Goal: Task Accomplishment & Management: Manage account settings

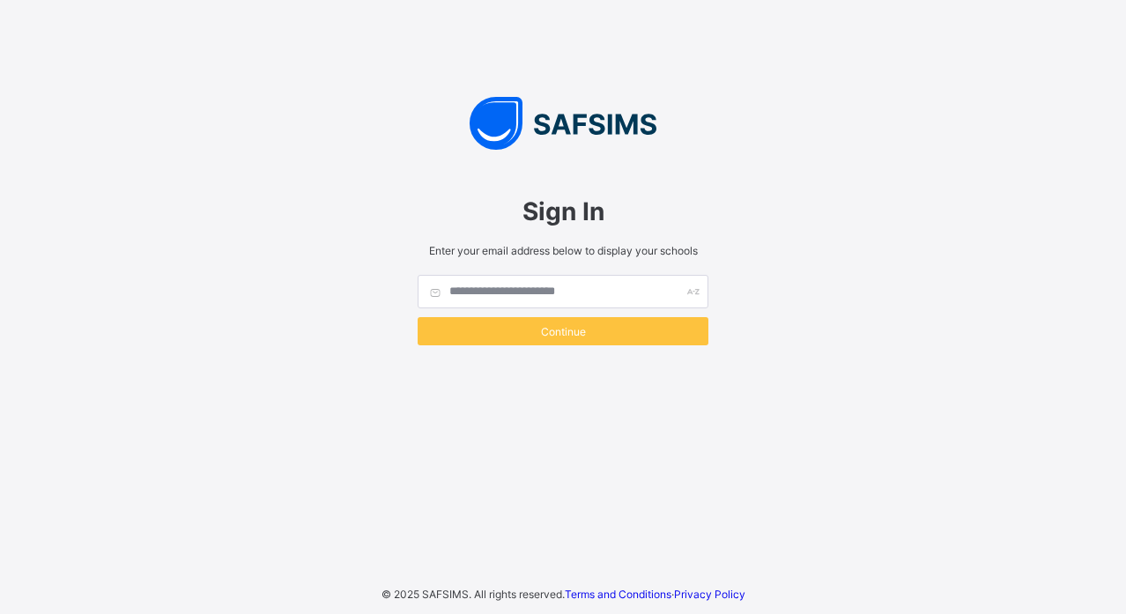
click at [584, 288] on input "text" at bounding box center [563, 291] width 291 height 33
type input "*"
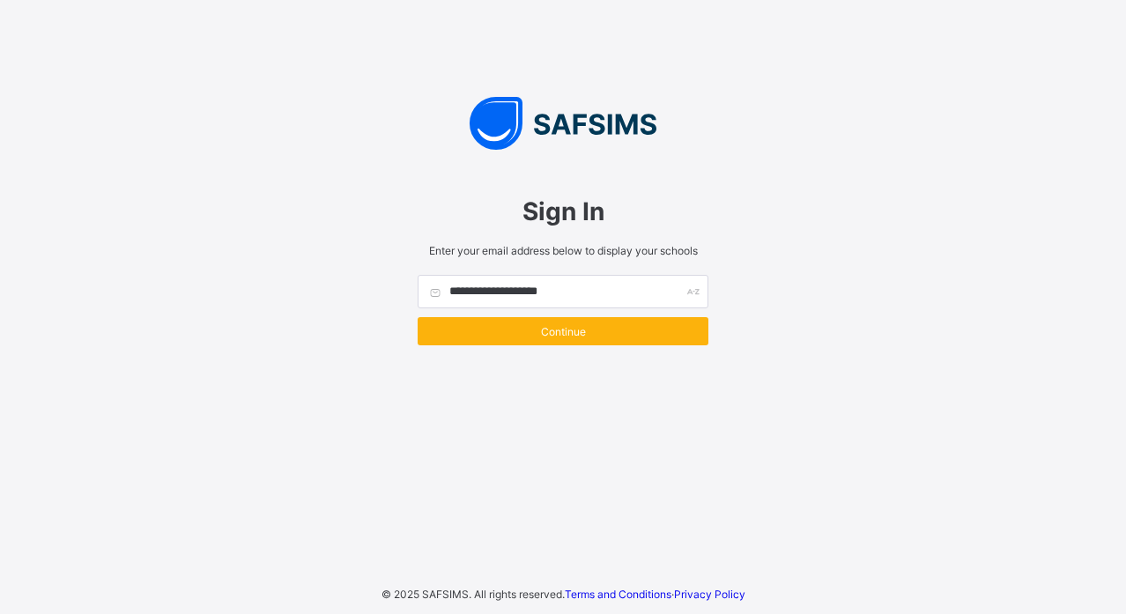
type input "**********"
click at [526, 332] on span "Continue" at bounding box center [563, 331] width 264 height 13
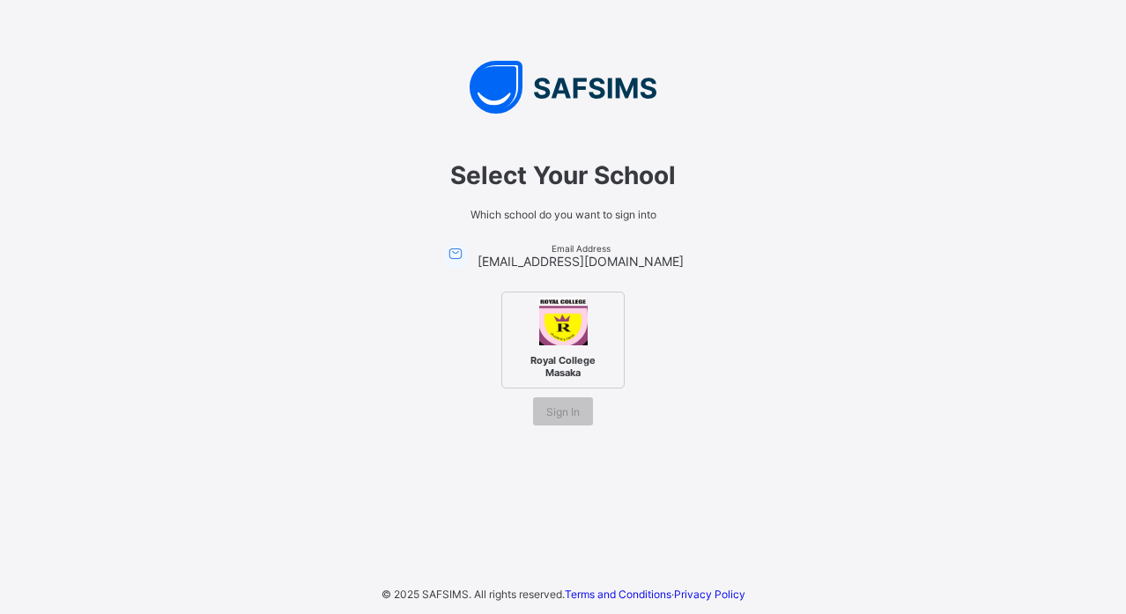
click at [559, 333] on img at bounding box center [563, 321] width 48 height 48
click at [574, 417] on span "Sign In" at bounding box center [562, 411] width 33 height 13
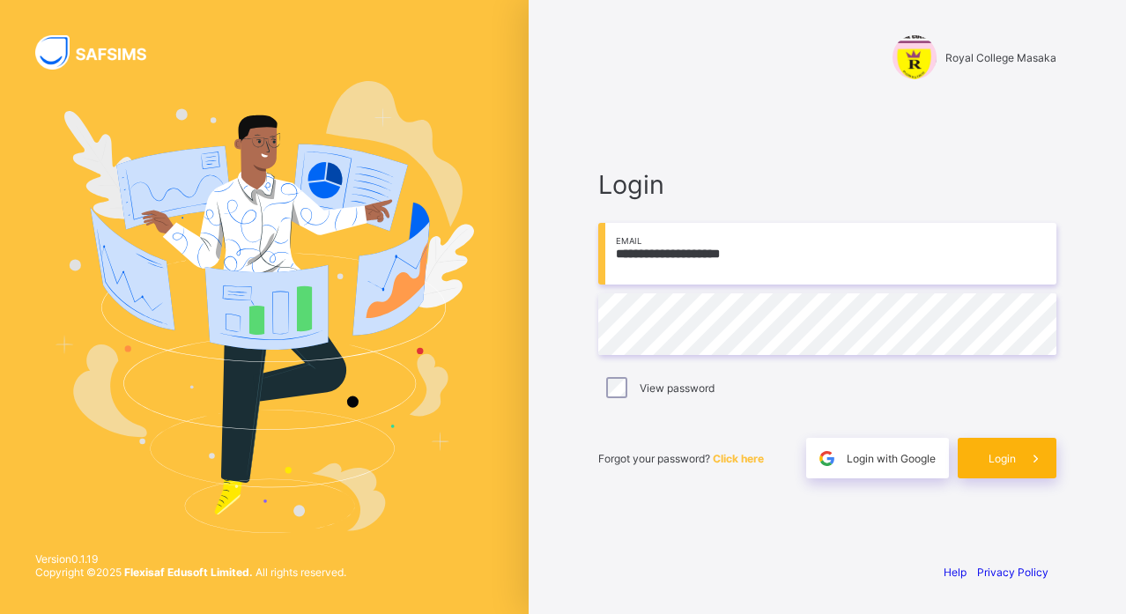
click at [981, 453] on div "Login" at bounding box center [1007, 458] width 99 height 41
click at [996, 466] on div "Login" at bounding box center [1007, 458] width 99 height 41
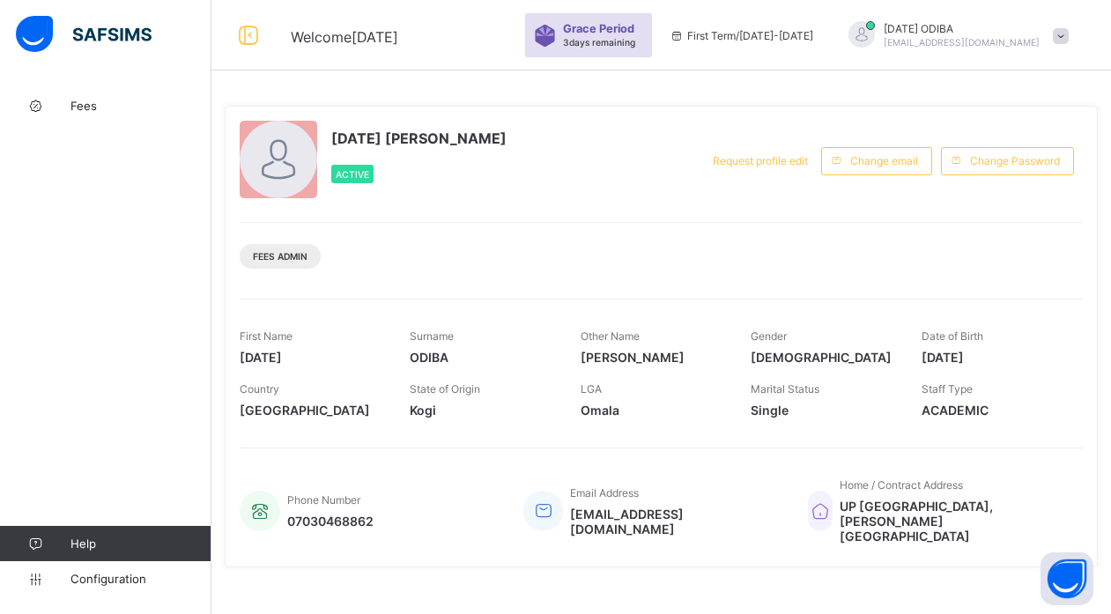
click at [1069, 37] on span at bounding box center [1061, 36] width 16 height 16
click at [875, 33] on div at bounding box center [861, 34] width 26 height 26
click at [875, 30] on div at bounding box center [861, 34] width 26 height 26
click at [1032, 137] on span "Profile" at bounding box center [1011, 140] width 116 height 20
click at [767, 157] on span "Request profile edit" at bounding box center [760, 160] width 95 height 13
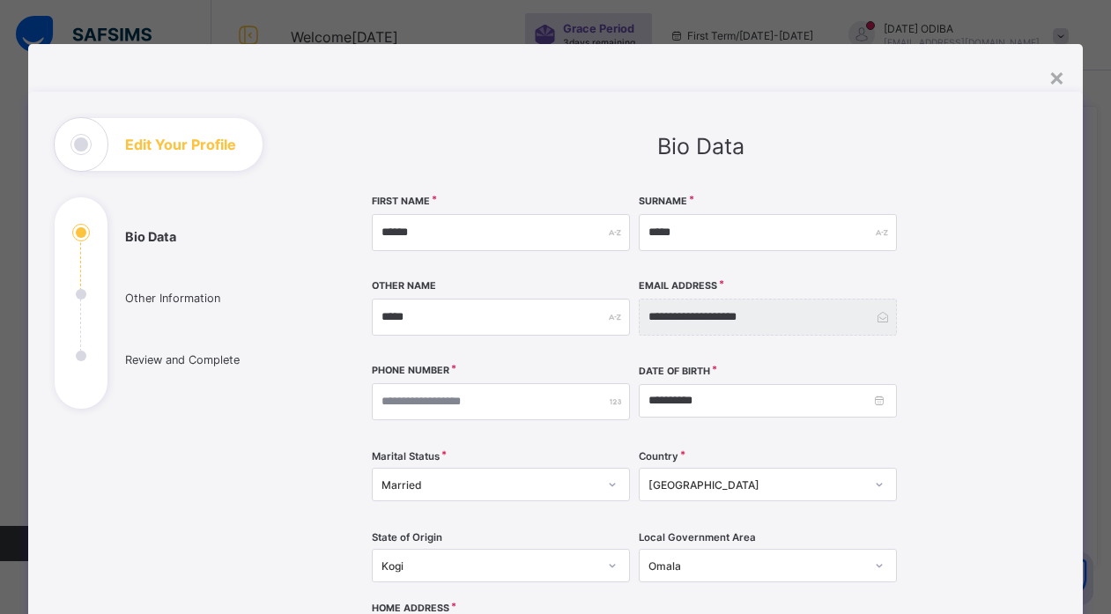
click at [105, 154] on div "Edit Your Profile" at bounding box center [159, 144] width 208 height 53
drag, startPoint x: 1100, startPoint y: 145, endPoint x: 1103, endPoint y: 219, distance: 74.1
click at [1103, 219] on div "**********" at bounding box center [555, 307] width 1111 height 614
click at [979, 281] on div "**********" at bounding box center [701, 555] width 659 height 720
click at [122, 135] on div "Edit Your Profile" at bounding box center [159, 144] width 208 height 53
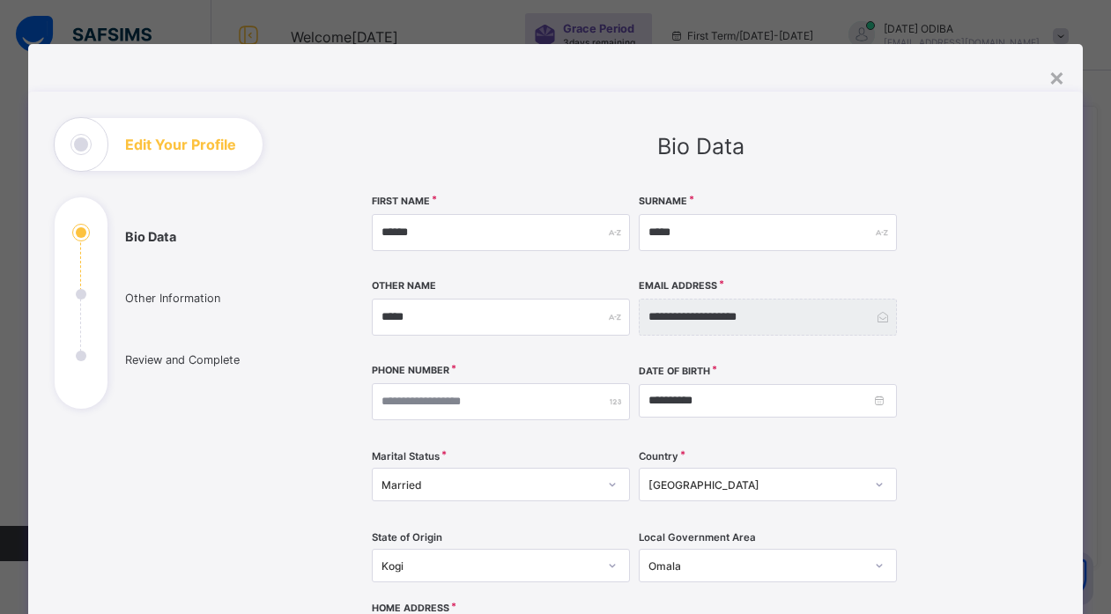
click at [78, 148] on div "Edit Your Profile" at bounding box center [159, 144] width 208 height 53
click at [159, 152] on h1 "Edit Your Profile" at bounding box center [180, 144] width 111 height 14
click at [159, 140] on h1 "Edit Your Profile" at bounding box center [180, 144] width 111 height 14
click at [59, 298] on ul "Bio Data Other Information Review and Complete" at bounding box center [187, 316] width 264 height 185
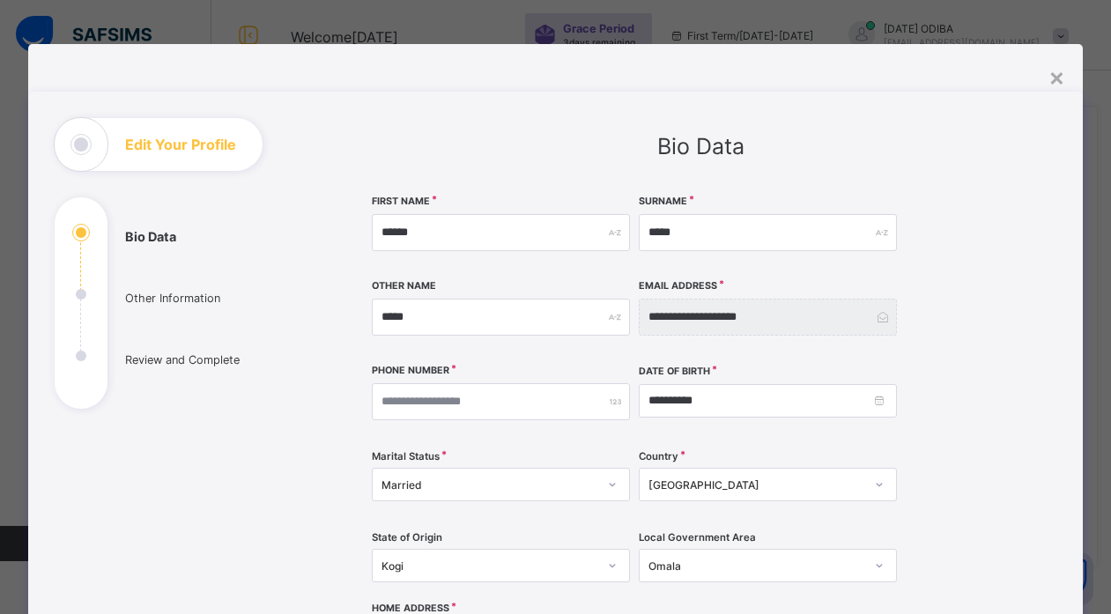
click at [67, 287] on ul "Bio Data Other Information Review and Complete" at bounding box center [187, 316] width 264 height 185
click at [1060, 82] on div "×" at bounding box center [1056, 77] width 17 height 30
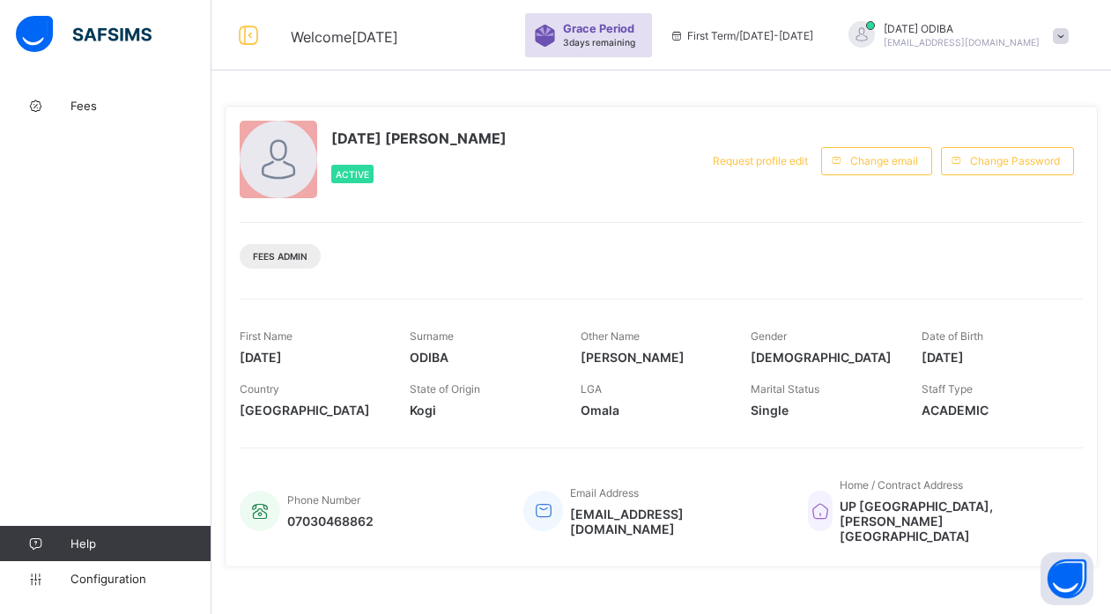
click at [1069, 34] on span at bounding box center [1061, 36] width 16 height 16
click at [902, 180] on div "Change email" at bounding box center [881, 161] width 120 height 46
click at [797, 159] on span "Request profile edit" at bounding box center [760, 160] width 95 height 13
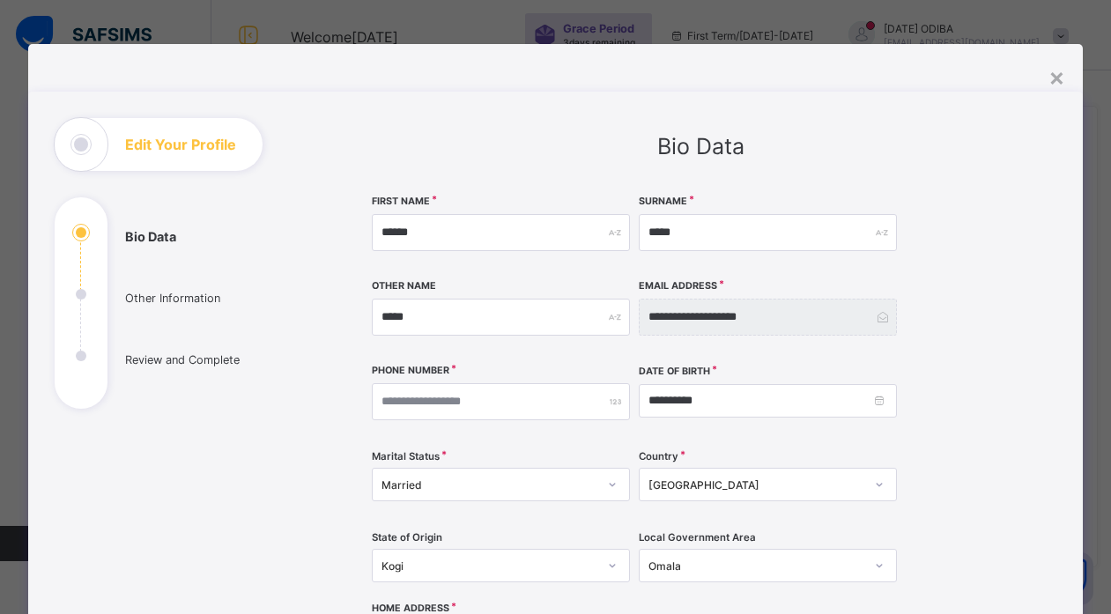
click at [161, 146] on h1 "Edit Your Profile" at bounding box center [180, 144] width 111 height 14
click at [1063, 75] on div "×" at bounding box center [1056, 77] width 17 height 30
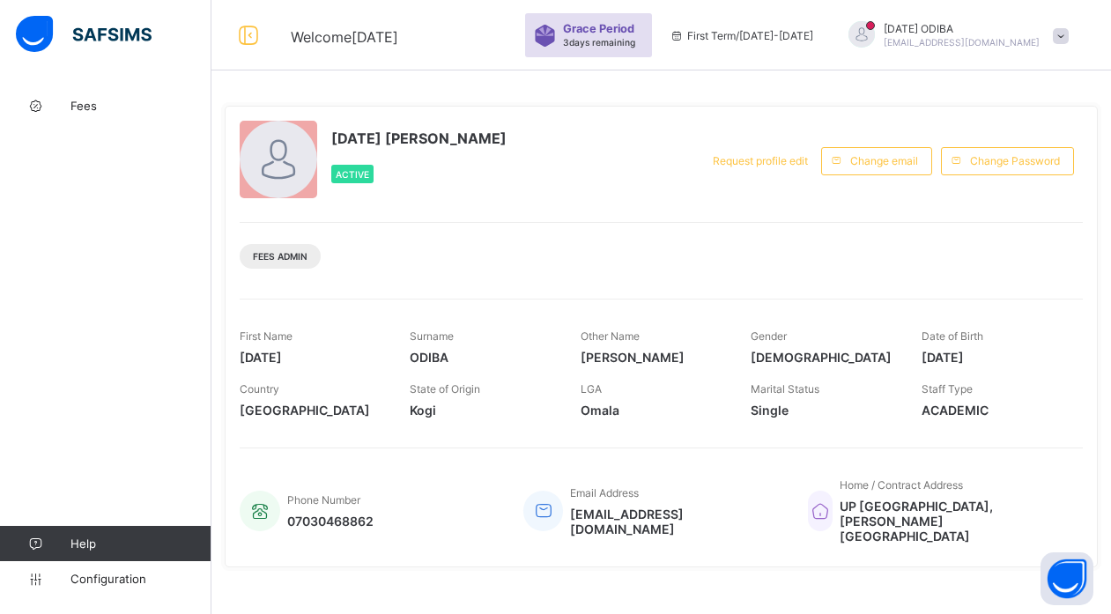
drag, startPoint x: 1105, startPoint y: 171, endPoint x: 1125, endPoint y: 88, distance: 85.3
click at [1111, 88] on html "Welcome FRIDAY Grace Period 3 days remaining First Term / 2025-2026 FRIDAY ODIB…" at bounding box center [555, 478] width 1111 height 957
click at [81, 107] on span "Fees" at bounding box center [140, 106] width 141 height 14
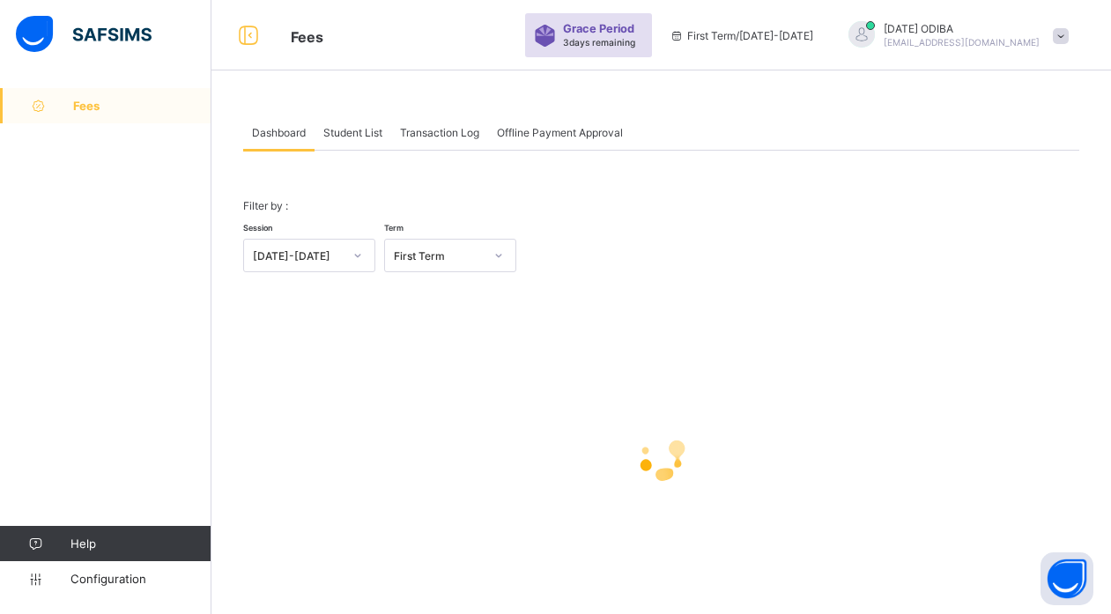
click at [355, 137] on span "Student List" at bounding box center [352, 132] width 59 height 13
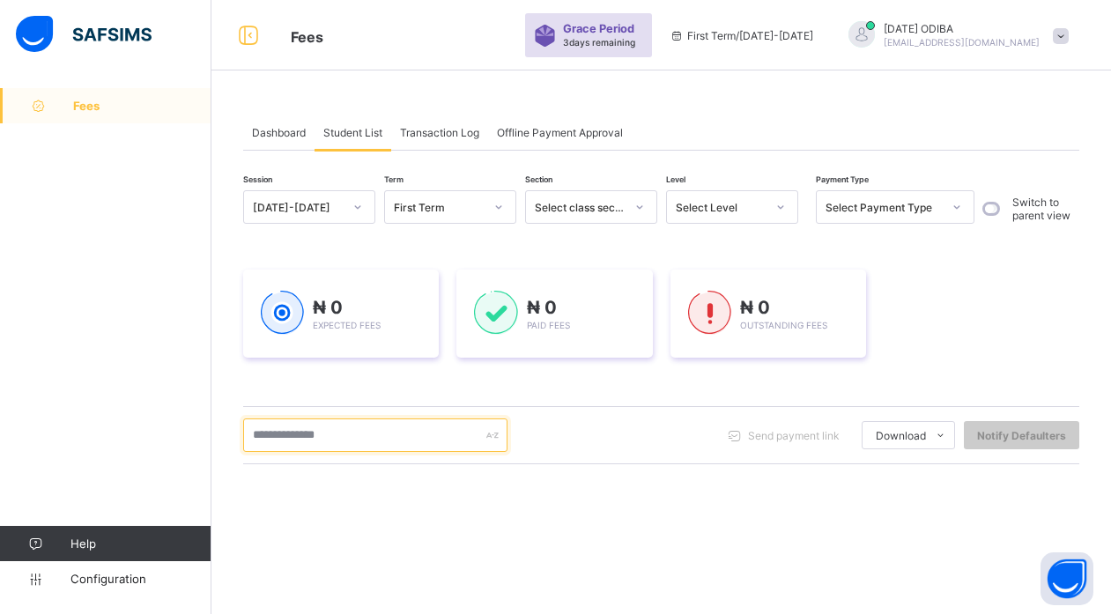
click at [360, 433] on input "text" at bounding box center [375, 434] width 264 height 33
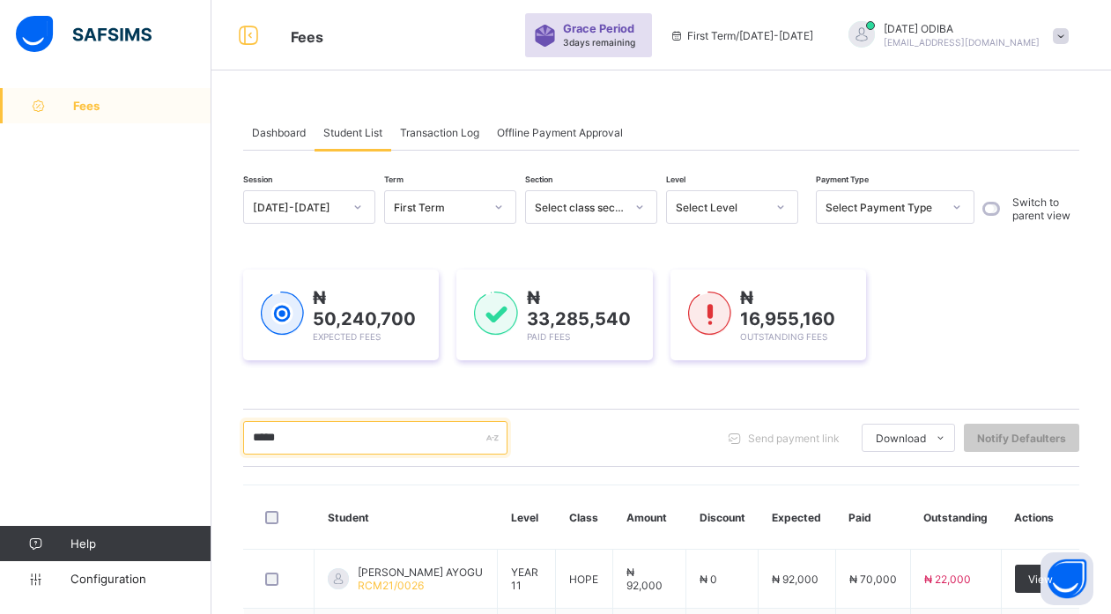
click at [344, 435] on input "*****" at bounding box center [375, 437] width 264 height 33
type input "*****"
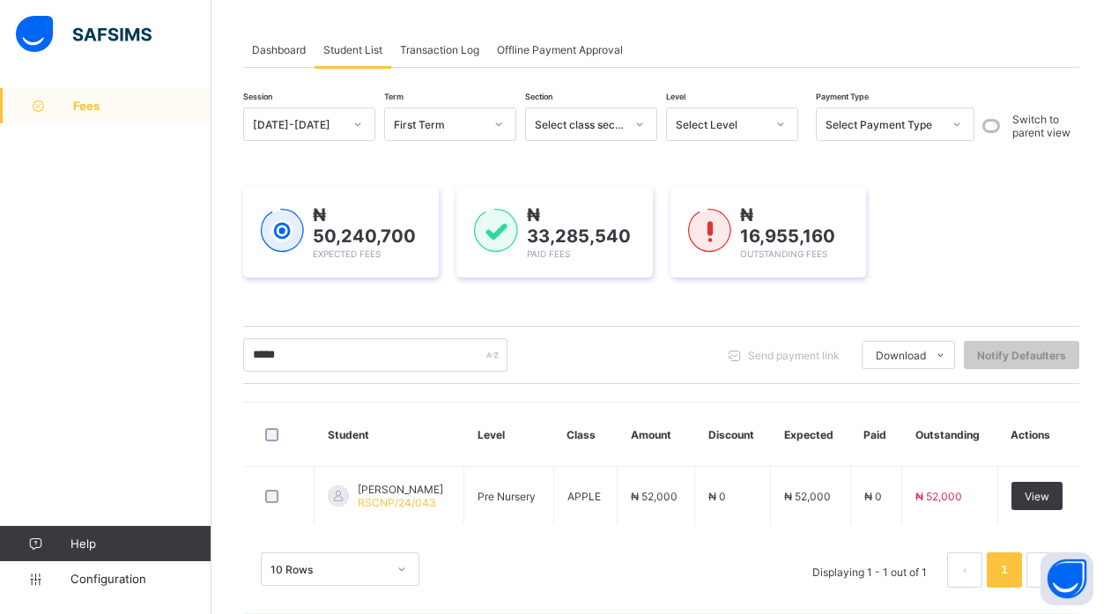
scroll to position [100, 0]
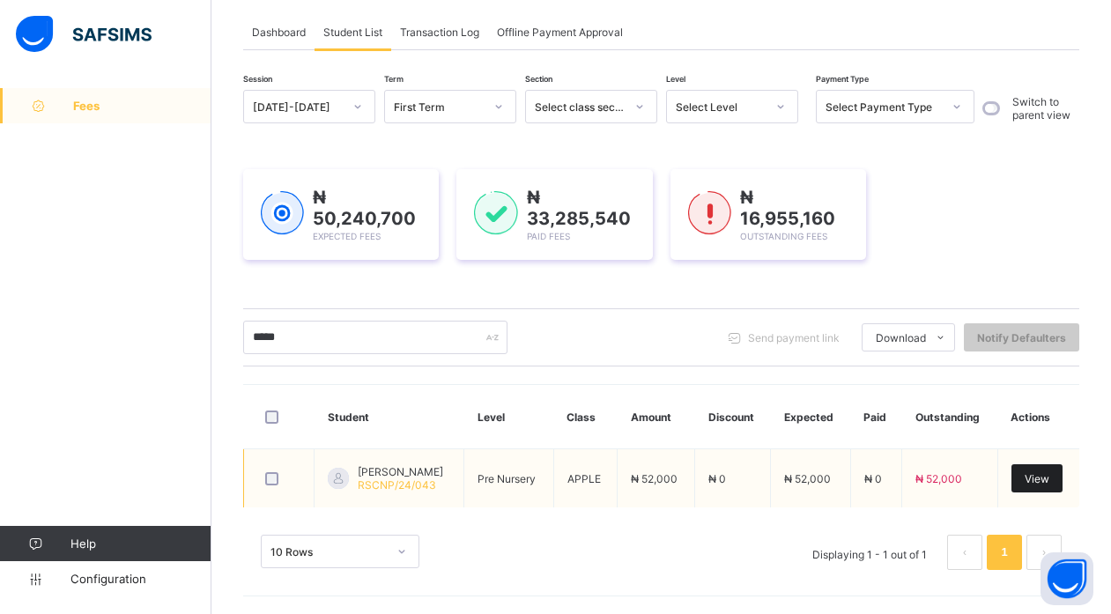
click at [1049, 479] on span "View" at bounding box center [1037, 478] width 25 height 13
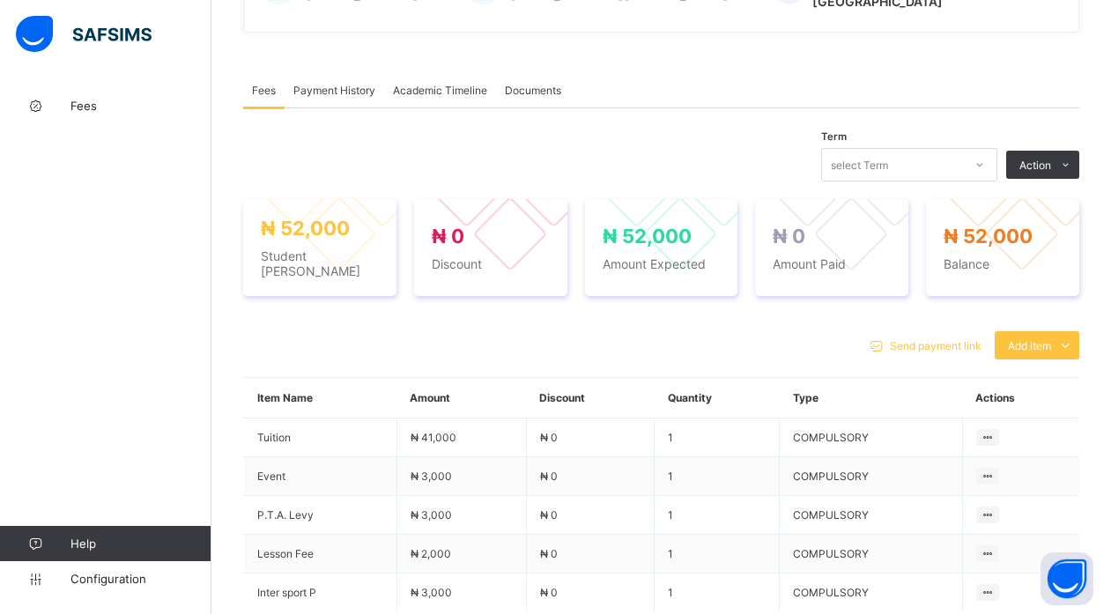
scroll to position [500, 0]
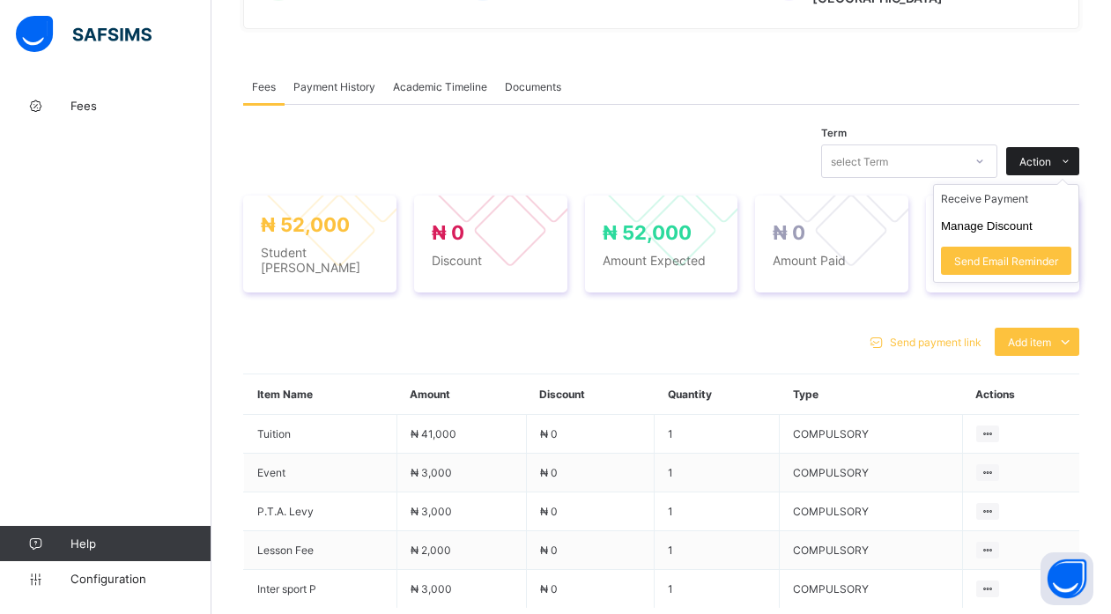
click at [1051, 155] on span "Action" at bounding box center [1035, 161] width 32 height 13
click at [1026, 197] on li "Receive Payment" at bounding box center [1006, 198] width 144 height 27
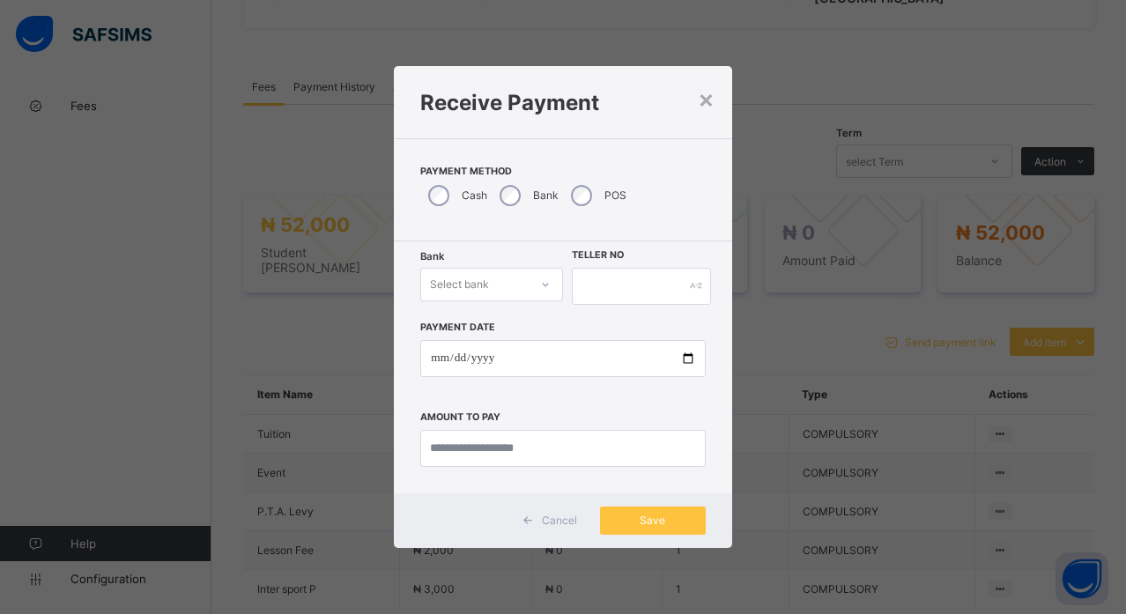
click at [504, 288] on div "Select bank" at bounding box center [474, 284] width 107 height 25
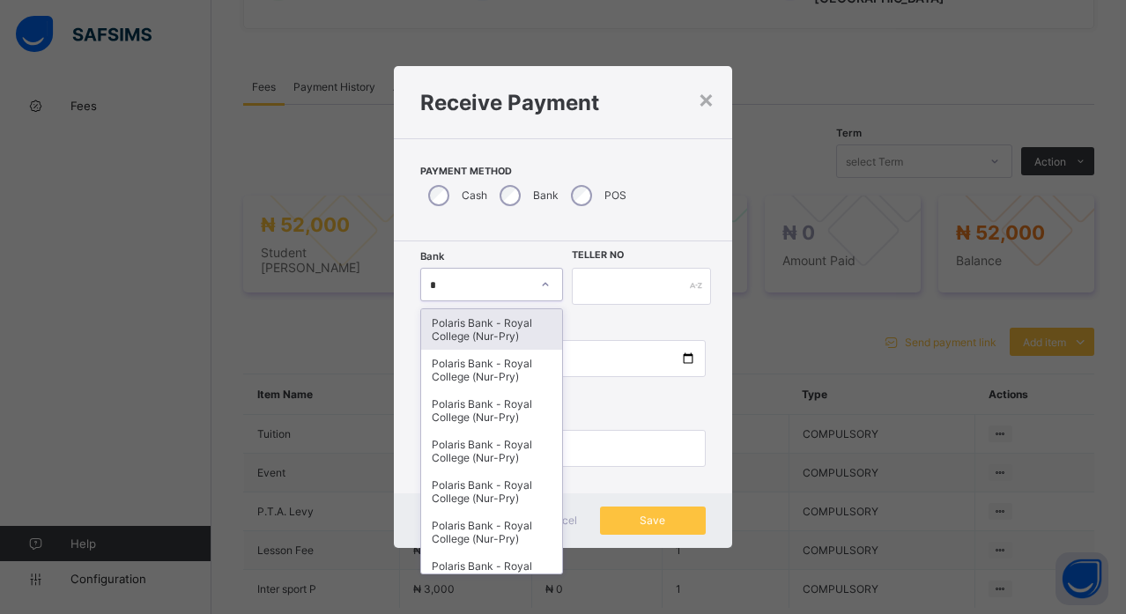
type input "**"
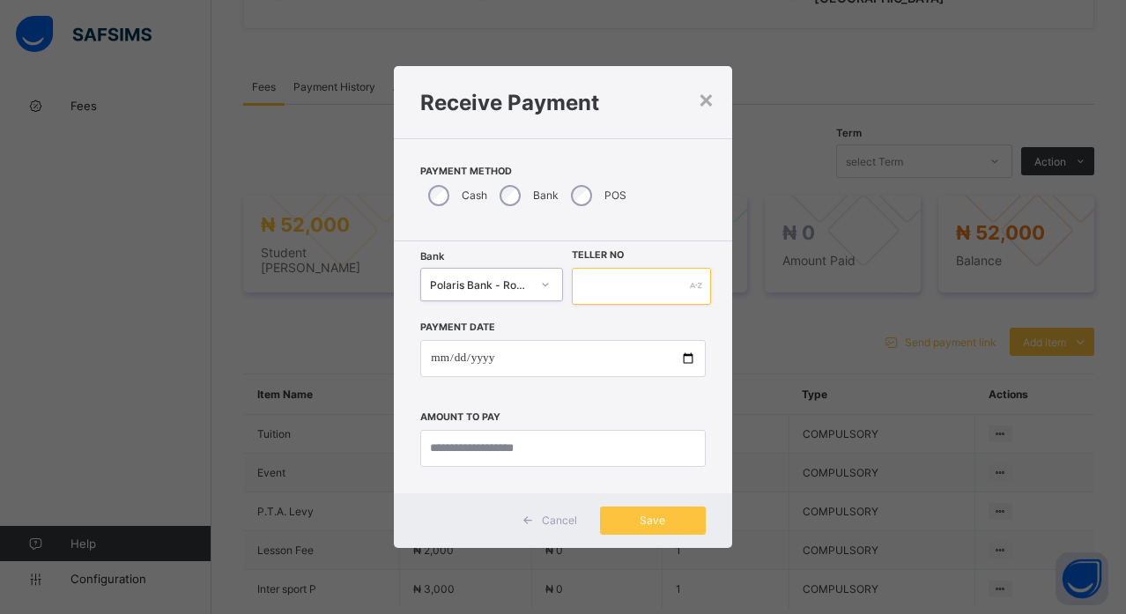
click at [614, 287] on input "text" at bounding box center [641, 286] width 139 height 37
type input "********"
click at [688, 358] on input "date" at bounding box center [562, 358] width 285 height 37
type input "**********"
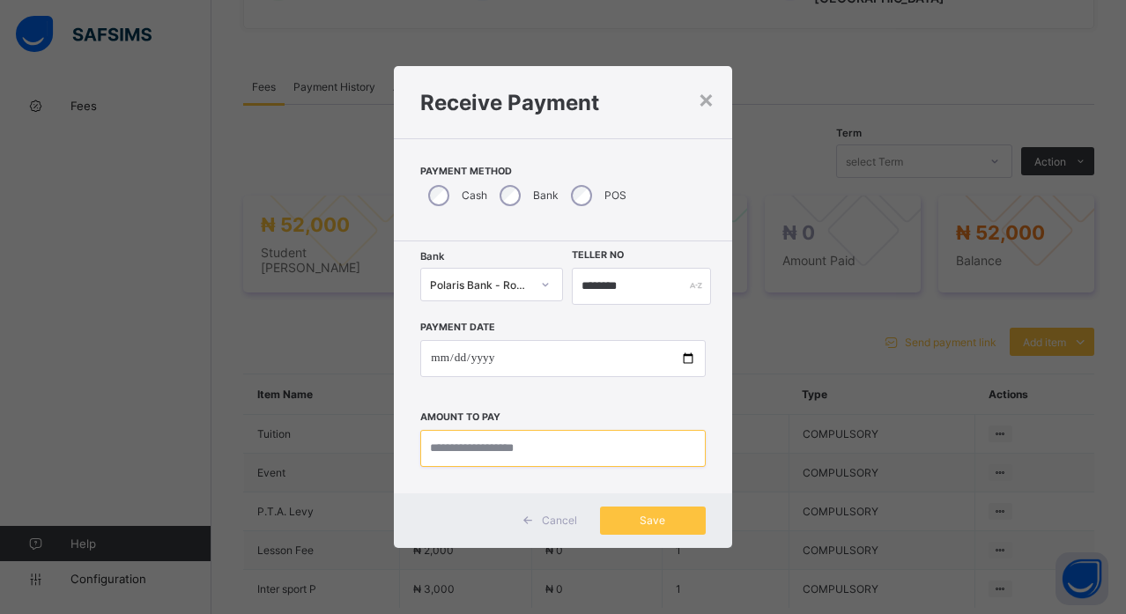
click at [500, 449] on input "currency" at bounding box center [562, 448] width 285 height 37
type input "********"
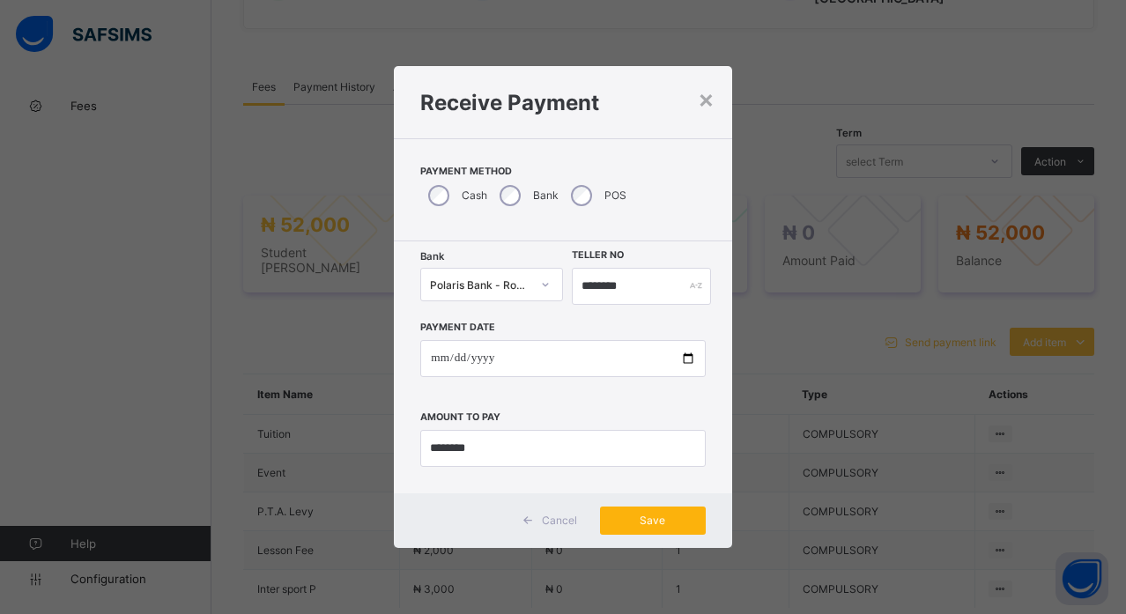
click at [641, 530] on div "Save" at bounding box center [653, 521] width 106 height 28
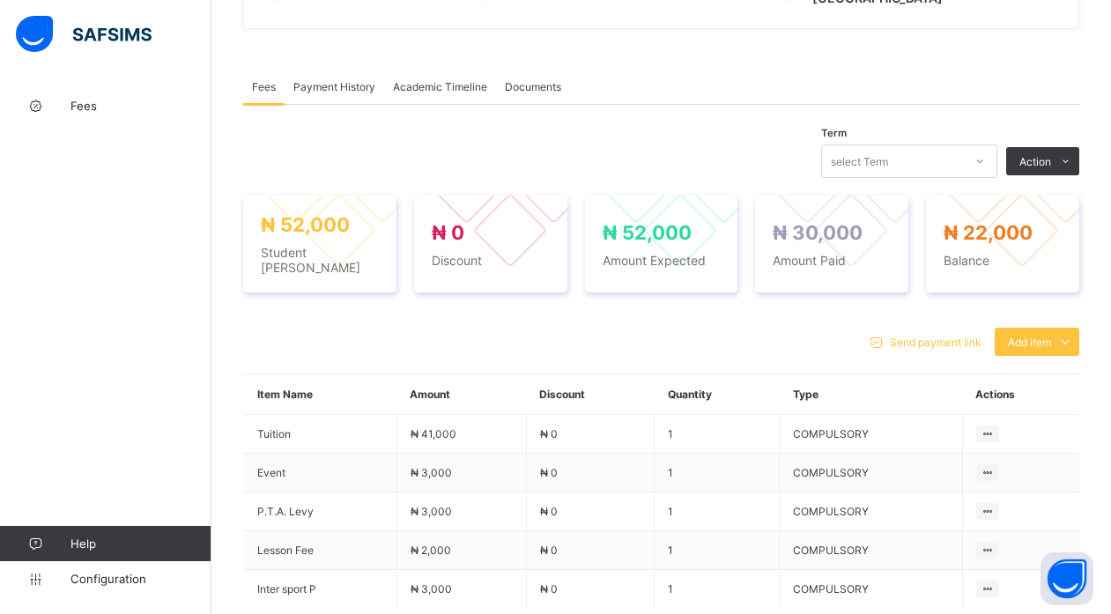
click at [326, 69] on div "Payment History" at bounding box center [335, 86] width 100 height 35
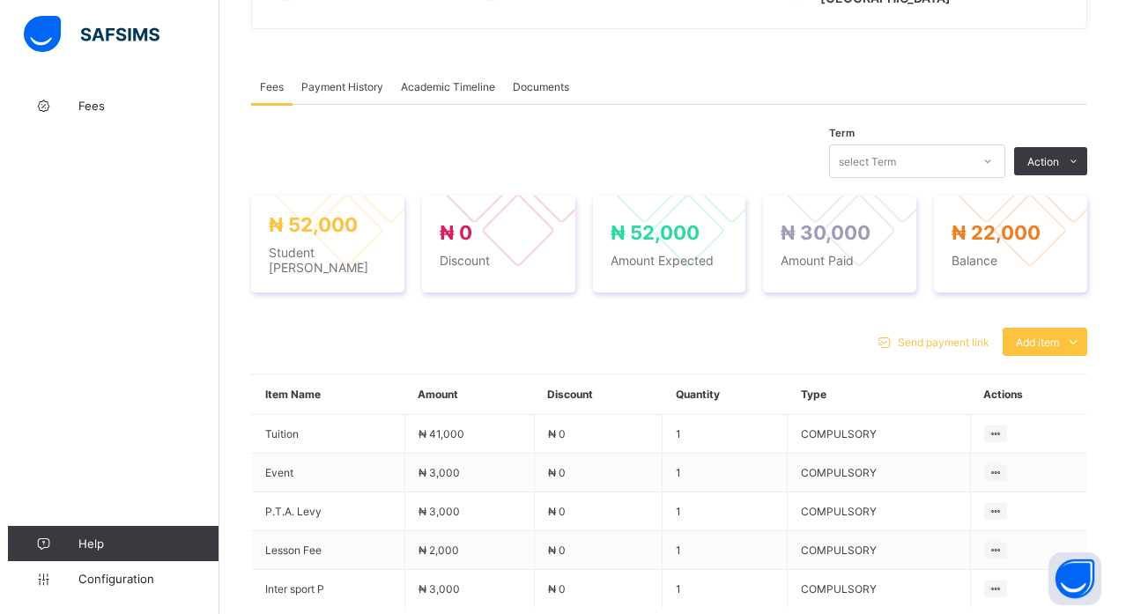
scroll to position [225, 0]
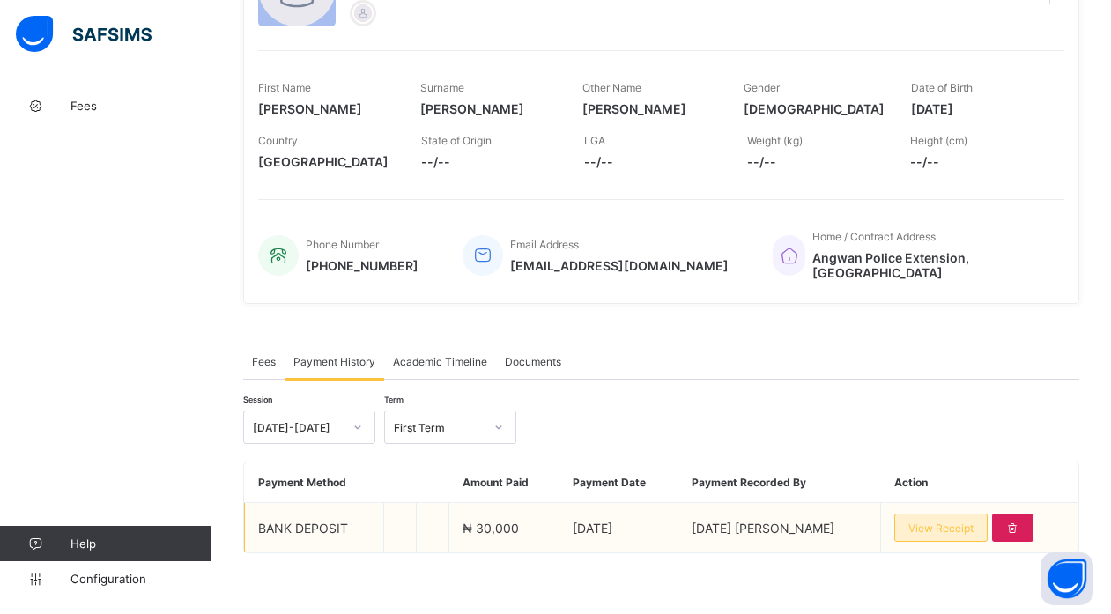
click at [952, 514] on div "View Receipt" at bounding box center [940, 528] width 93 height 28
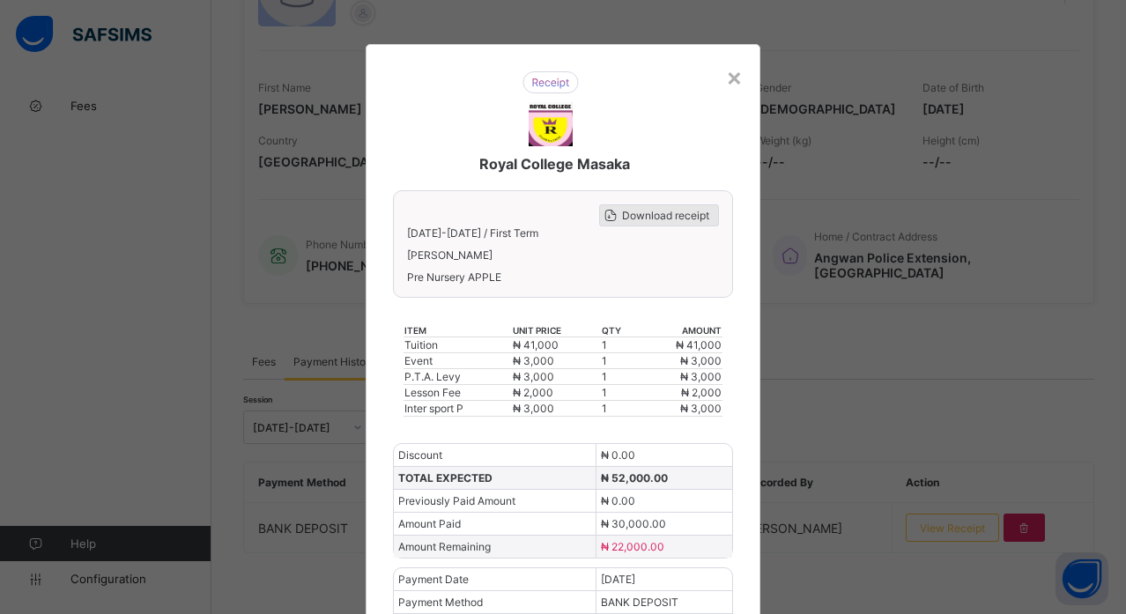
click at [675, 211] on span "Download receipt" at bounding box center [665, 215] width 87 height 13
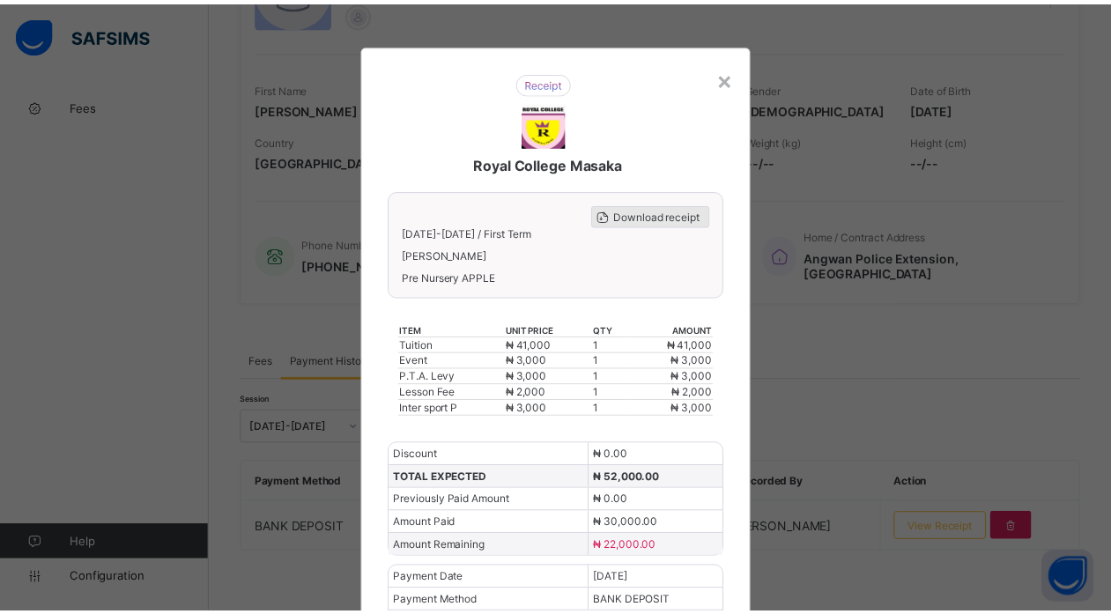
scroll to position [0, 0]
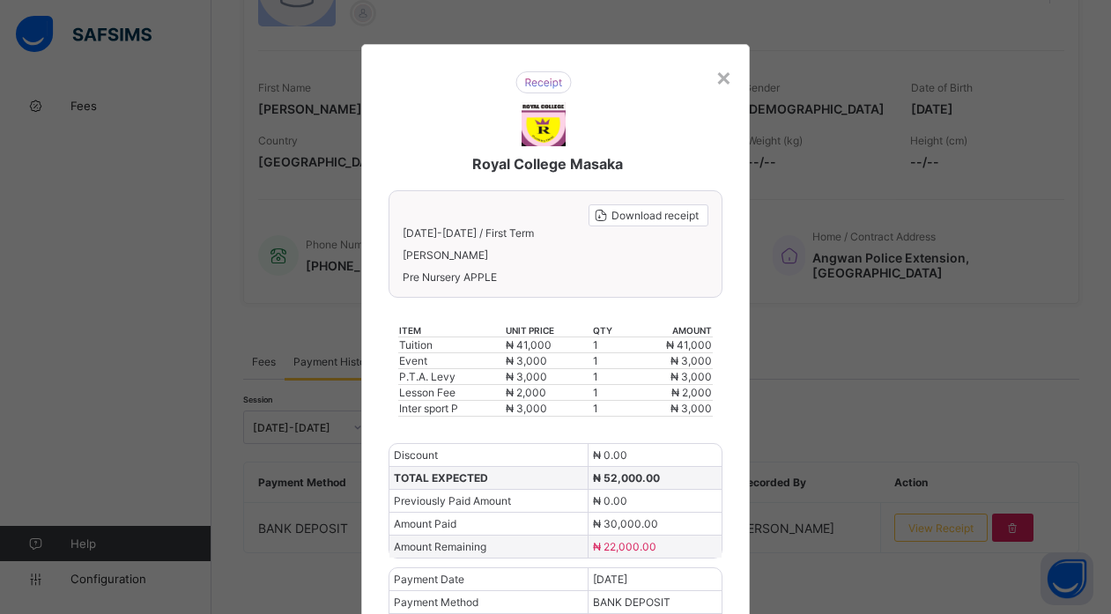
click at [732, 80] on div "Royal College Masaka Download receipt 2025-2026 / First Term URIEL STEPHEN REUB…" at bounding box center [555, 345] width 389 height 603
click at [724, 78] on div "×" at bounding box center [723, 77] width 17 height 30
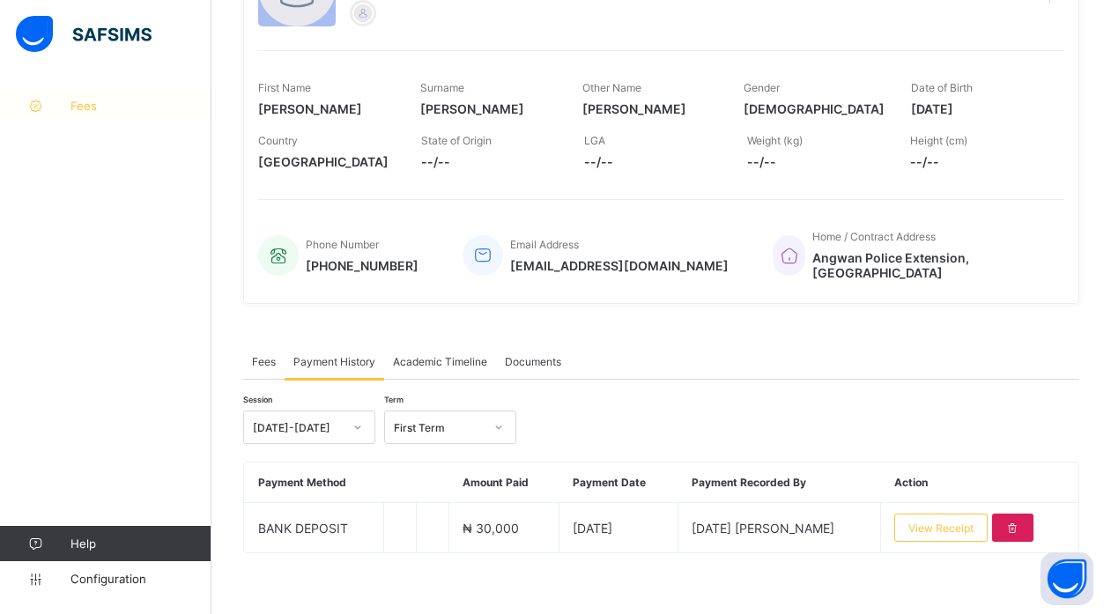
click at [94, 101] on span "Fees" at bounding box center [140, 106] width 141 height 14
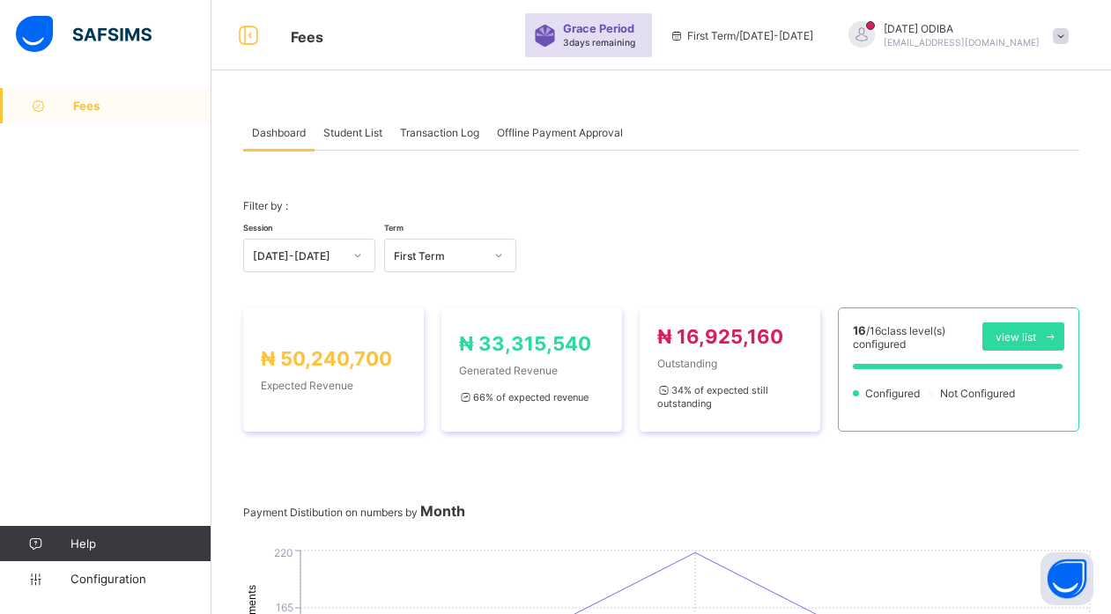
click at [357, 133] on span "Student List" at bounding box center [352, 132] width 59 height 13
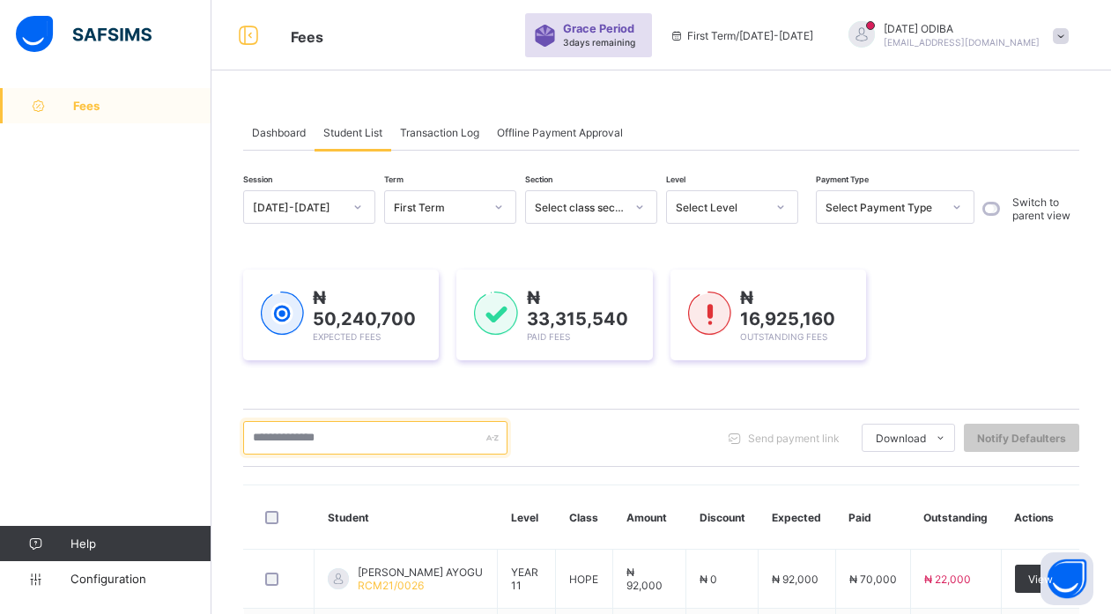
click at [342, 435] on input "text" at bounding box center [375, 437] width 264 height 33
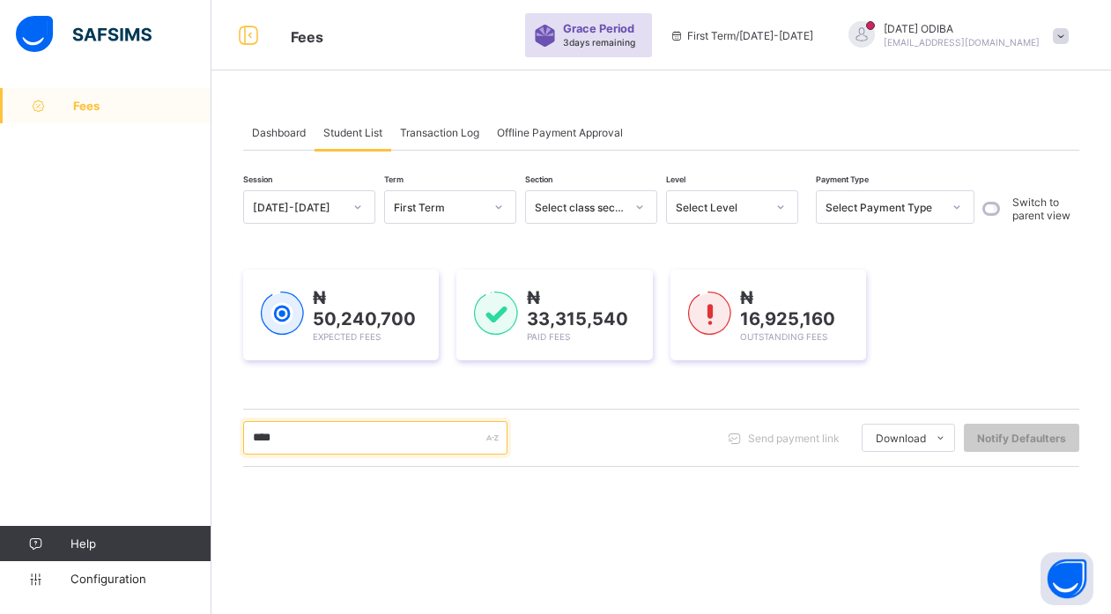
type input "****"
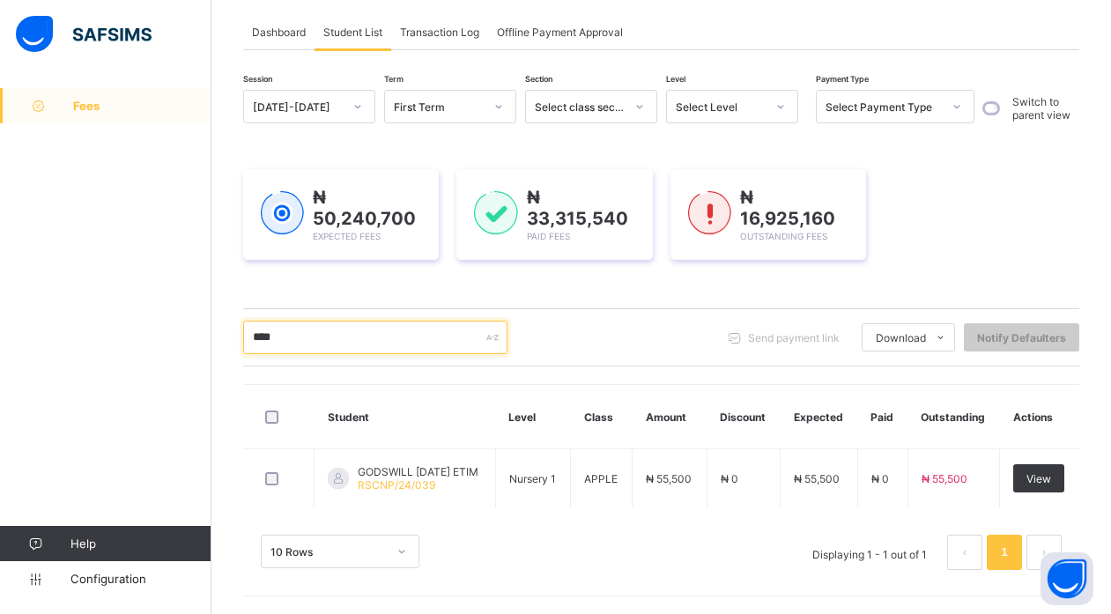
scroll to position [100, 0]
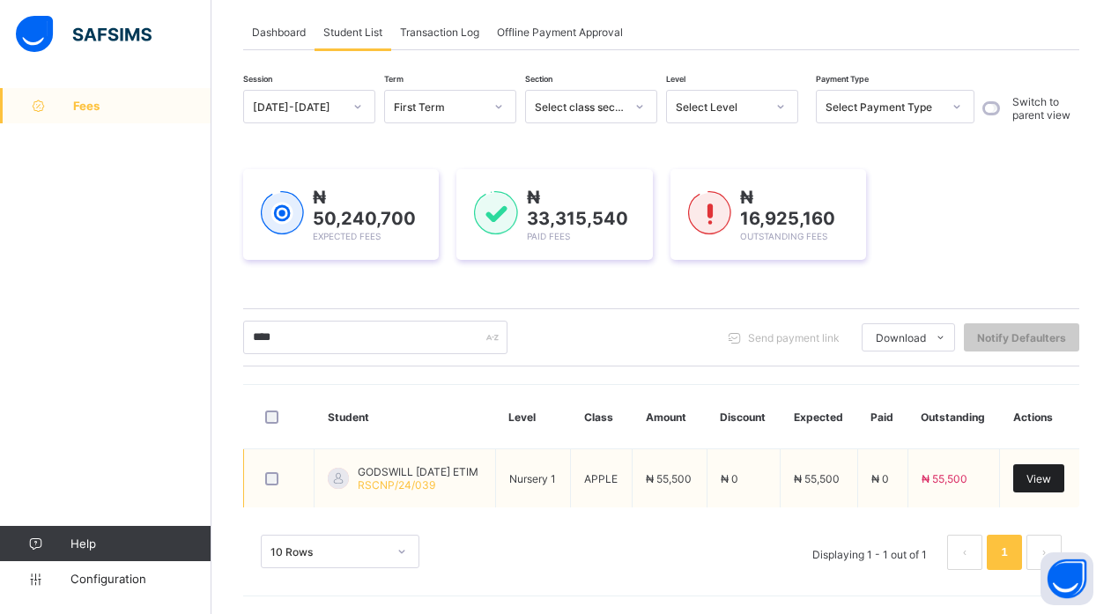
click at [1050, 472] on span "View" at bounding box center [1038, 478] width 25 height 13
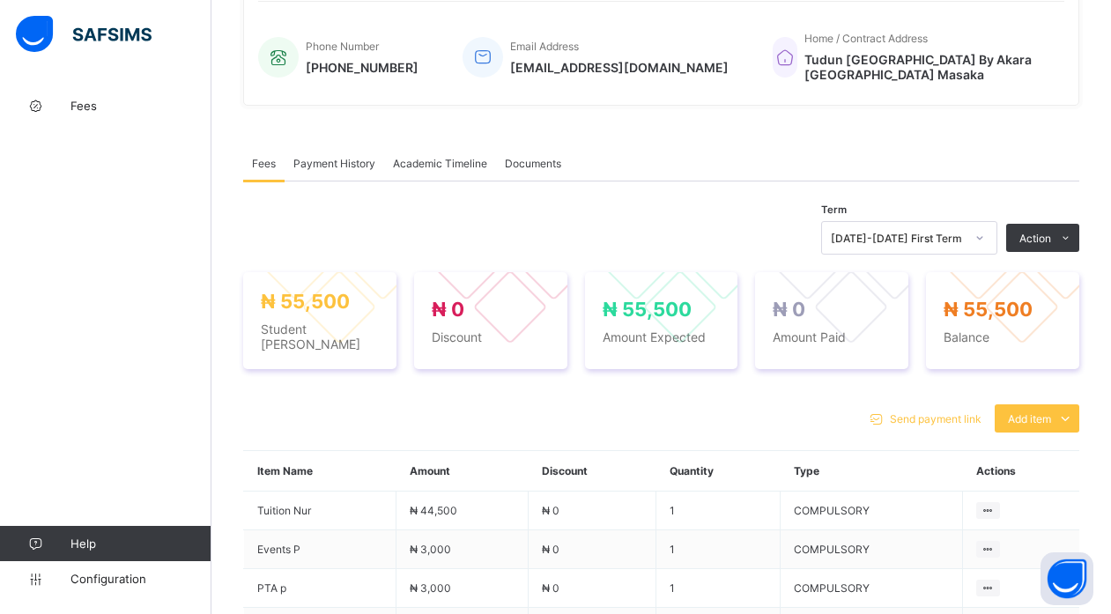
scroll to position [415, 0]
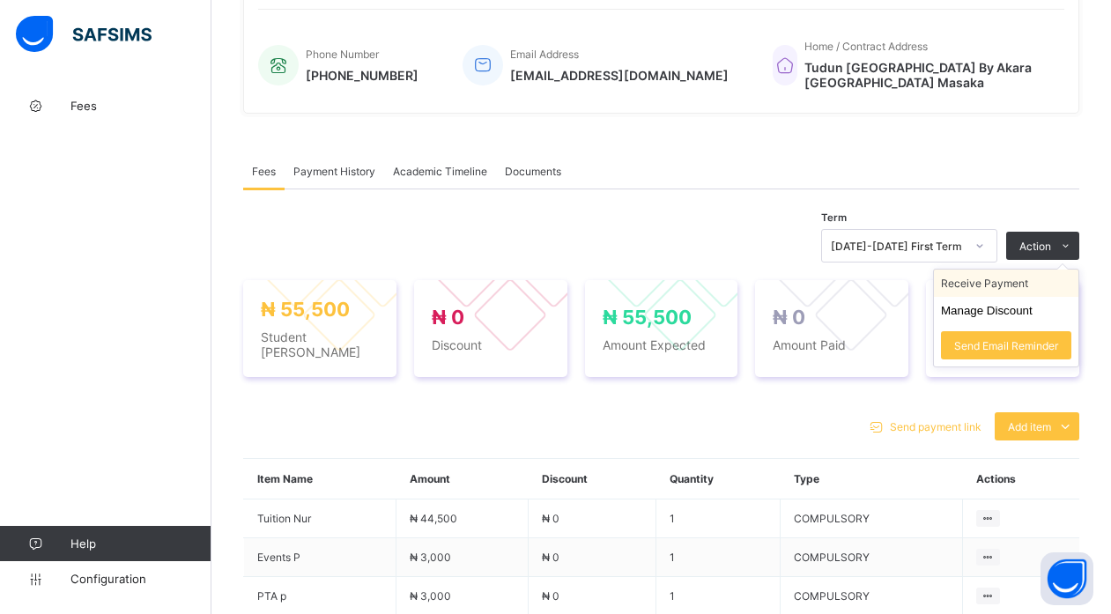
click at [1003, 270] on li "Receive Payment" at bounding box center [1006, 283] width 144 height 27
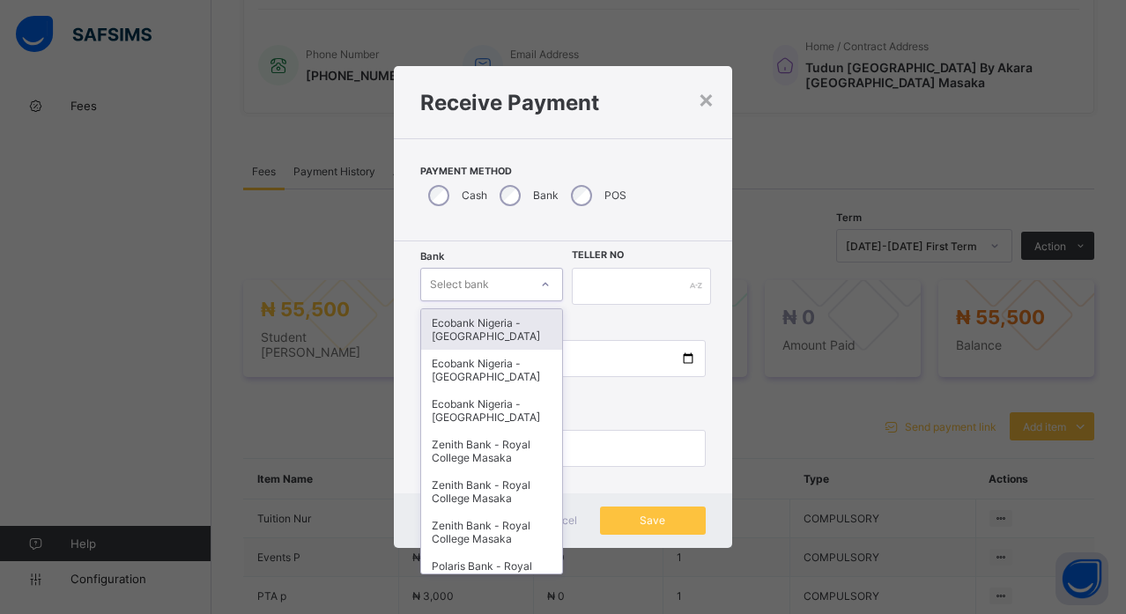
click at [500, 276] on div "Select bank" at bounding box center [474, 284] width 107 height 25
type input "**"
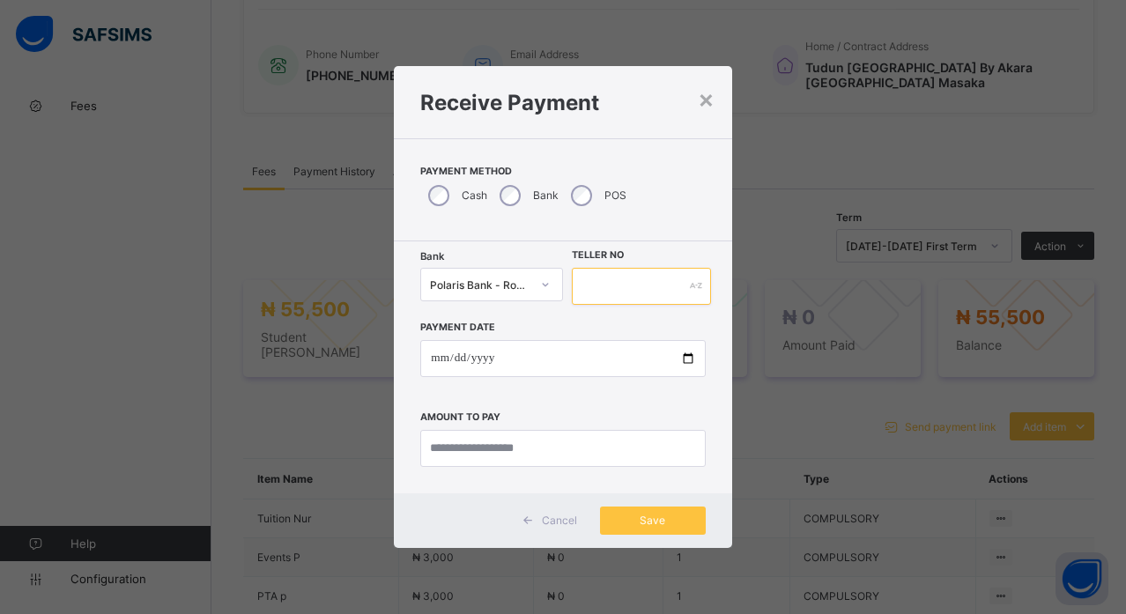
click at [611, 285] on input "text" at bounding box center [641, 286] width 139 height 37
type input "*******"
click at [685, 354] on input "date" at bounding box center [562, 358] width 285 height 37
type input "**********"
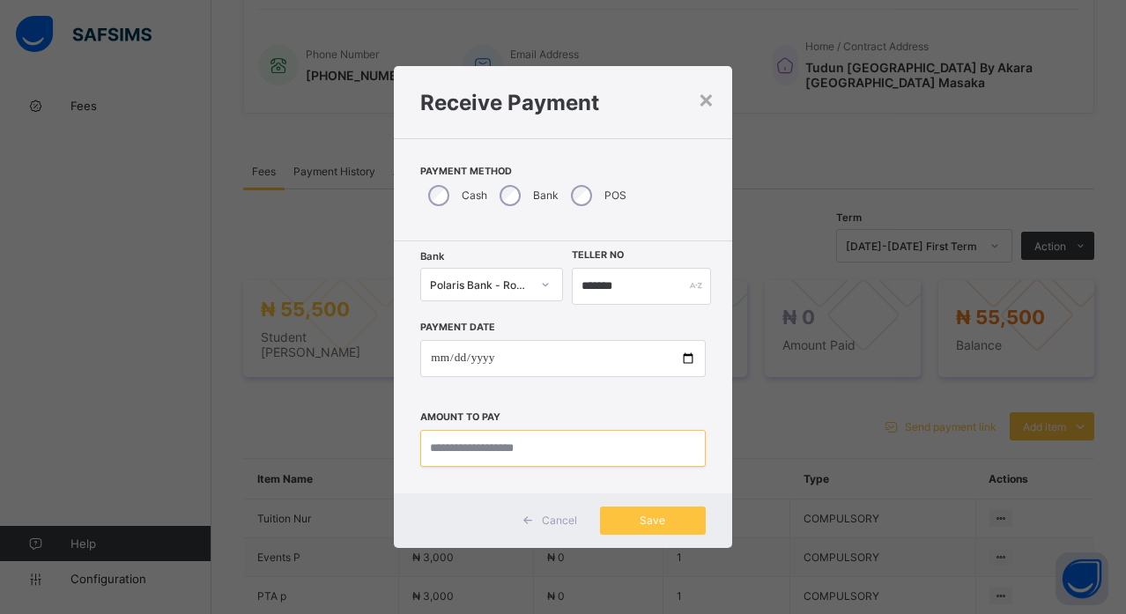
click at [467, 458] on input "currency" at bounding box center [562, 448] width 285 height 37
type input "********"
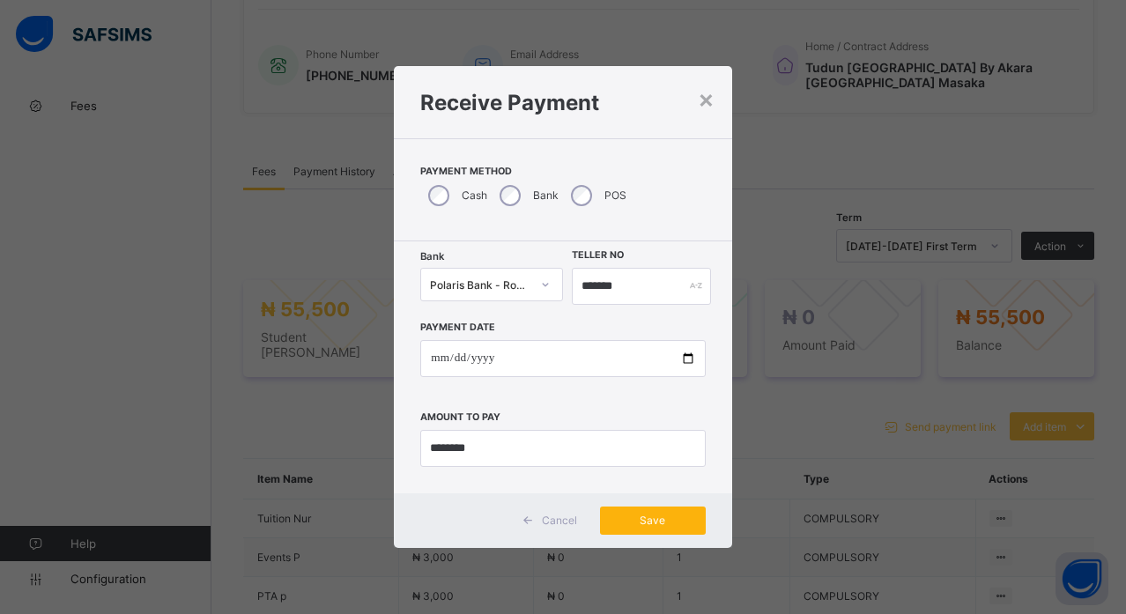
click at [647, 511] on div "Save" at bounding box center [653, 521] width 106 height 28
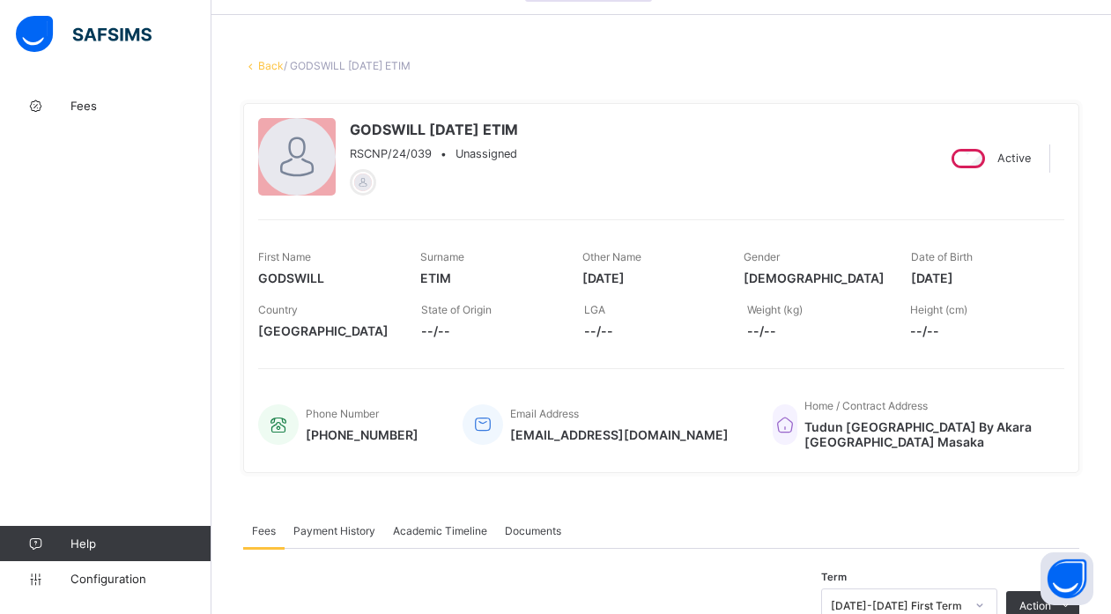
scroll to position [0, 0]
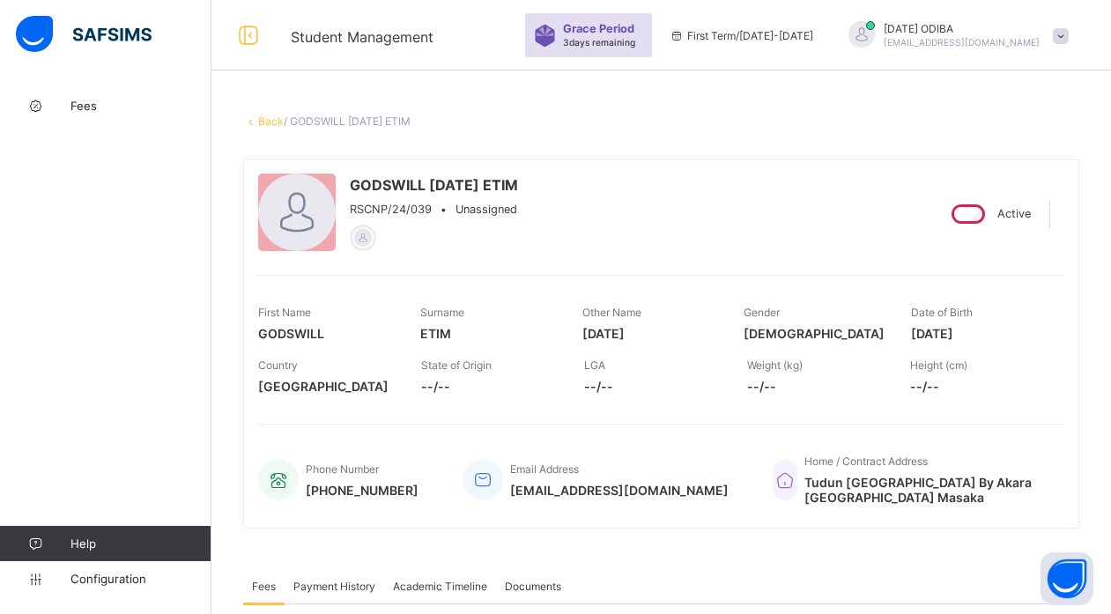
click at [263, 117] on link "Back" at bounding box center [271, 121] width 26 height 13
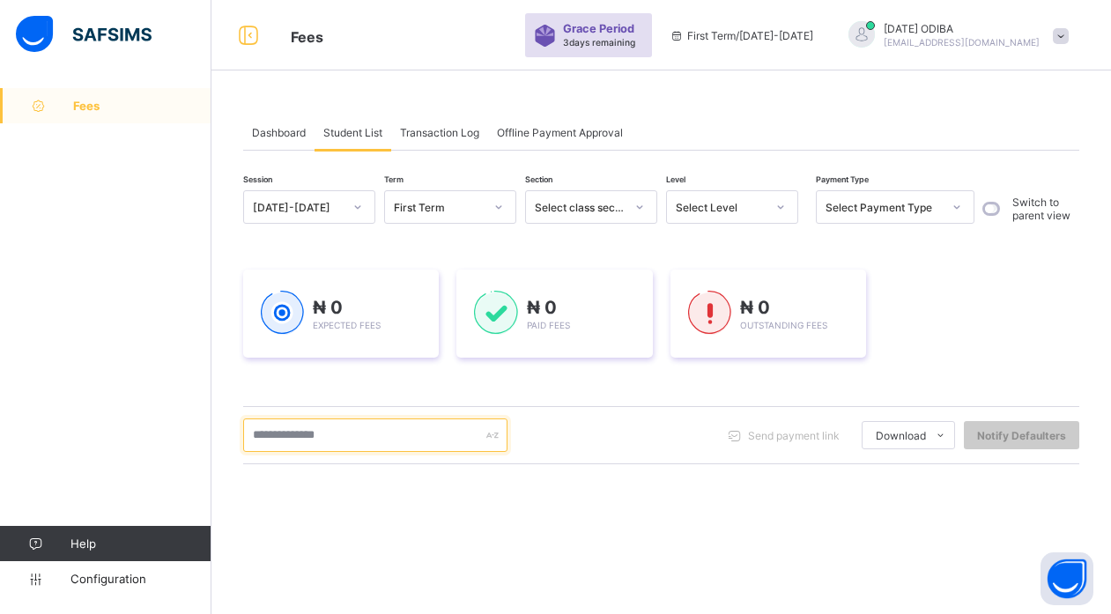
click at [353, 434] on input "text" at bounding box center [375, 434] width 264 height 33
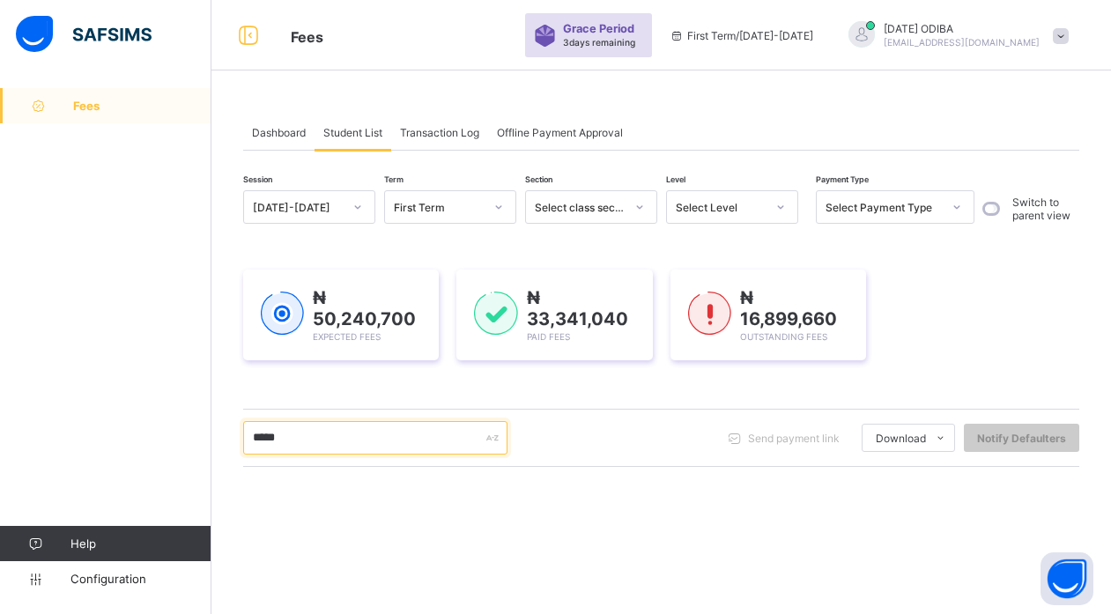
type input "*****"
click at [309, 204] on div "2025-2026" at bounding box center [298, 207] width 90 height 13
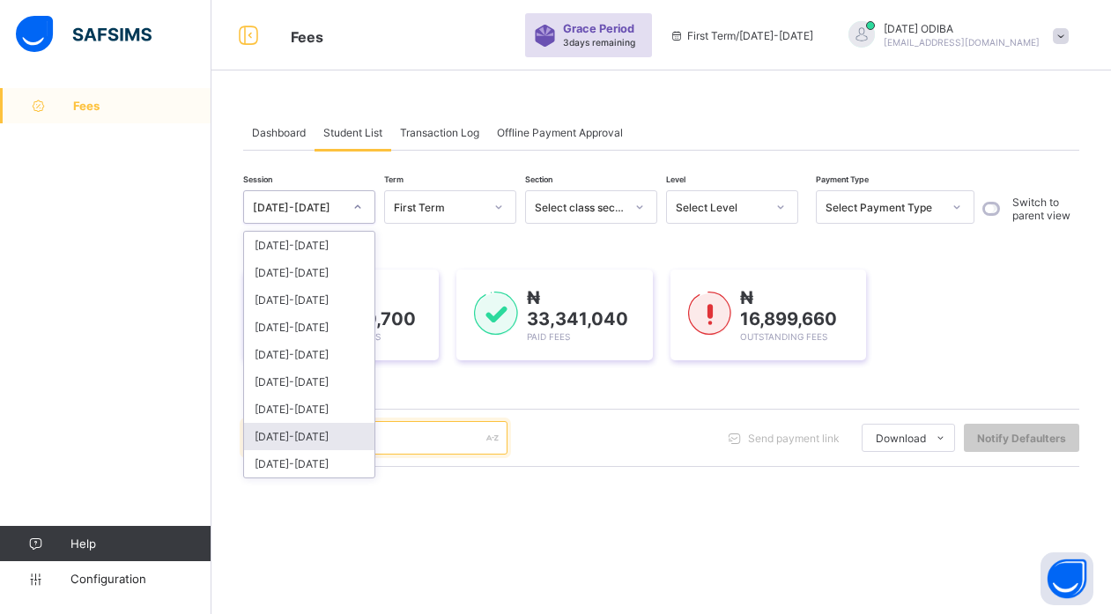
click at [417, 421] on input "*****" at bounding box center [375, 437] width 264 height 33
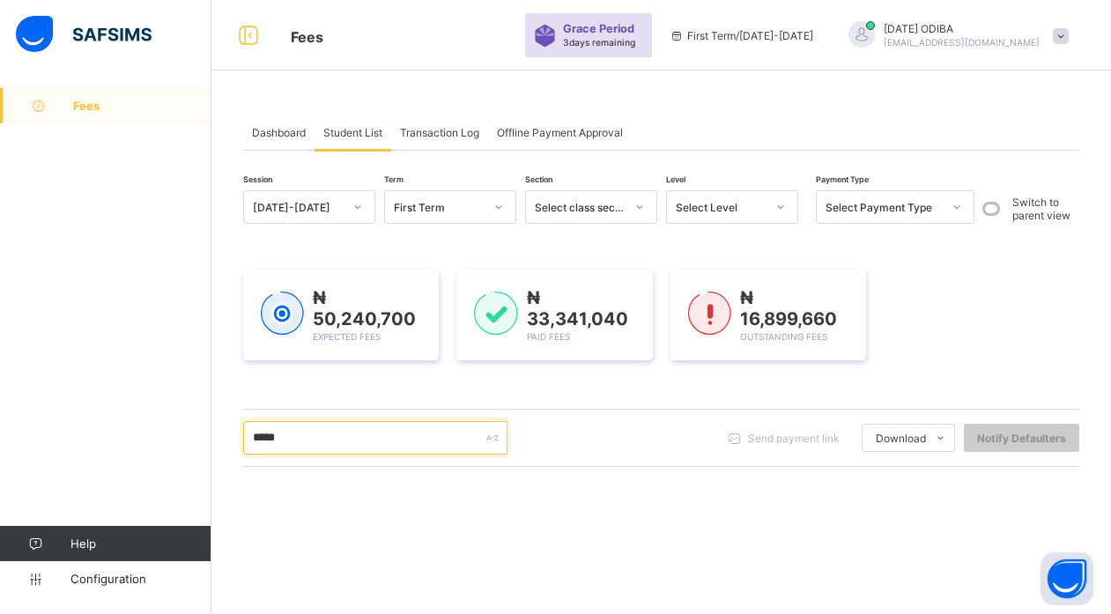
click at [417, 421] on input "*****" at bounding box center [375, 437] width 264 height 33
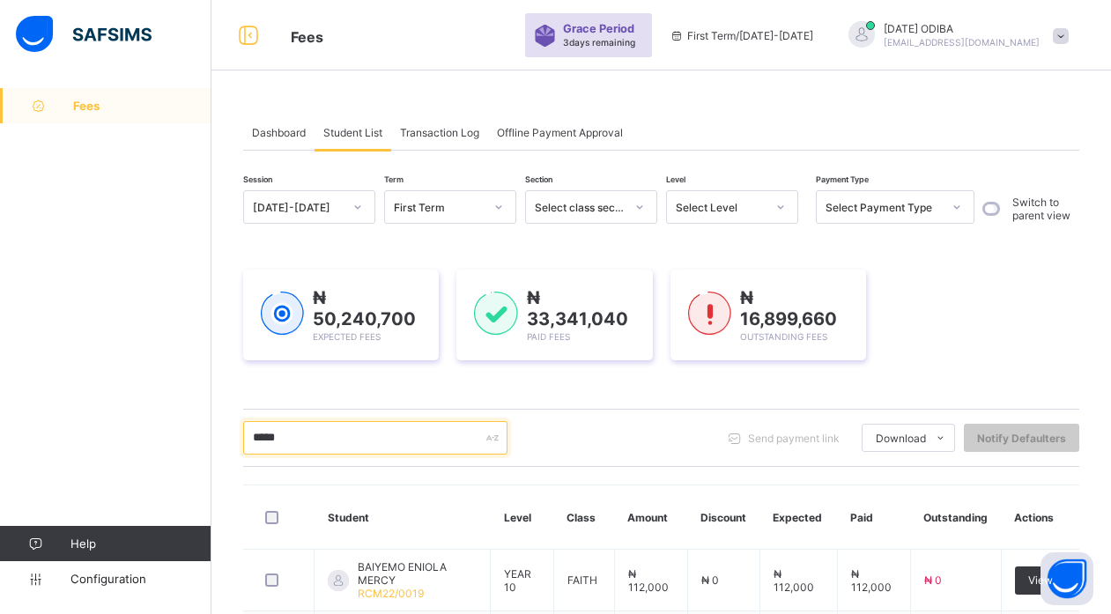
scroll to position [230, 0]
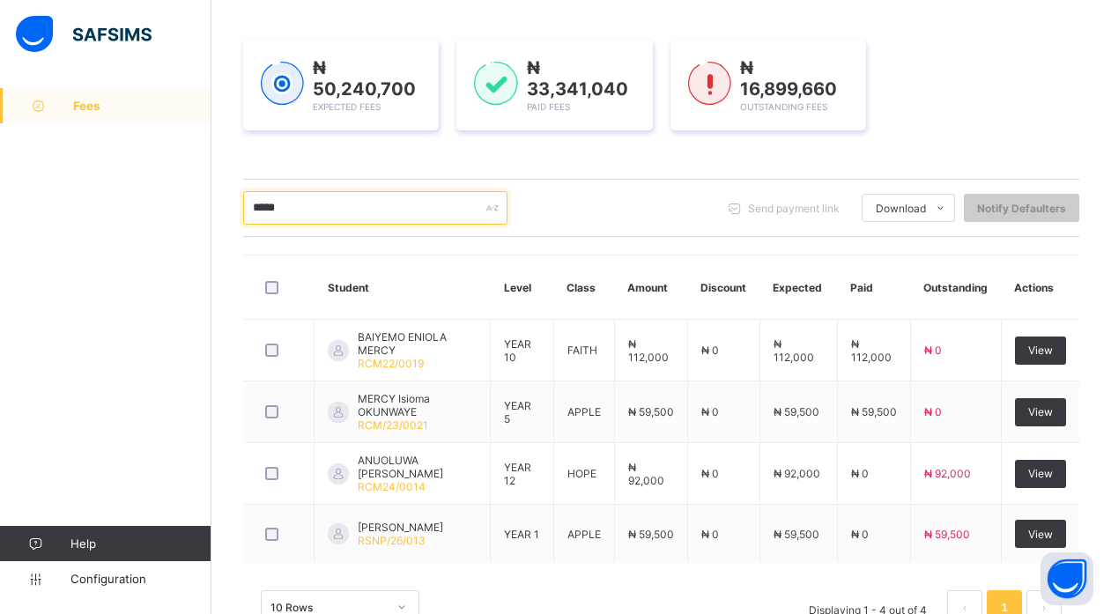
click at [330, 204] on input "*****" at bounding box center [375, 207] width 264 height 33
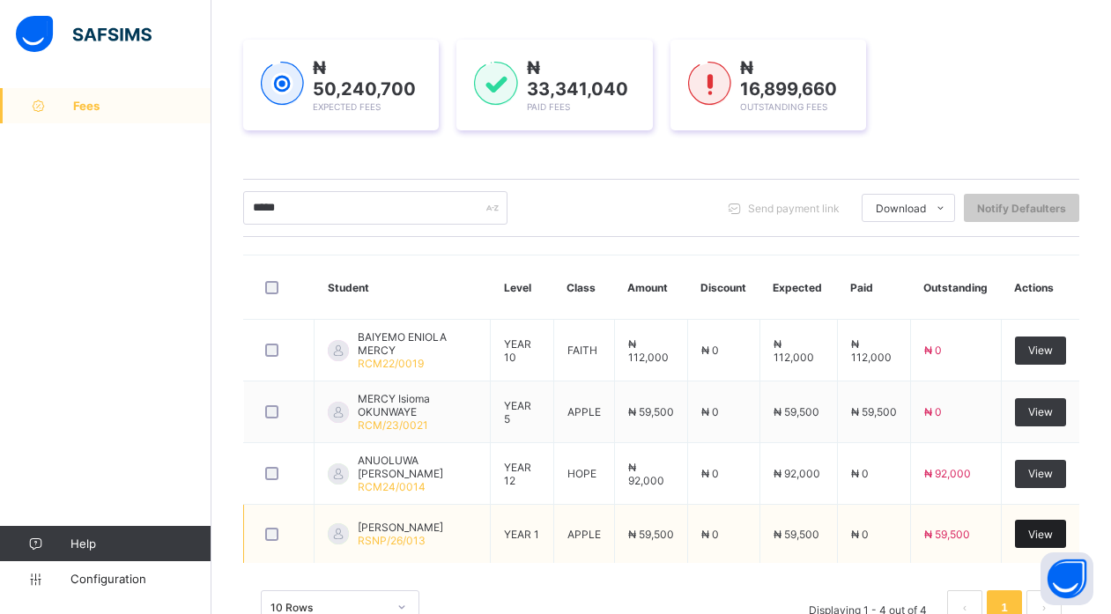
click at [1053, 528] on span "View" at bounding box center [1040, 534] width 25 height 13
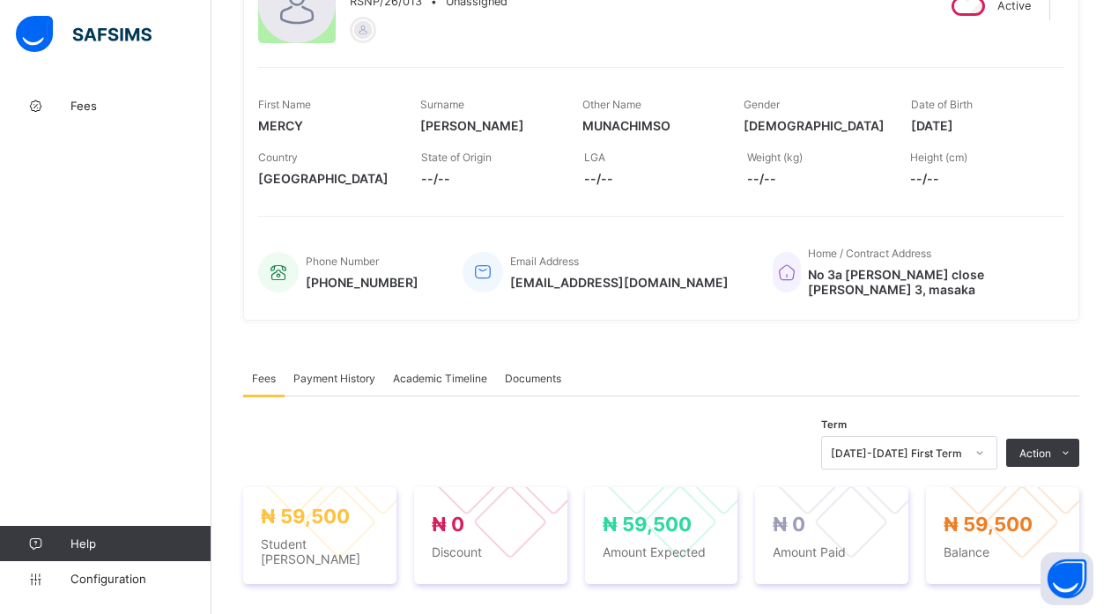
scroll to position [247, 0]
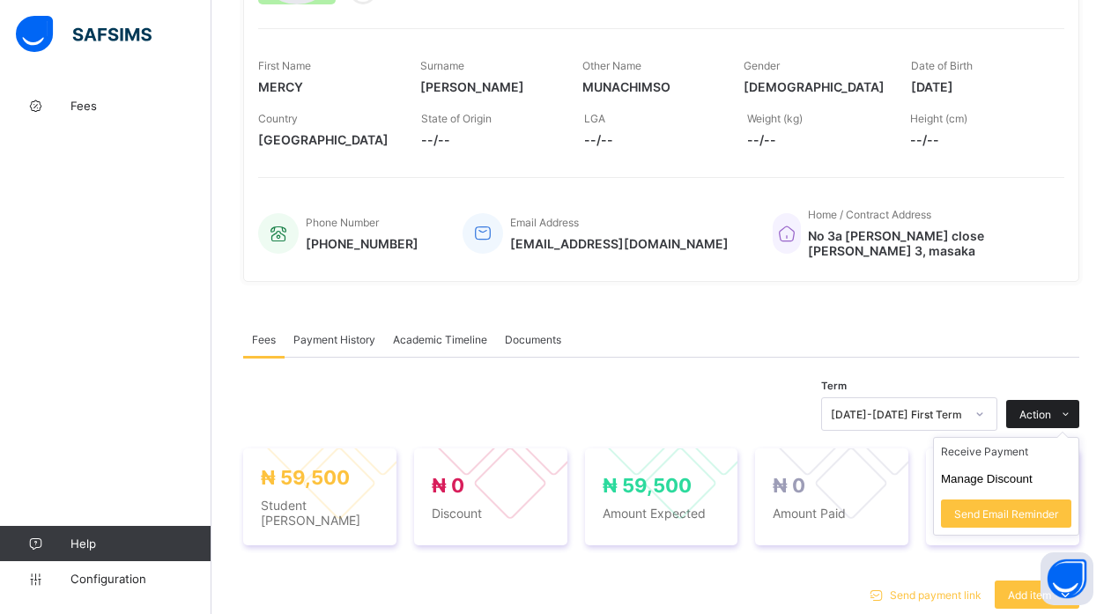
click at [1061, 400] on div "Action" at bounding box center [1042, 414] width 73 height 28
click at [984, 448] on li "Receive Payment" at bounding box center [1006, 451] width 144 height 27
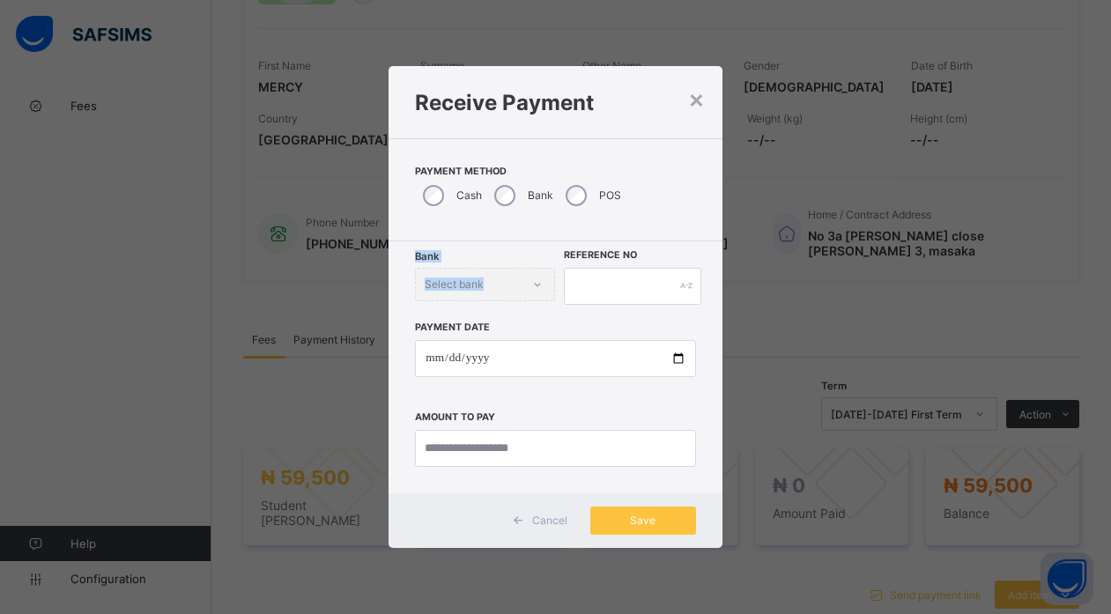
drag, startPoint x: 492, startPoint y: 261, endPoint x: 492, endPoint y: 276, distance: 15.0
click at [492, 276] on div "Bank Select bank Reference No Payment Date Amount to pay" at bounding box center [555, 367] width 333 height 252
click at [492, 276] on div "Bank Select bank" at bounding box center [485, 284] width 140 height 33
click at [529, 290] on div "Bank Select bank" at bounding box center [485, 284] width 140 height 33
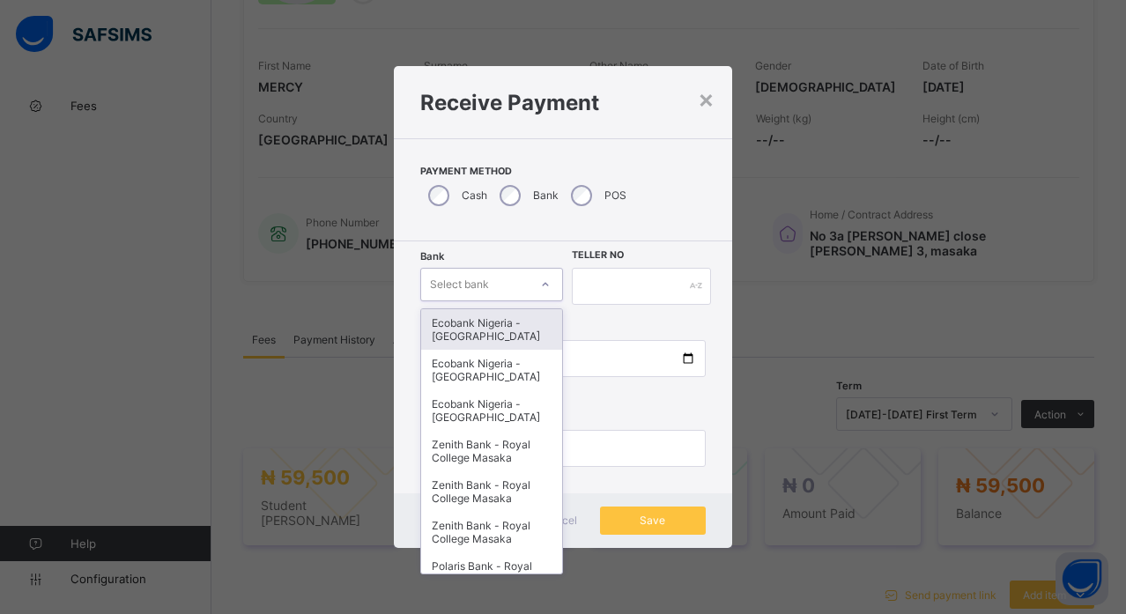
click at [481, 290] on div "Select bank" at bounding box center [459, 284] width 59 height 33
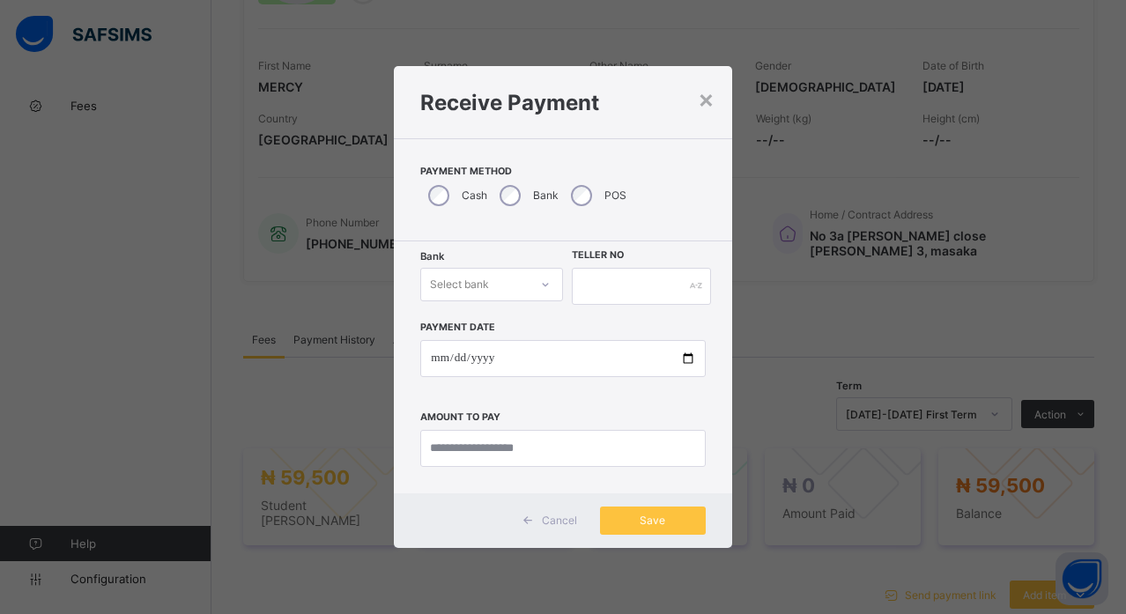
click at [659, 181] on div "Payment Method Cash Bank POS" at bounding box center [562, 189] width 337 height 103
click at [502, 285] on div "Select bank" at bounding box center [474, 284] width 107 height 25
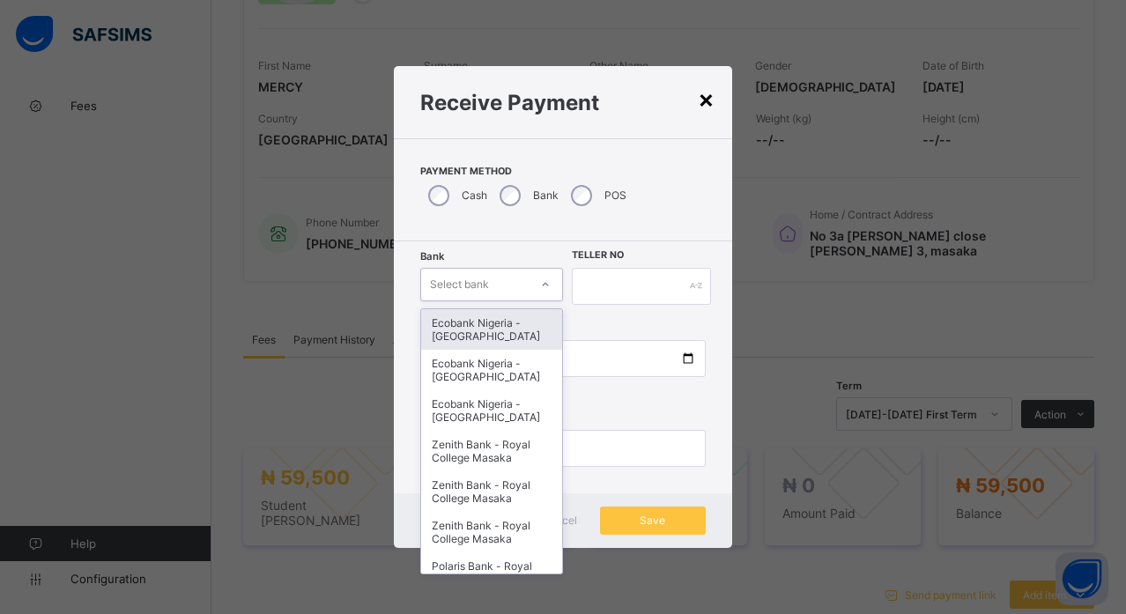
click at [701, 103] on div "×" at bounding box center [706, 99] width 17 height 30
click at [701, 103] on div "LGA --/--" at bounding box center [659, 129] width 139 height 53
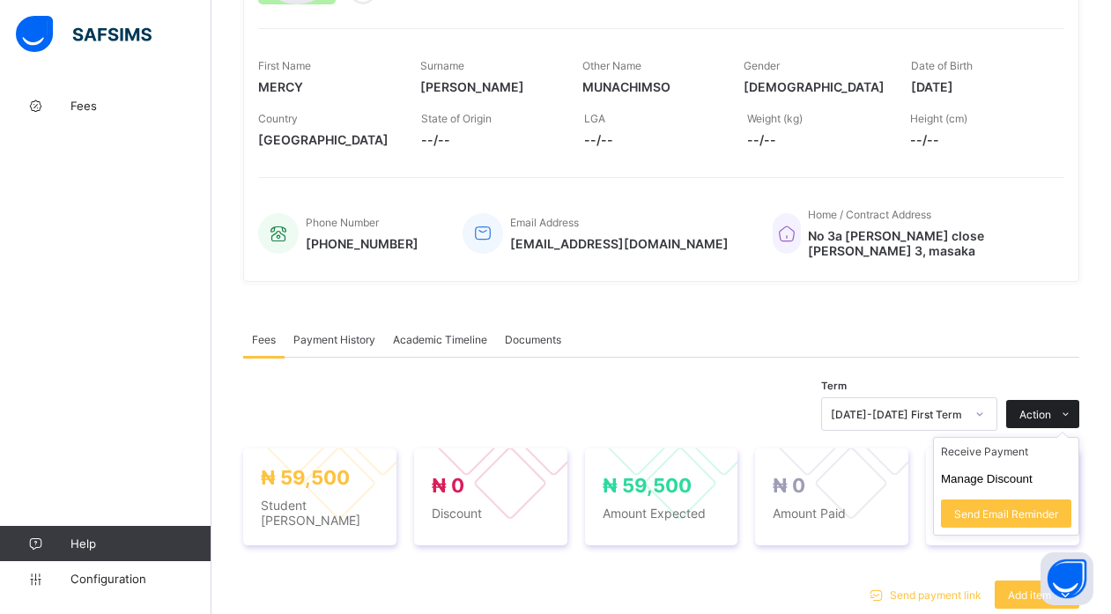
click at [1053, 400] on div "Action" at bounding box center [1042, 414] width 73 height 28
click at [1072, 400] on span at bounding box center [1065, 414] width 28 height 28
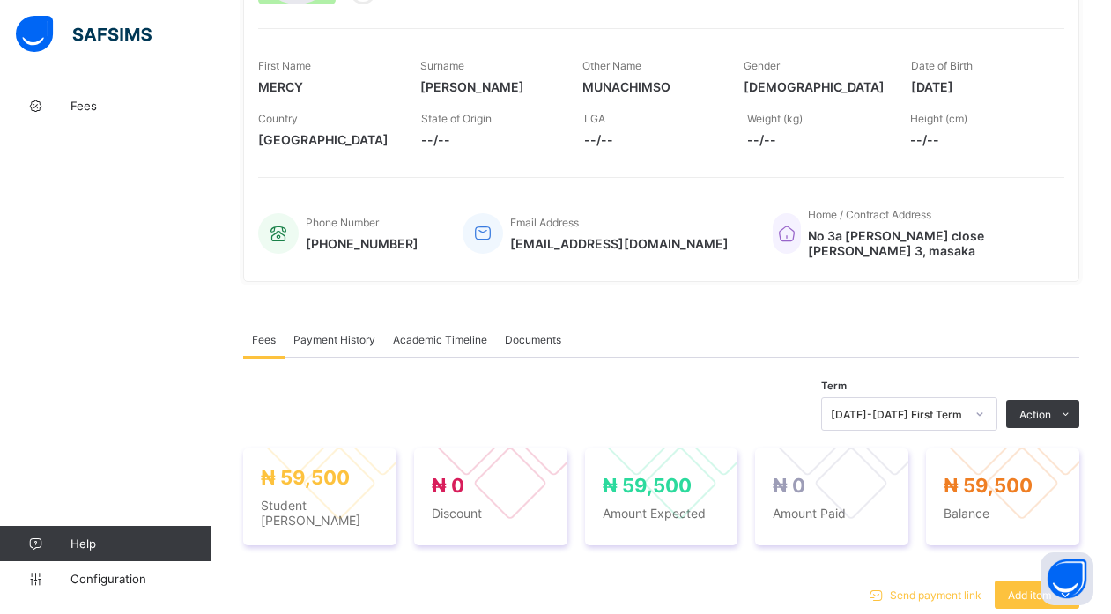
click at [983, 322] on div "Fees Payment History Academic Timeline Documents" at bounding box center [661, 340] width 836 height 36
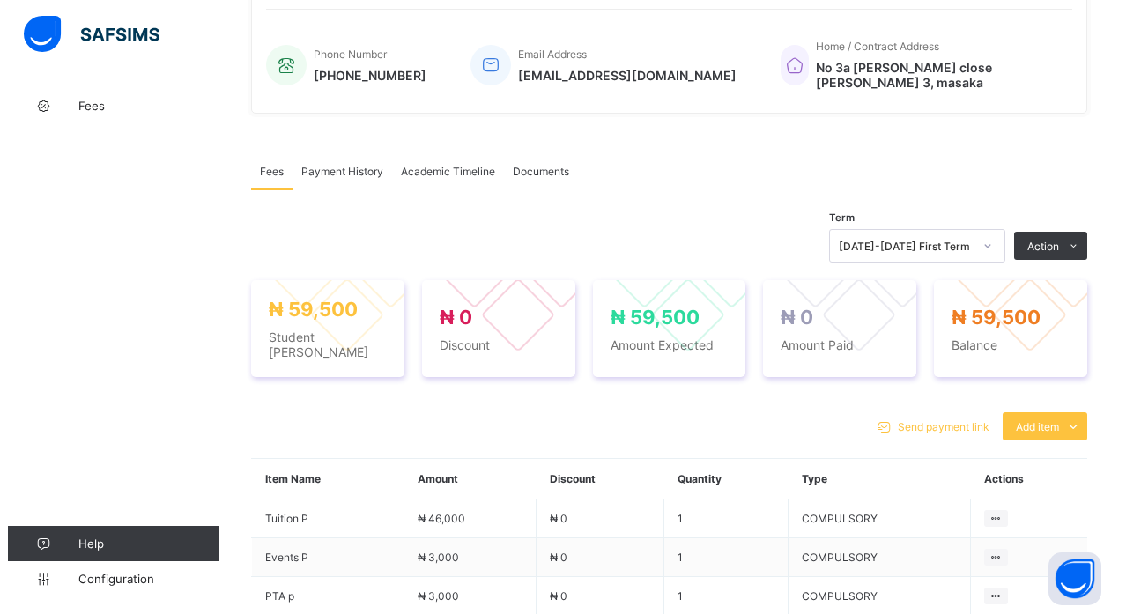
scroll to position [458, 0]
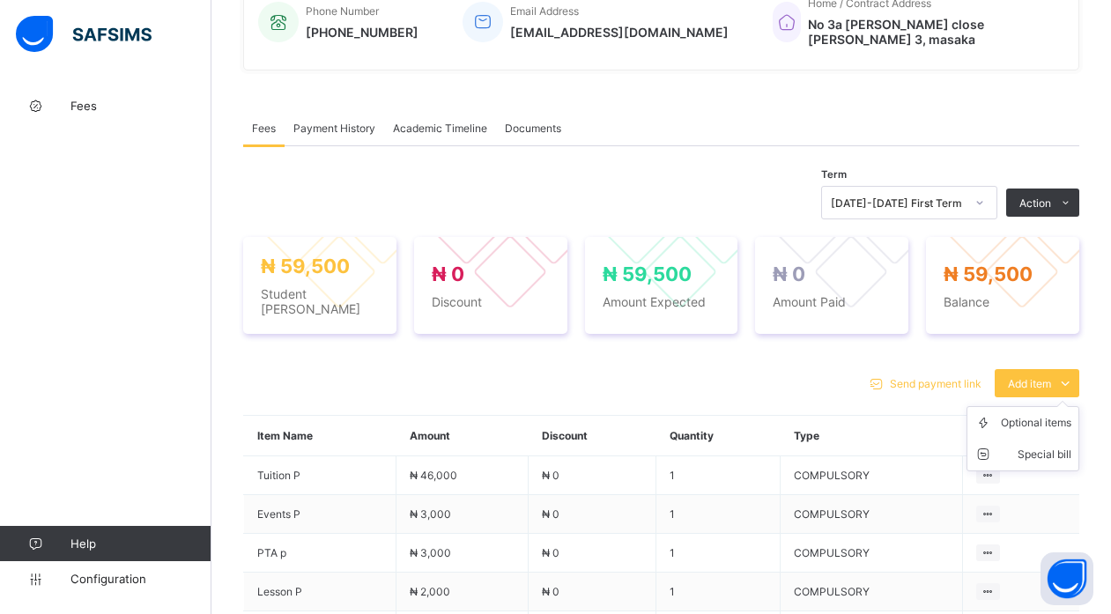
click at [1041, 406] on ul "Optional items Special bill" at bounding box center [1022, 438] width 113 height 65
click at [1049, 446] on div "Special bill" at bounding box center [1036, 455] width 70 height 18
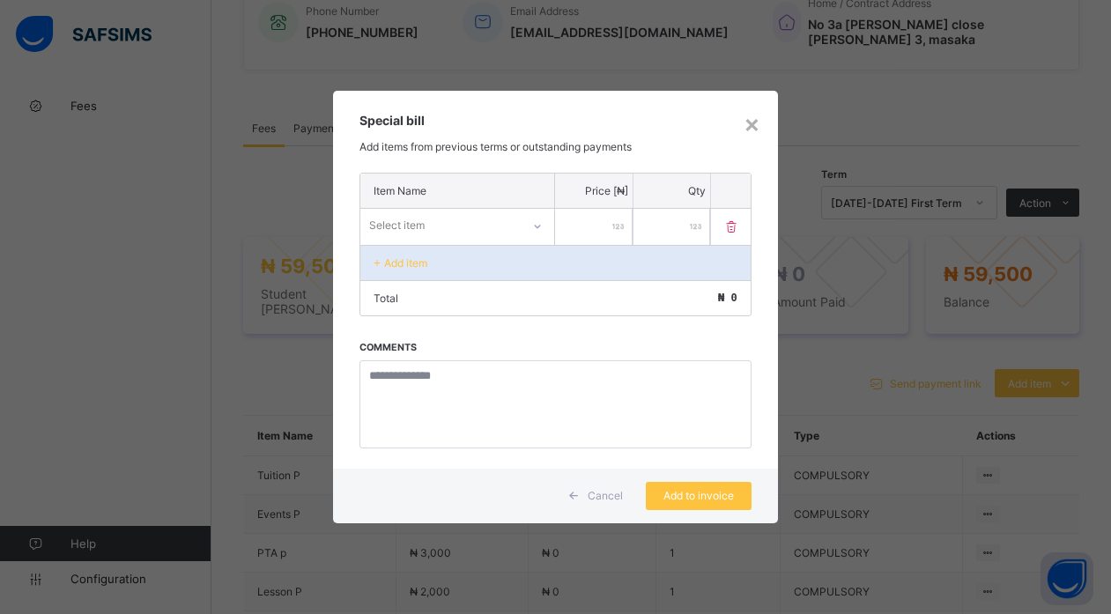
click at [499, 221] on div "Select item" at bounding box center [440, 225] width 160 height 25
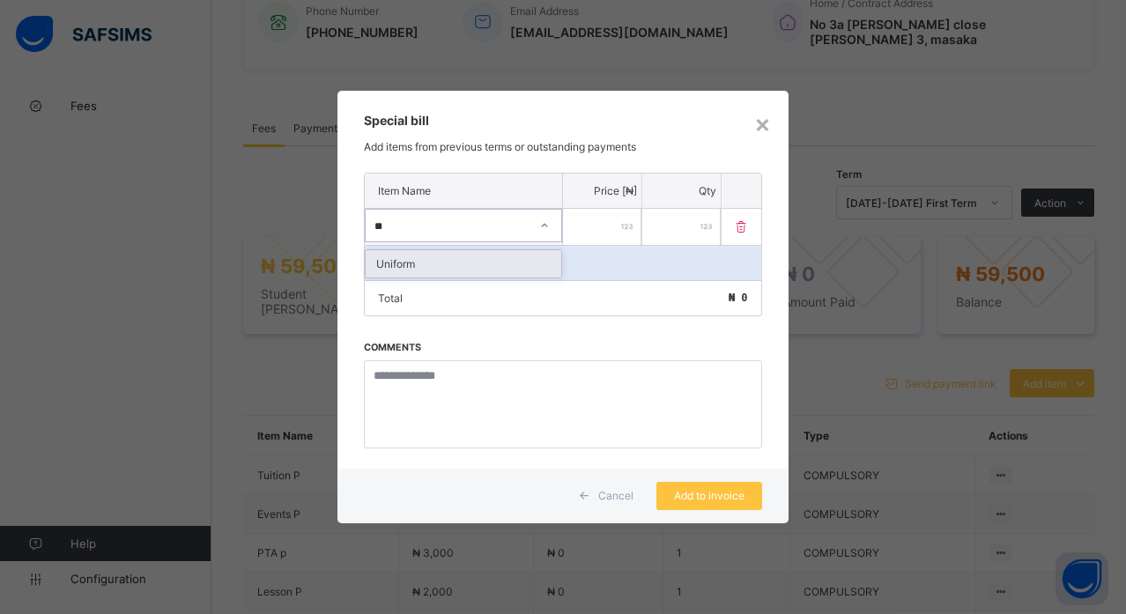
type input "***"
click at [625, 218] on input "number" at bounding box center [602, 227] width 78 height 36
type input "****"
click at [430, 265] on p "Add item" at bounding box center [410, 262] width 43 height 13
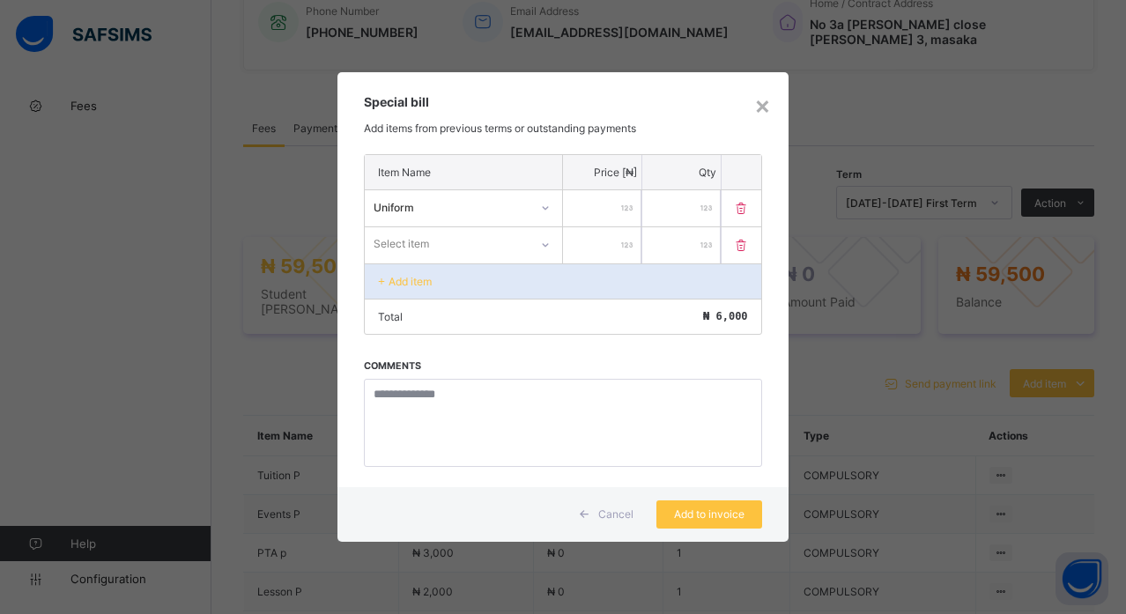
click at [448, 249] on div "Select item" at bounding box center [447, 244] width 164 height 25
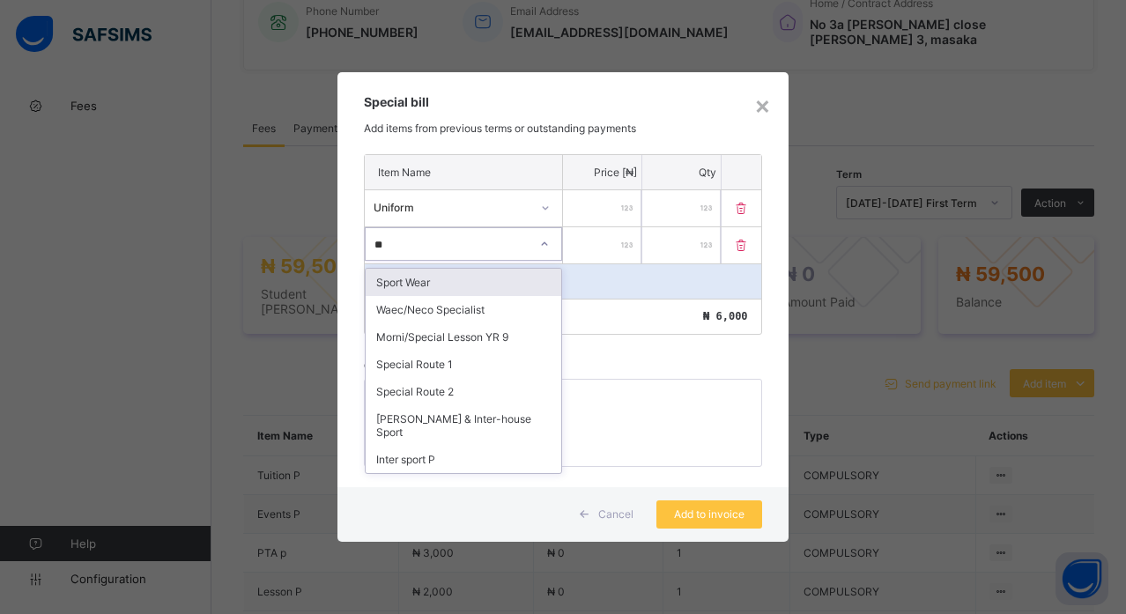
type input "***"
click at [414, 284] on div "Sport Wear" at bounding box center [464, 282] width 196 height 27
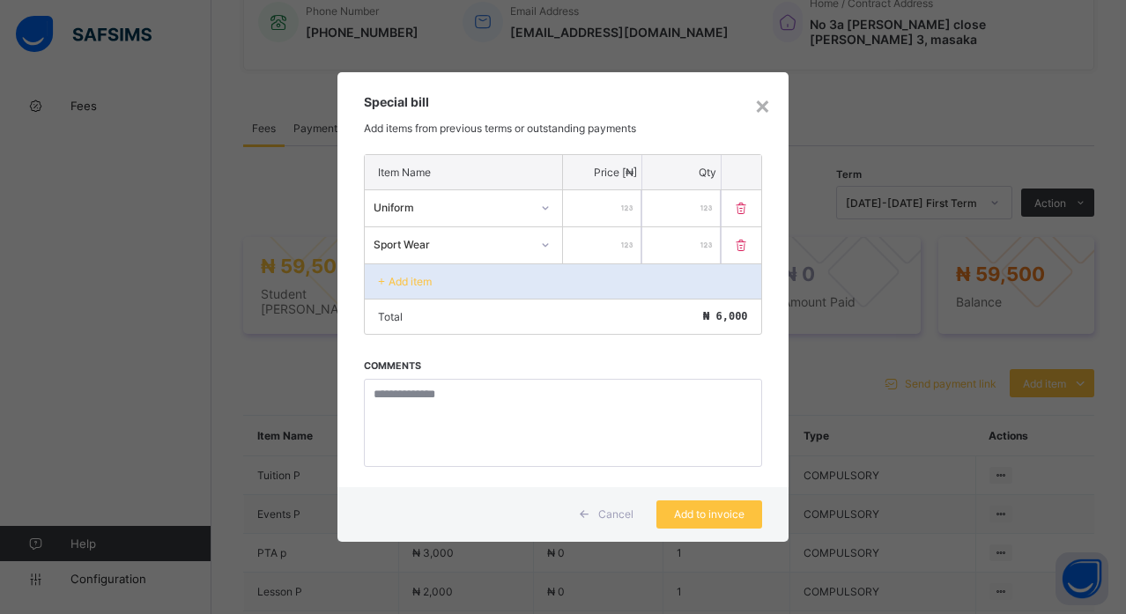
click at [610, 250] on input "number" at bounding box center [602, 245] width 78 height 36
type input "****"
click at [402, 280] on p "Add item" at bounding box center [410, 281] width 43 height 13
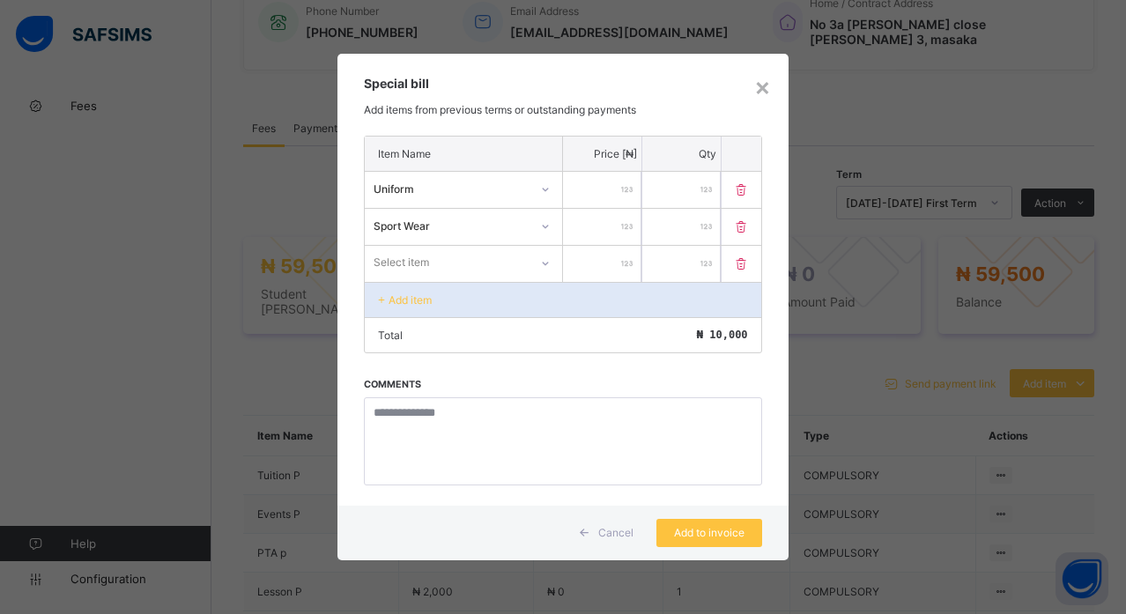
click at [440, 256] on div "Select item" at bounding box center [447, 262] width 164 height 25
click at [440, 256] on div "Select item" at bounding box center [447, 262] width 162 height 25
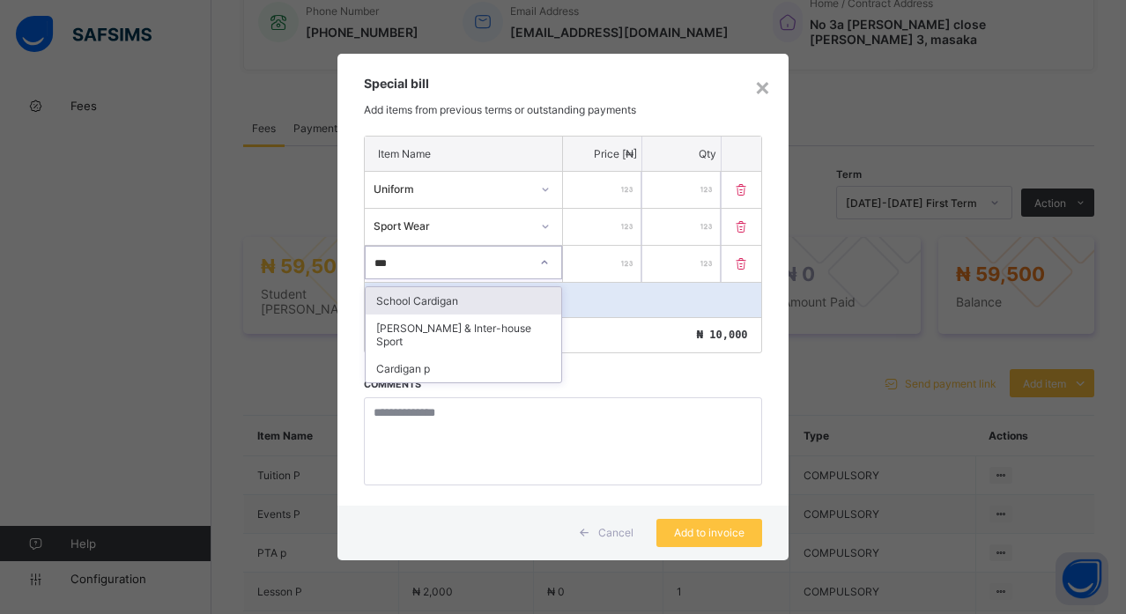
type input "****"
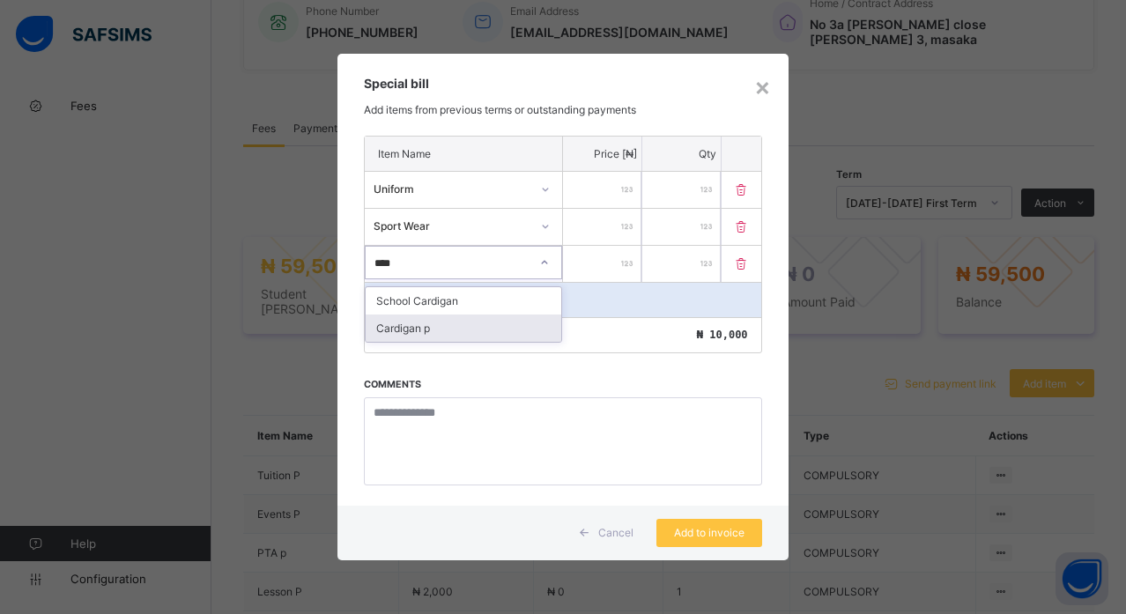
click at [424, 335] on div "Cardigan p" at bounding box center [464, 328] width 196 height 27
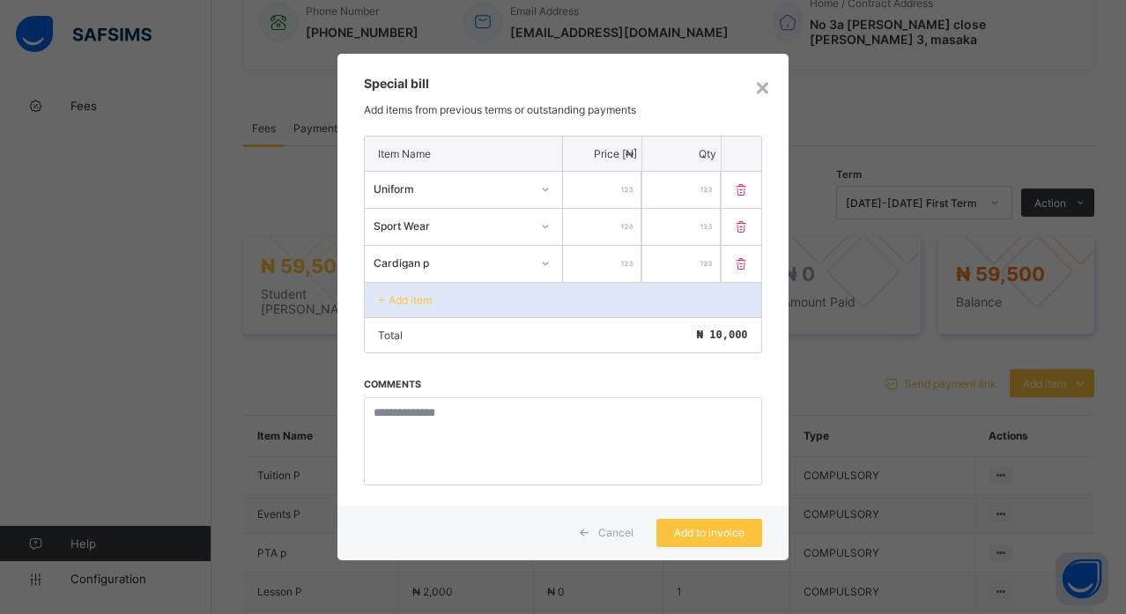
click at [604, 274] on input "number" at bounding box center [602, 264] width 78 height 36
type input "****"
click at [549, 307] on div "Add item" at bounding box center [563, 299] width 396 height 35
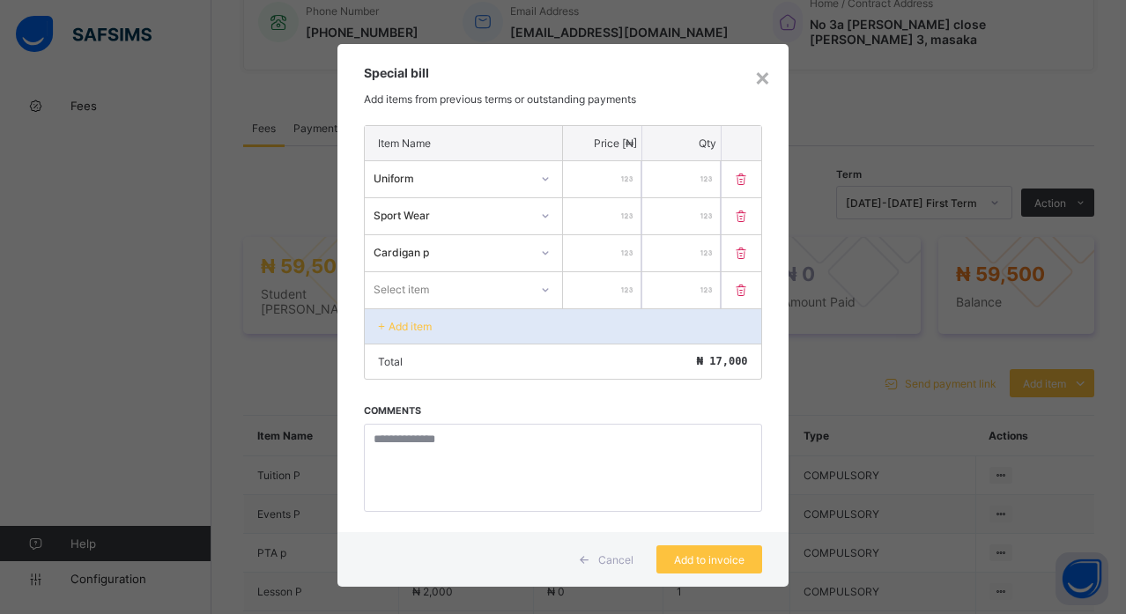
click at [532, 294] on div at bounding box center [545, 290] width 30 height 28
type input "****"
click at [453, 327] on div "Friday Wear" at bounding box center [464, 327] width 196 height 27
click at [609, 284] on input "number" at bounding box center [602, 290] width 78 height 36
type input "****"
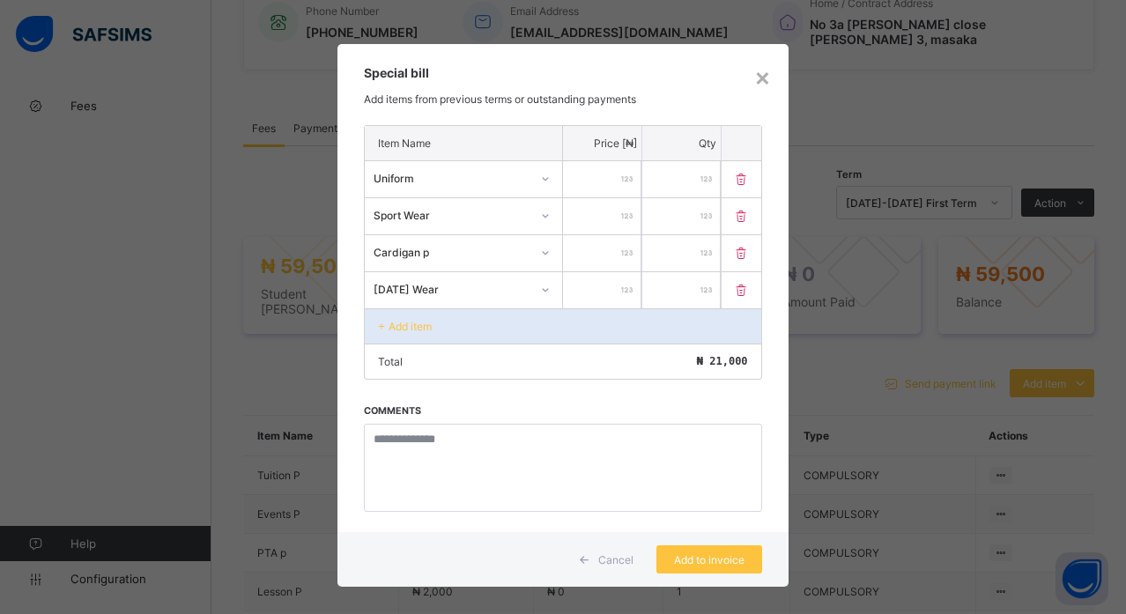
click at [404, 329] on p "Add item" at bounding box center [410, 326] width 43 height 13
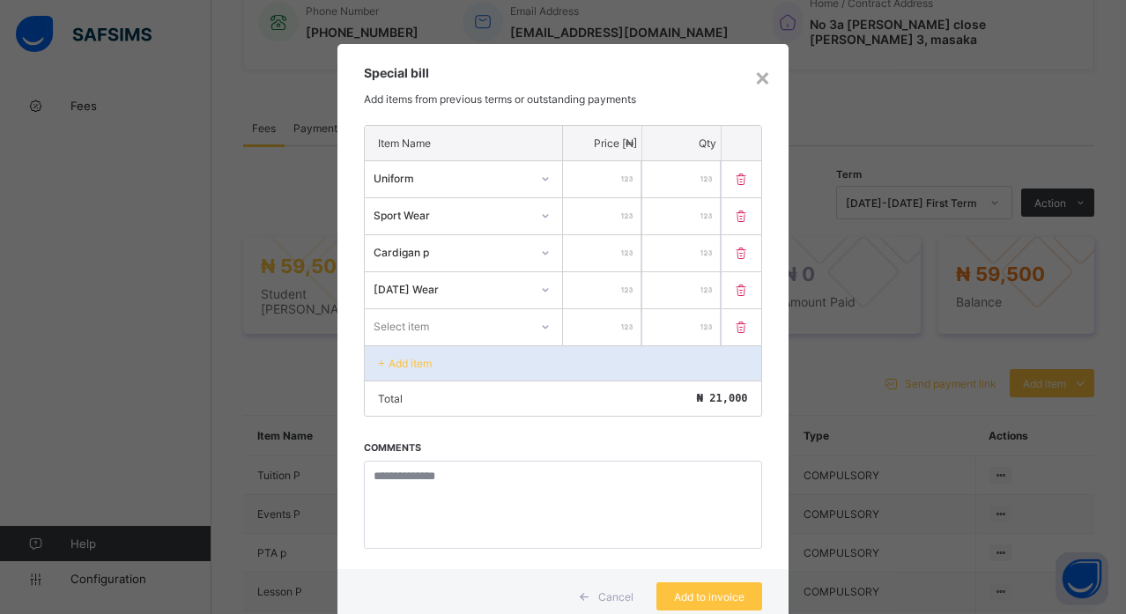
click at [450, 332] on div "Select item" at bounding box center [447, 326] width 164 height 25
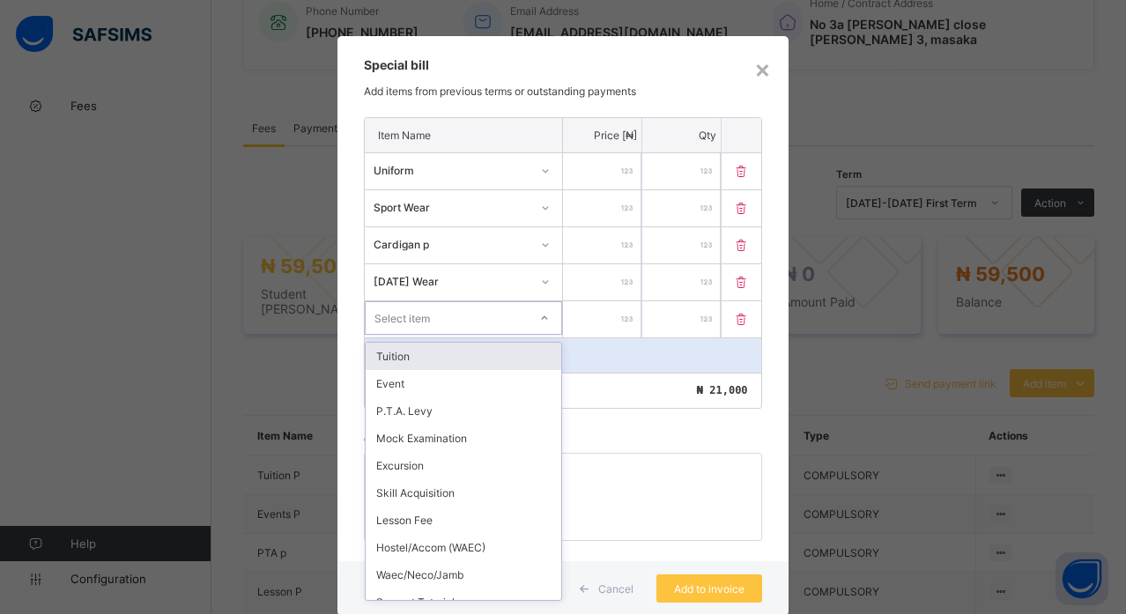
scroll to position [9, 0]
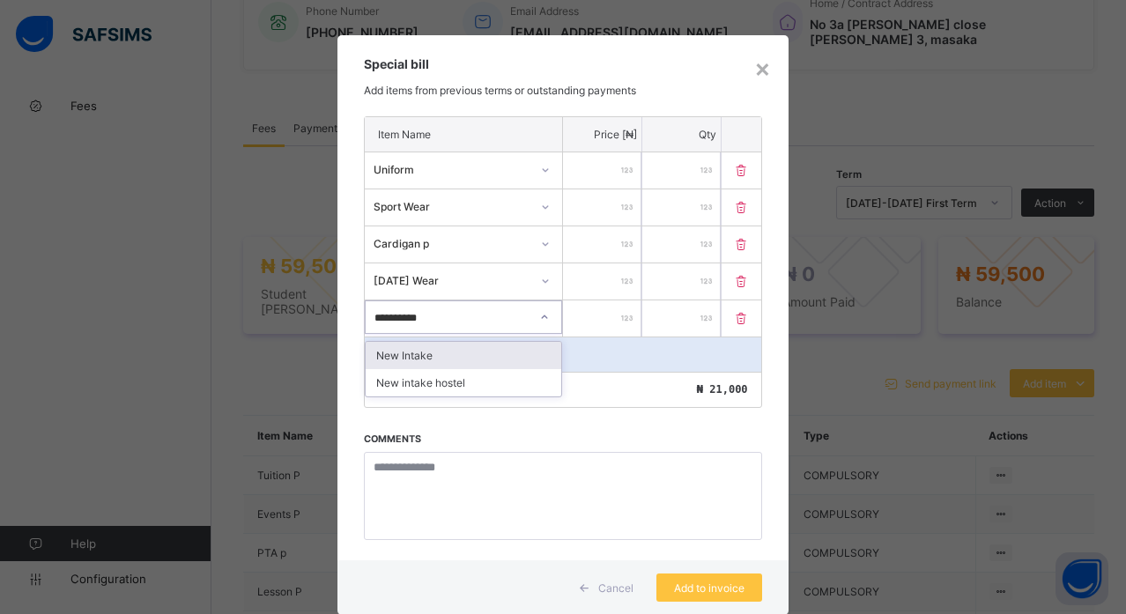
type input "**********"
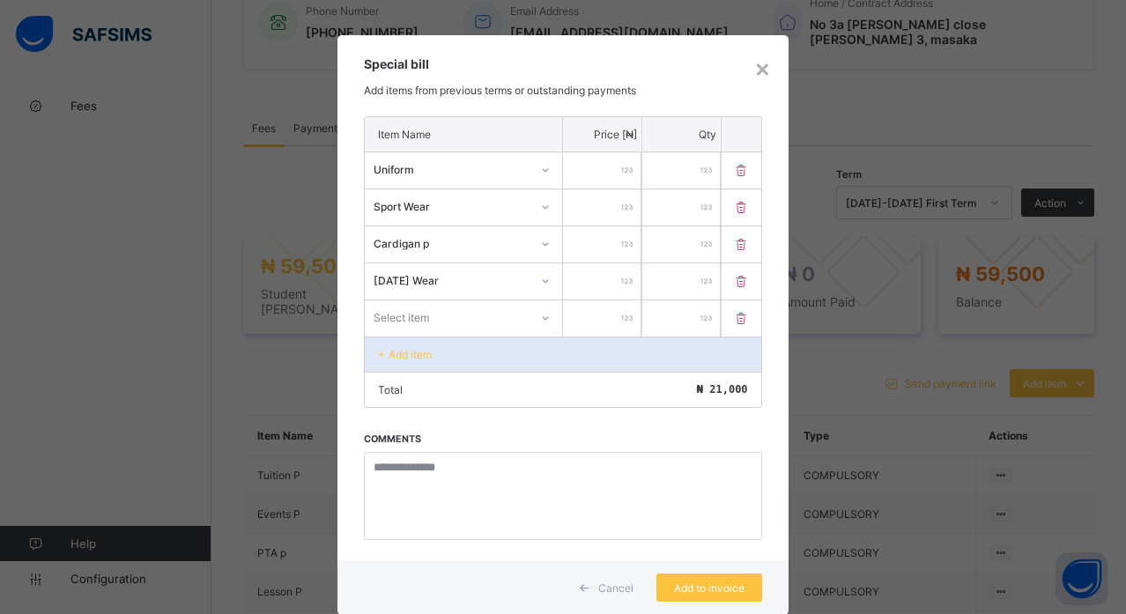
click at [602, 318] on input "number" at bounding box center [602, 318] width 78 height 36
type input "****"
click at [703, 584] on span "Add to invoice" at bounding box center [709, 587] width 79 height 13
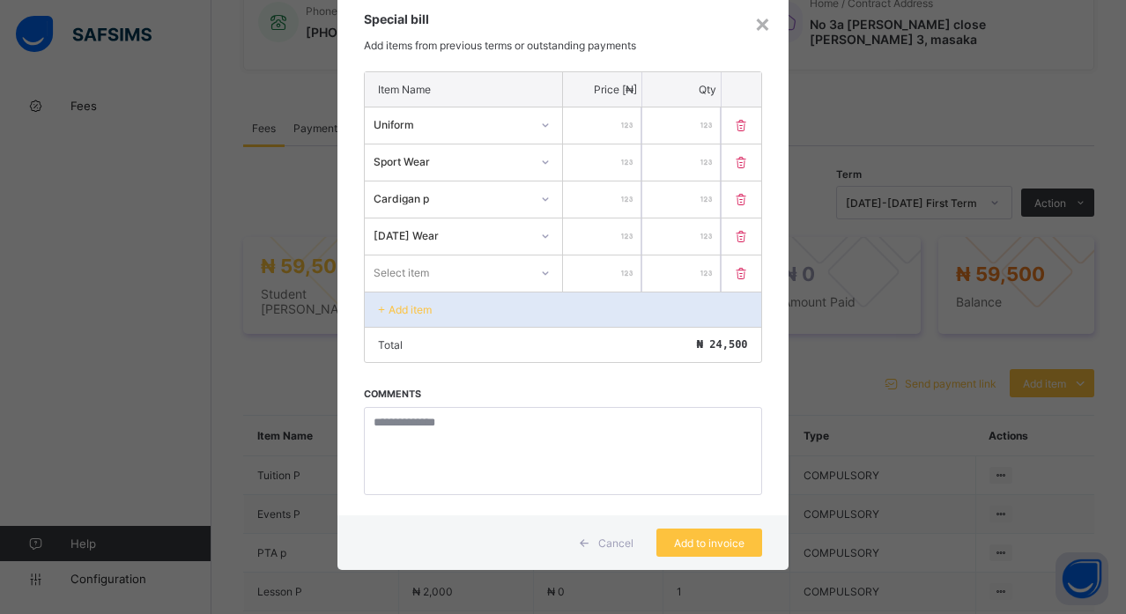
scroll to position [19, 0]
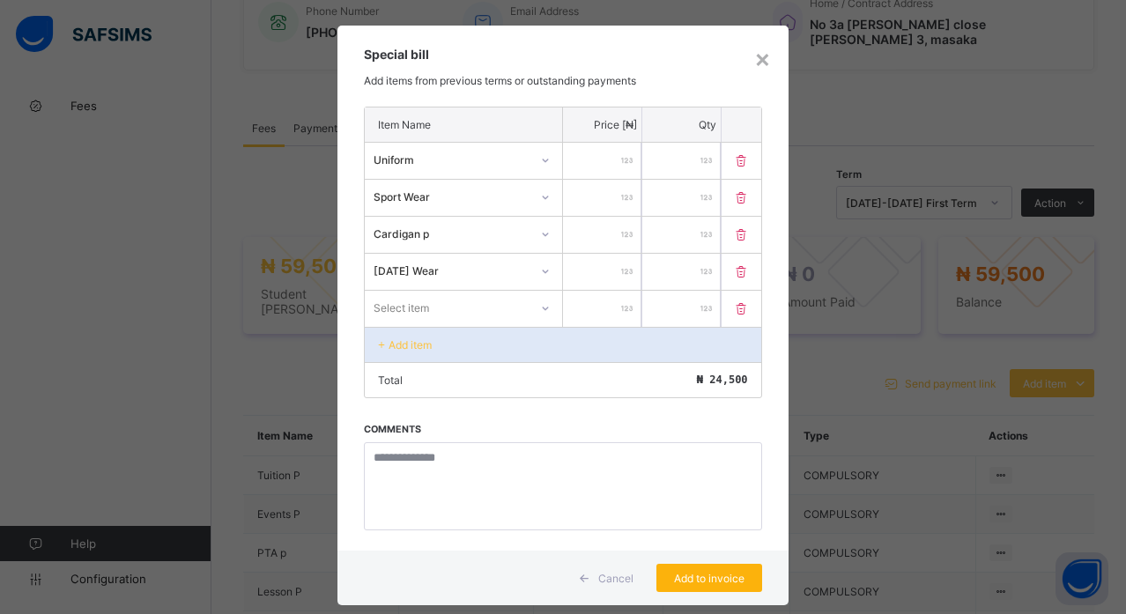
click at [702, 574] on span "Add to invoice" at bounding box center [709, 578] width 79 height 13
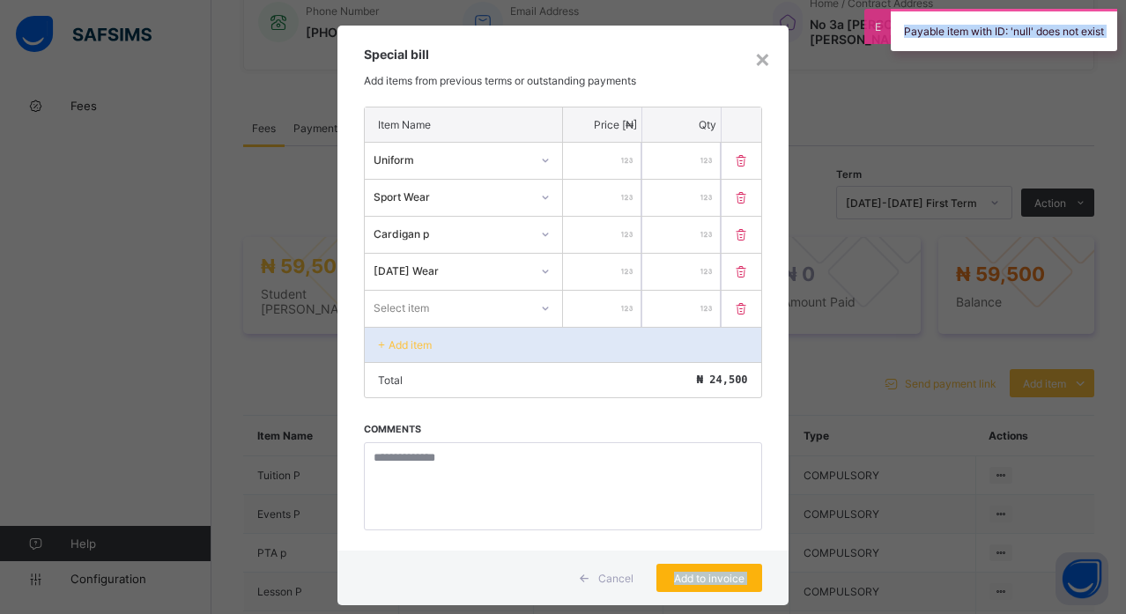
click at [702, 574] on span "Add to invoice" at bounding box center [709, 578] width 79 height 13
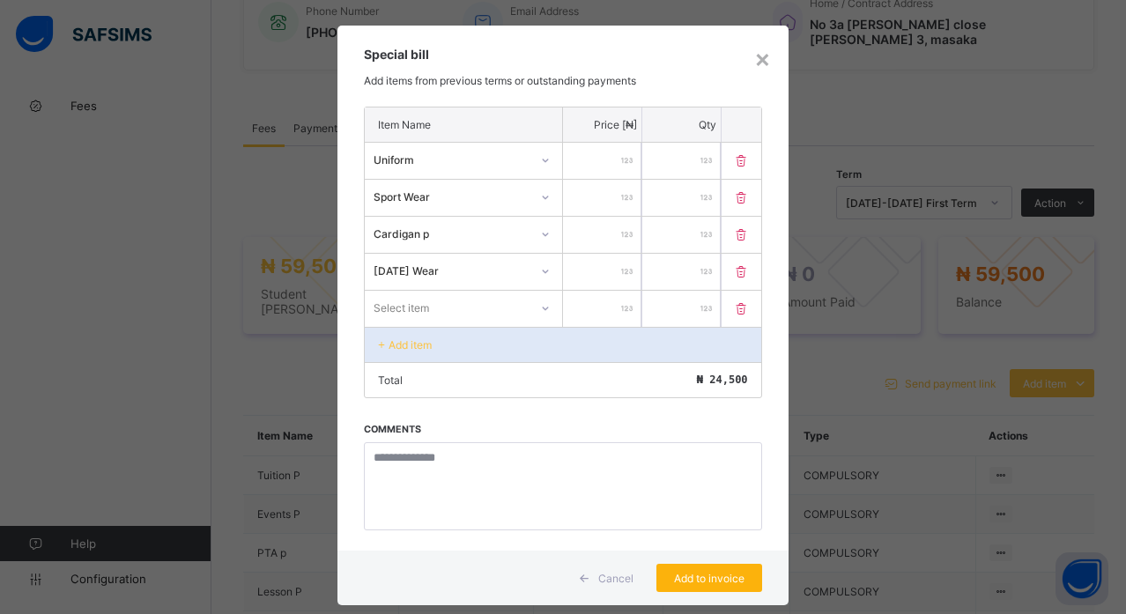
click at [694, 574] on span "Add to invoice" at bounding box center [709, 578] width 79 height 13
click at [754, 60] on div "×" at bounding box center [762, 58] width 17 height 30
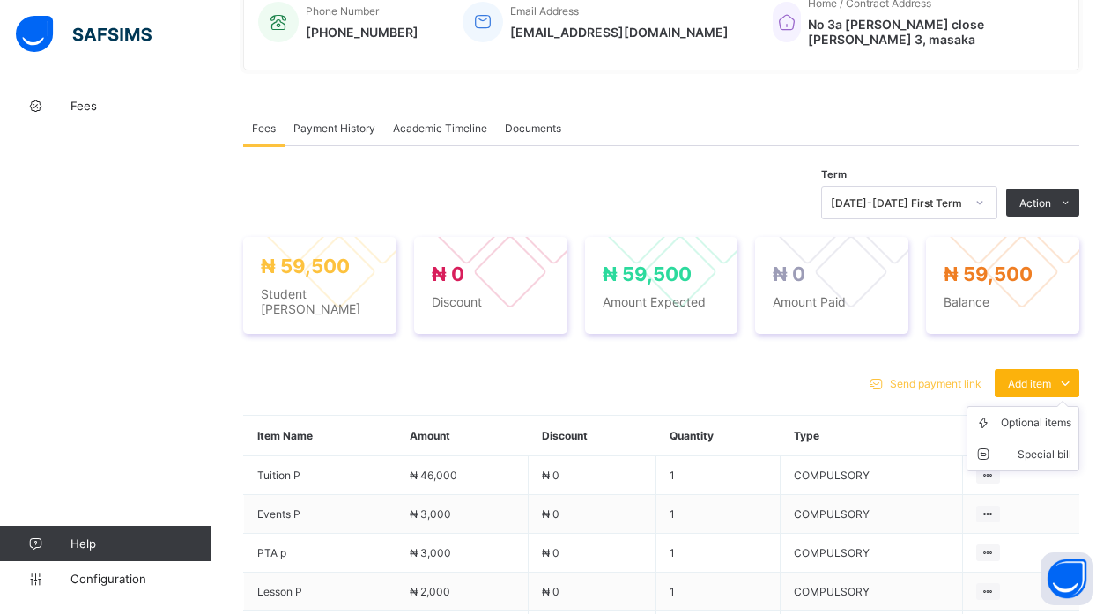
click at [1047, 377] on span "Add item" at bounding box center [1029, 383] width 43 height 13
click at [1053, 446] on div "Special bill" at bounding box center [1036, 455] width 70 height 18
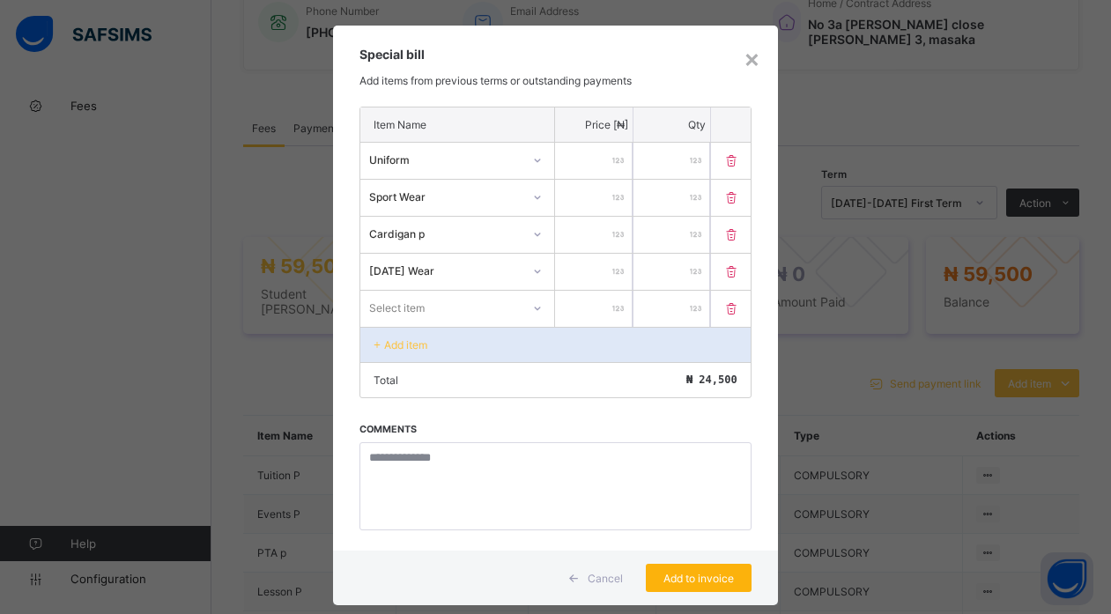
click at [706, 572] on span "Add to invoice" at bounding box center [698, 578] width 79 height 13
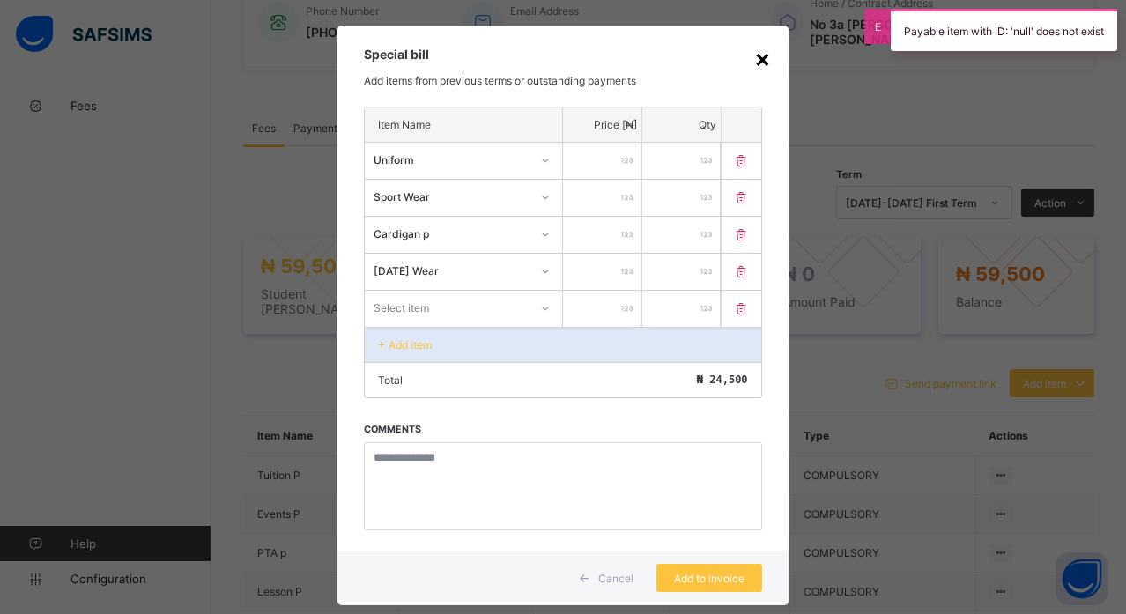
click at [758, 60] on div "×" at bounding box center [762, 58] width 17 height 30
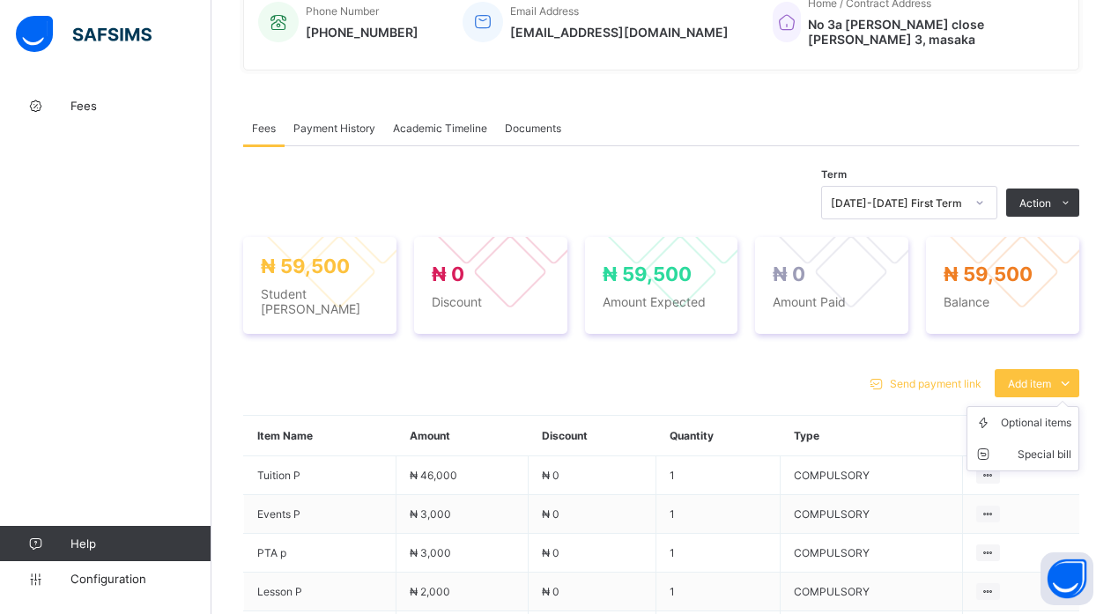
click at [1043, 406] on ul "Optional items Special bill" at bounding box center [1022, 438] width 113 height 65
click at [1055, 446] on div "Special bill" at bounding box center [1036, 455] width 70 height 18
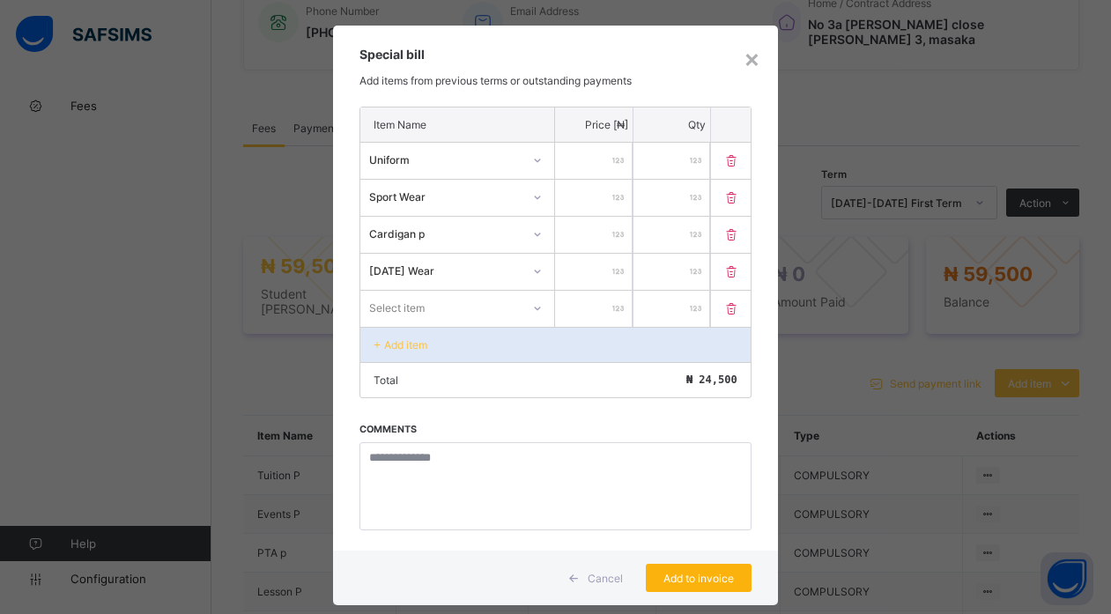
click at [701, 573] on span "Add to invoice" at bounding box center [698, 578] width 79 height 13
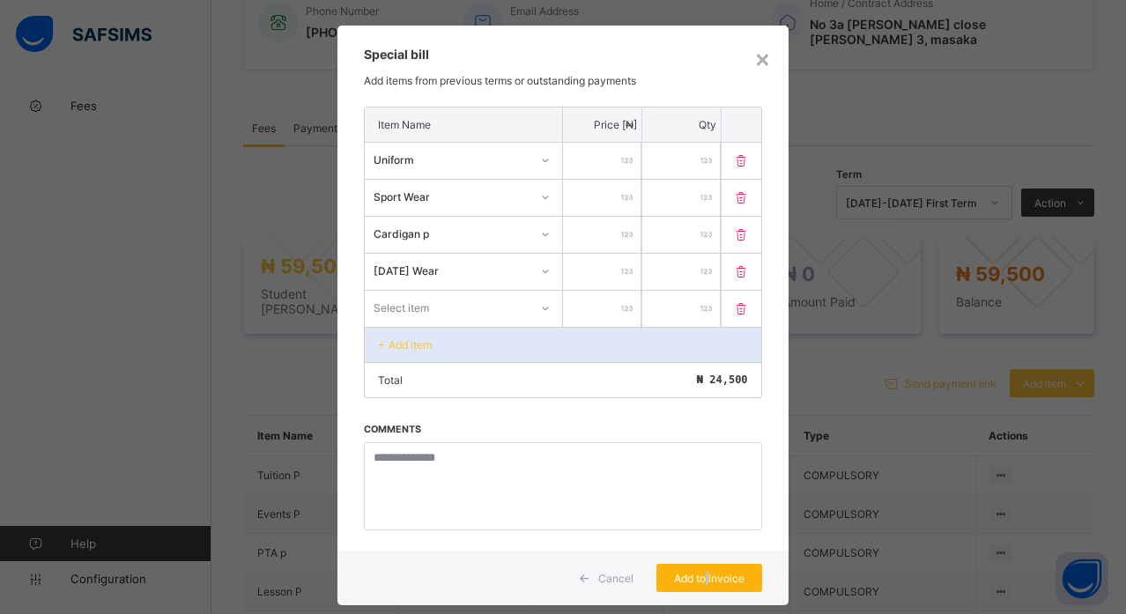
click at [701, 573] on span "Add to invoice" at bounding box center [709, 578] width 79 height 13
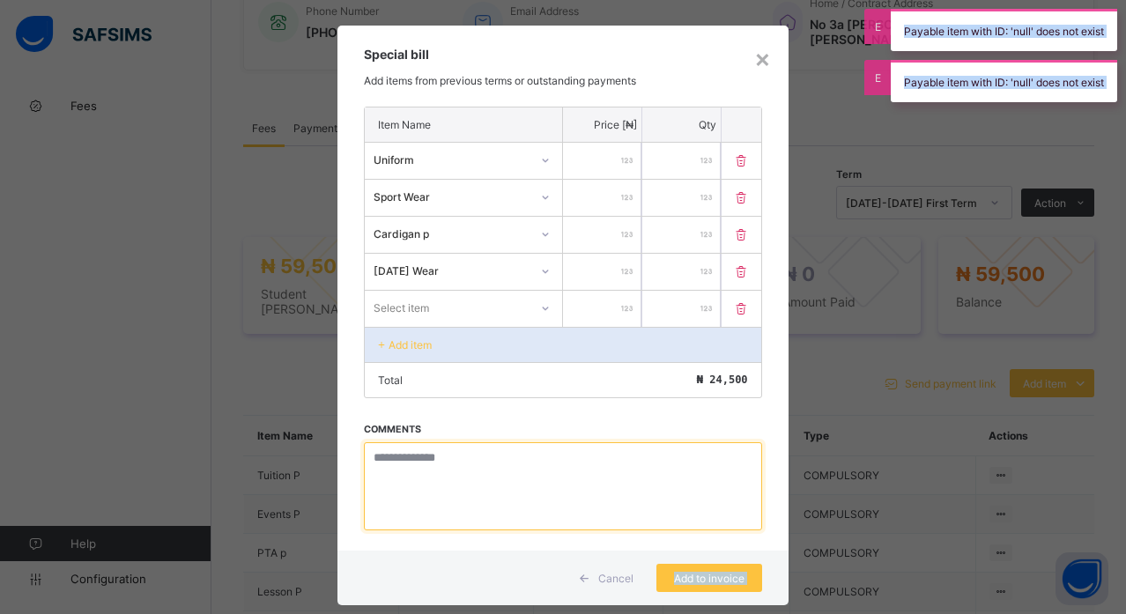
click at [448, 473] on textarea at bounding box center [562, 486] width 397 height 88
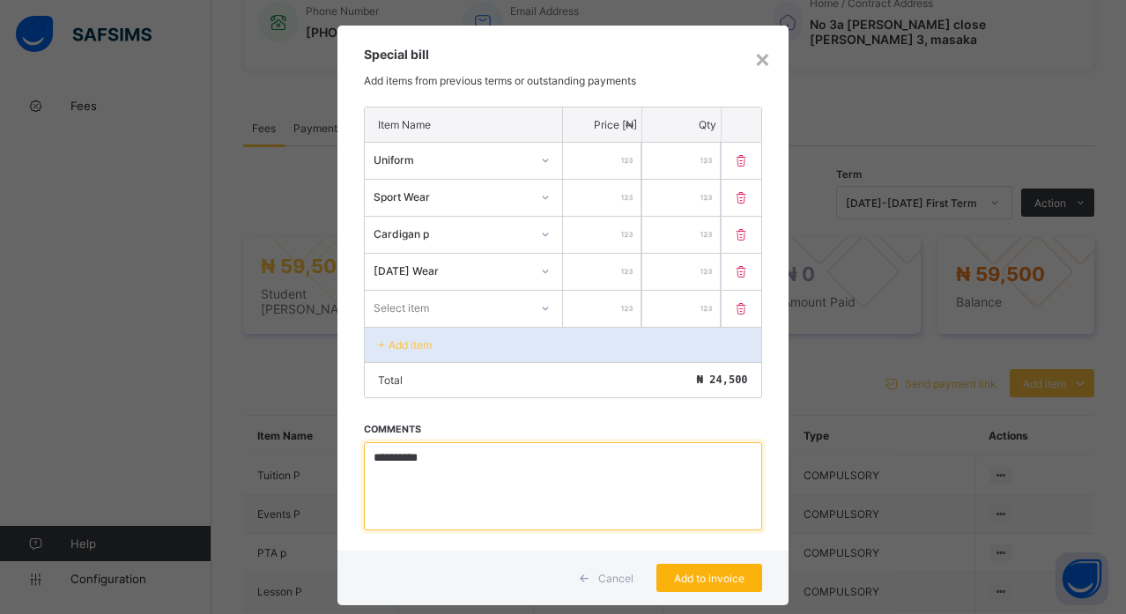
type textarea "**********"
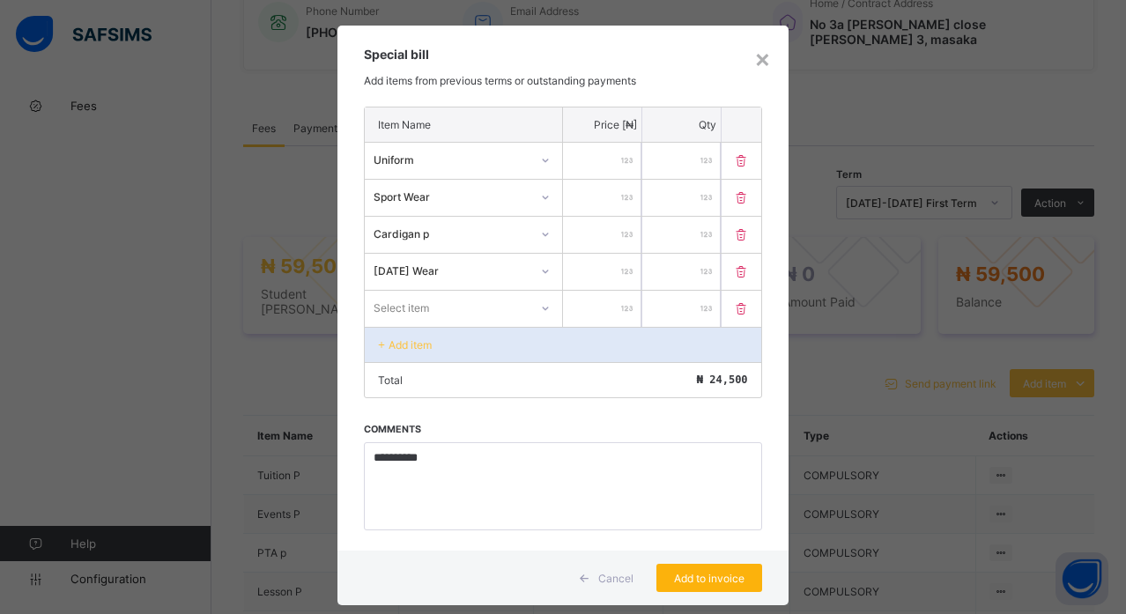
click at [662, 567] on div "Add to invoice" at bounding box center [709, 578] width 106 height 28
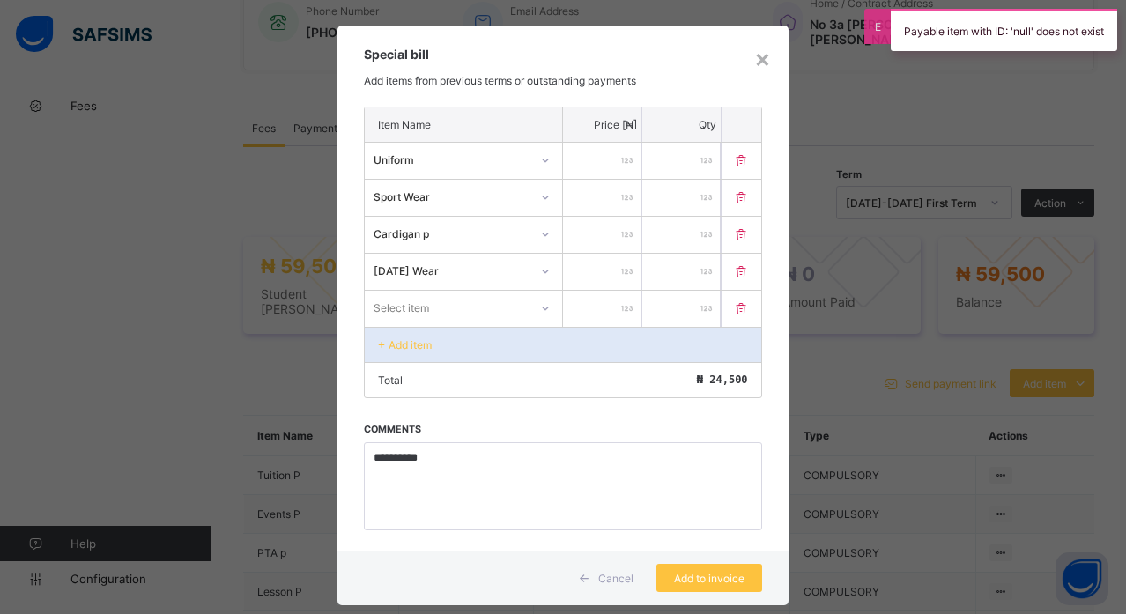
click at [1069, 18] on div "Payable item with ID: 'null' does not exist" at bounding box center [1004, 30] width 226 height 42
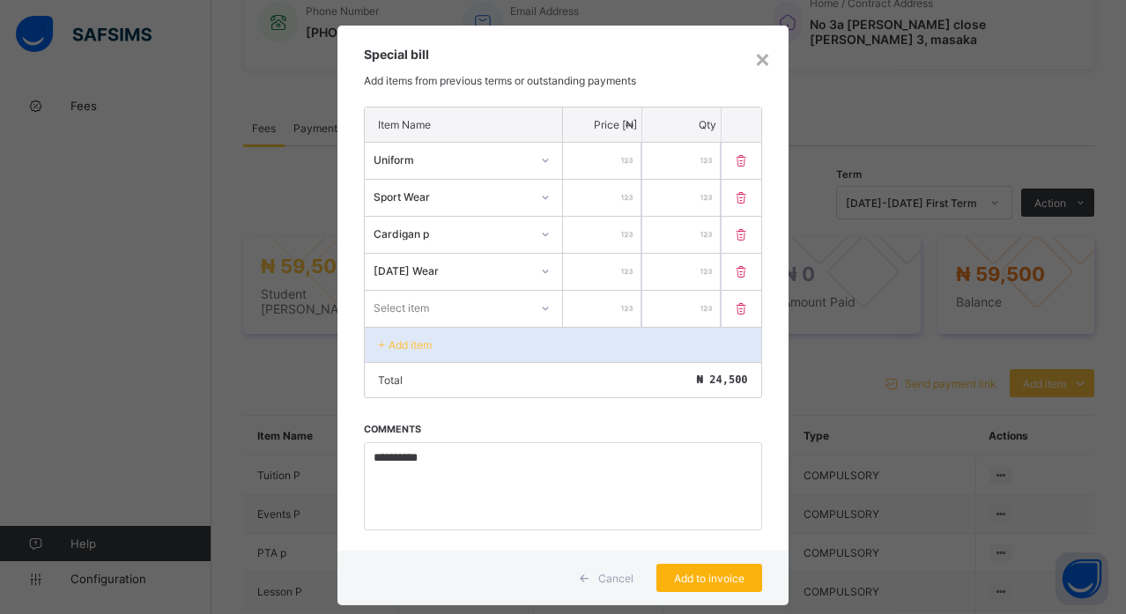
click at [692, 580] on span "Add to invoice" at bounding box center [709, 578] width 79 height 13
click at [732, 307] on icon at bounding box center [741, 308] width 18 height 15
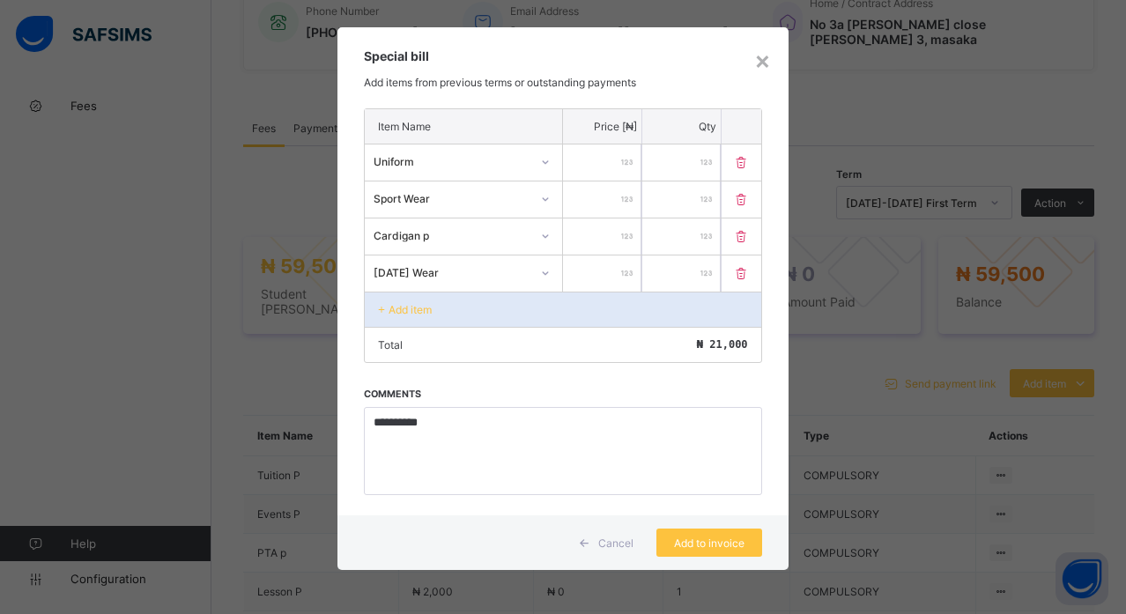
click at [742, 274] on icon at bounding box center [741, 273] width 18 height 15
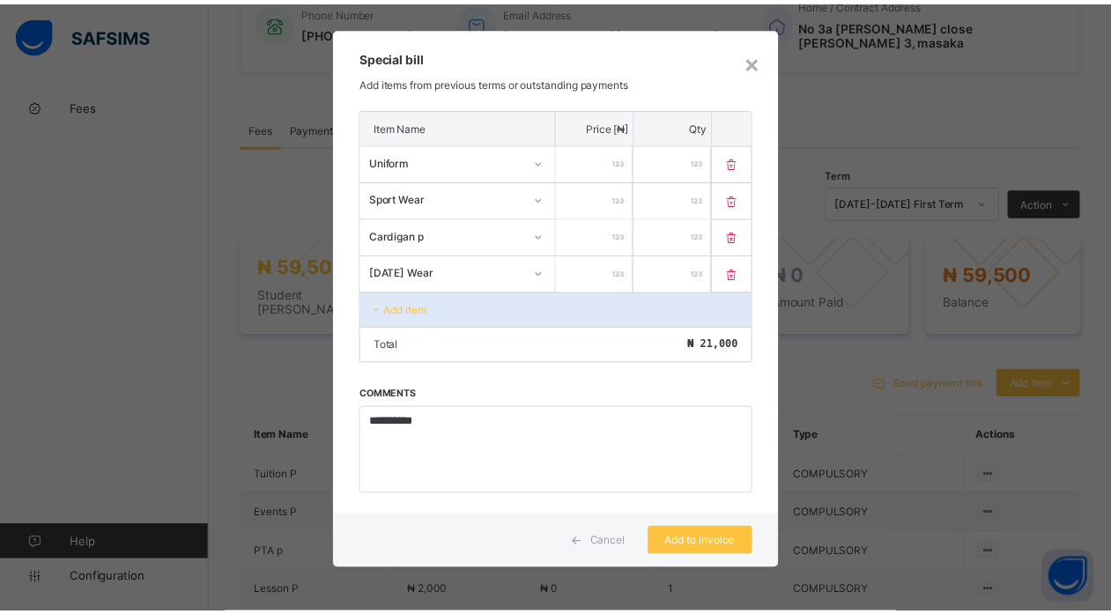
scroll to position [0, 0]
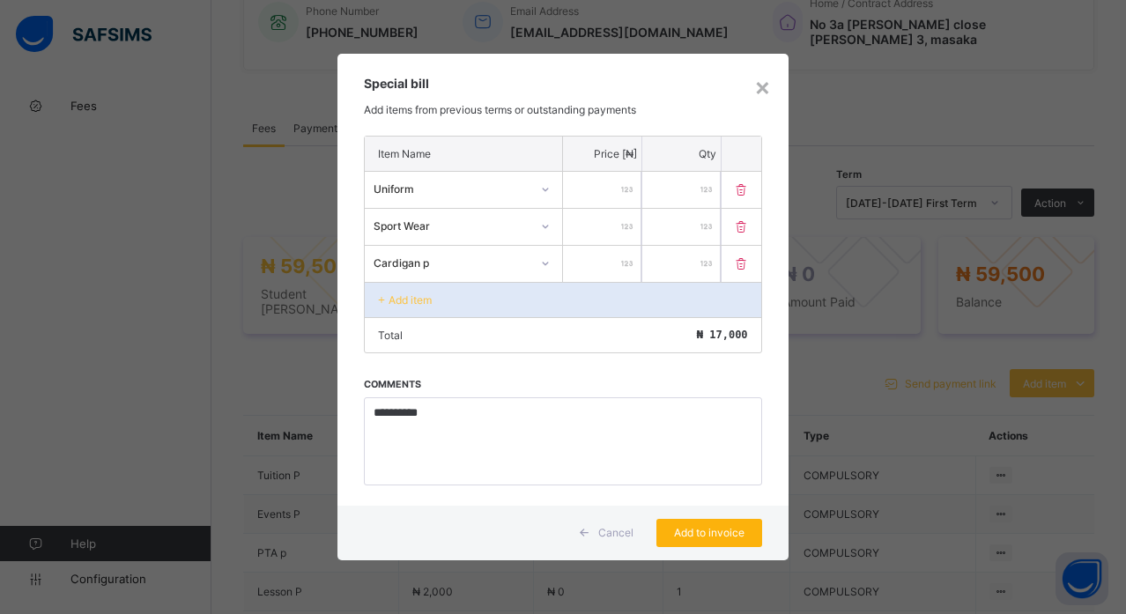
click at [753, 530] on div "Add to invoice" at bounding box center [709, 533] width 106 height 28
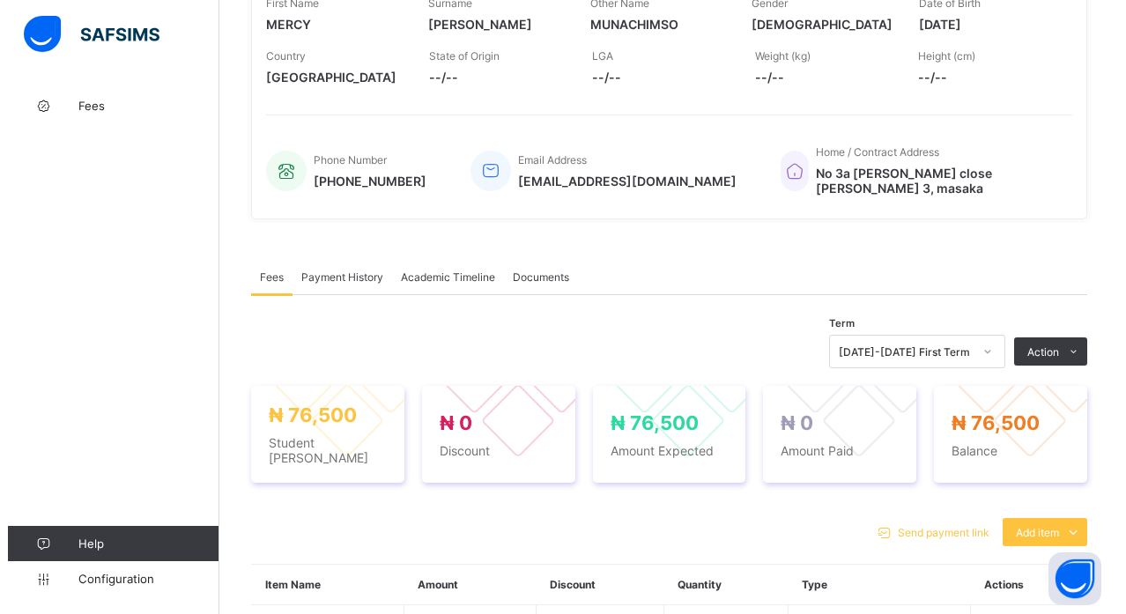
scroll to position [311, 0]
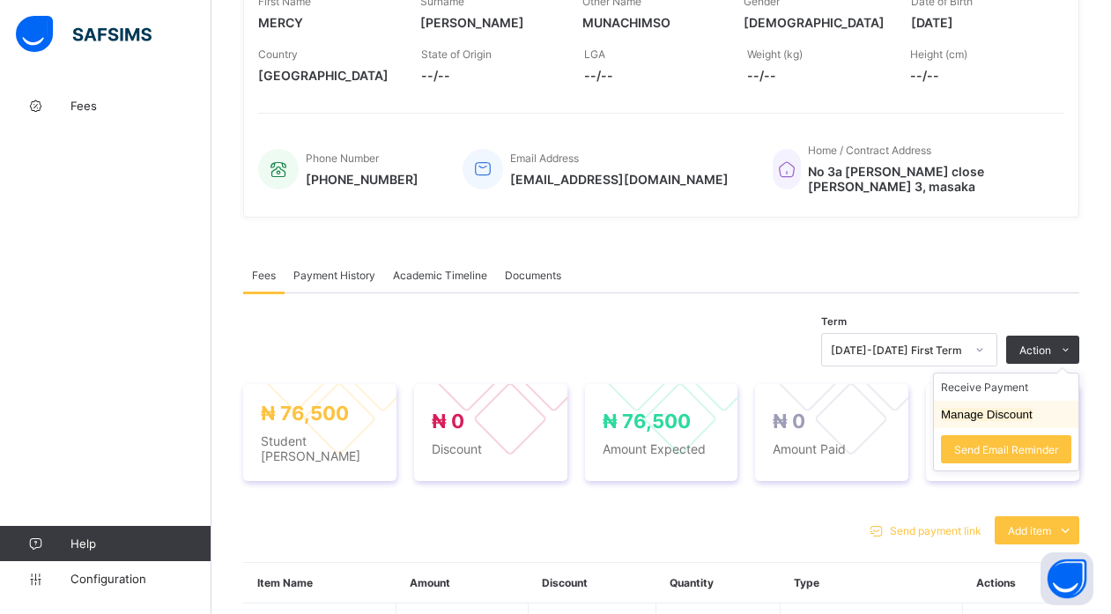
click at [1005, 408] on button "Manage Discount" at bounding box center [987, 414] width 92 height 13
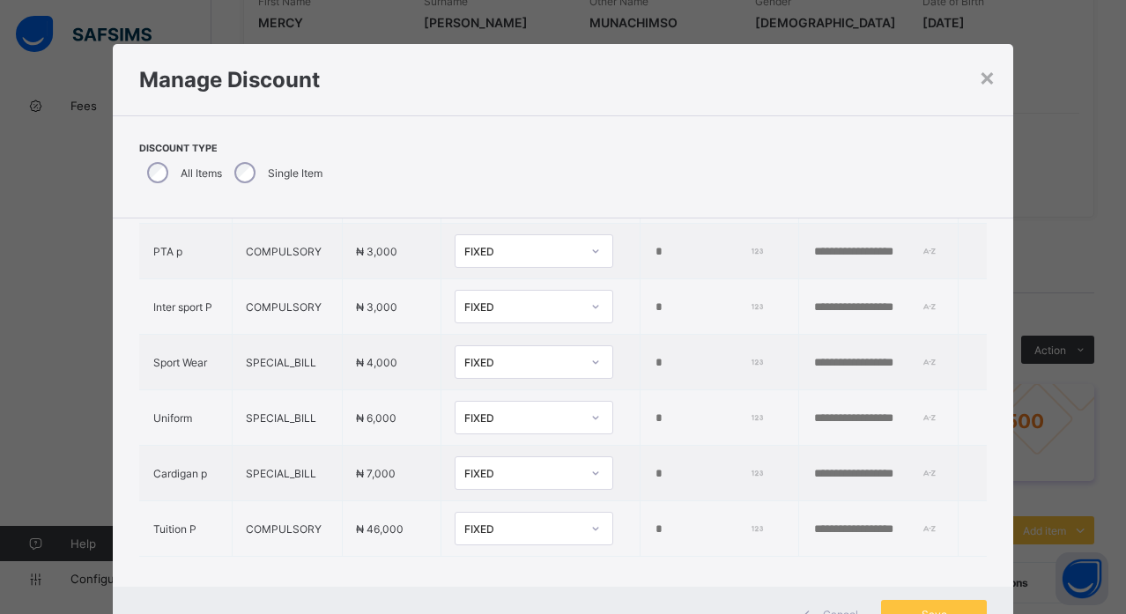
scroll to position [235, 0]
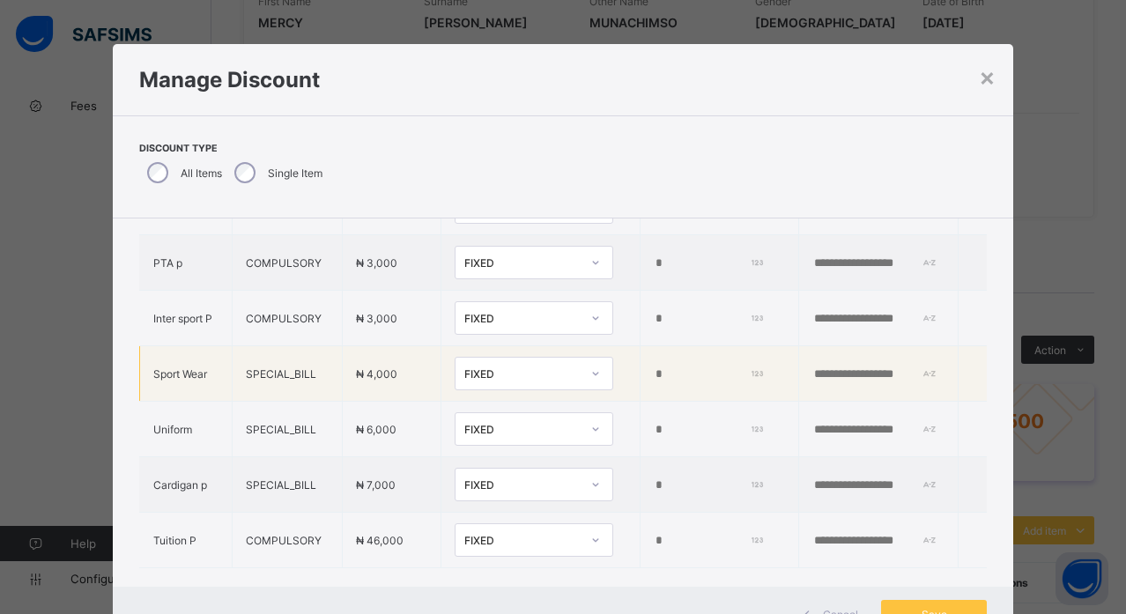
click at [654, 381] on input "*" at bounding box center [707, 374] width 107 height 14
click at [979, 84] on div "×" at bounding box center [987, 77] width 17 height 30
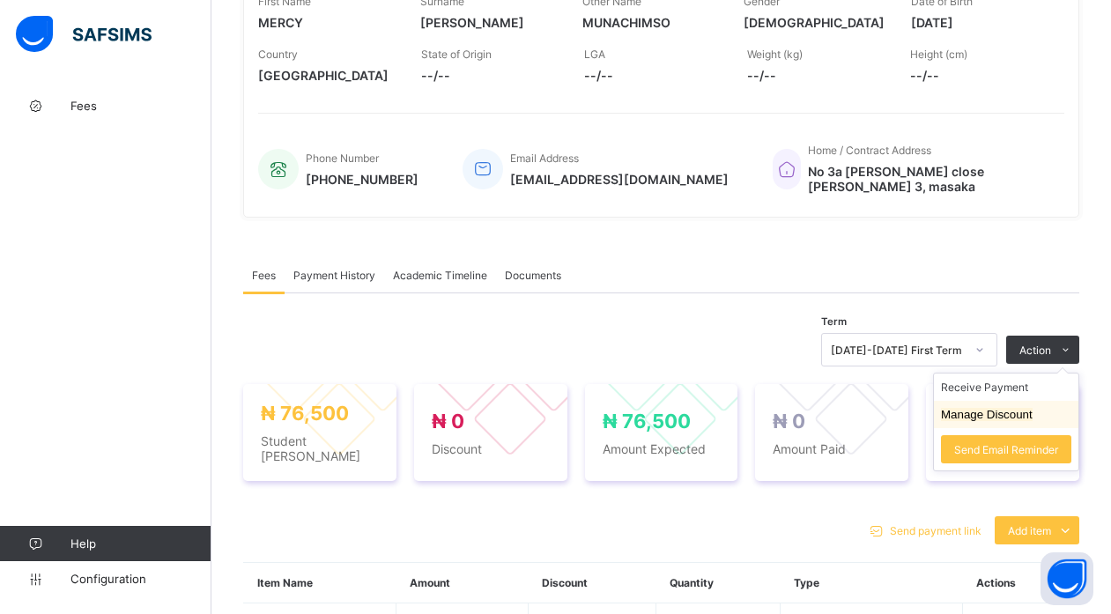
click at [980, 409] on button "Manage Discount" at bounding box center [987, 414] width 92 height 13
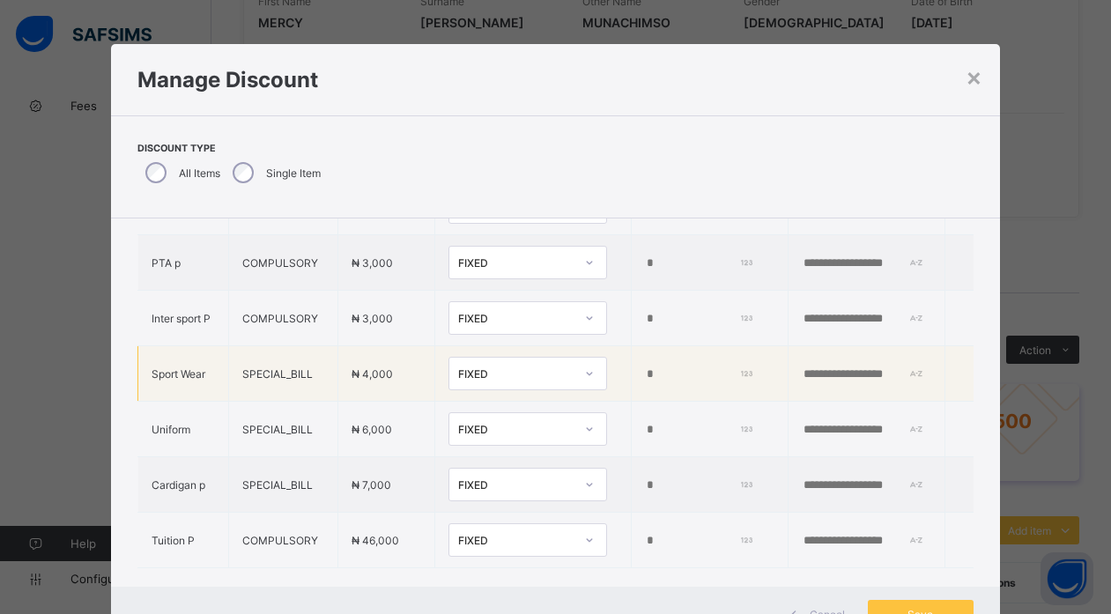
click at [802, 379] on input "text" at bounding box center [863, 374] width 122 height 14
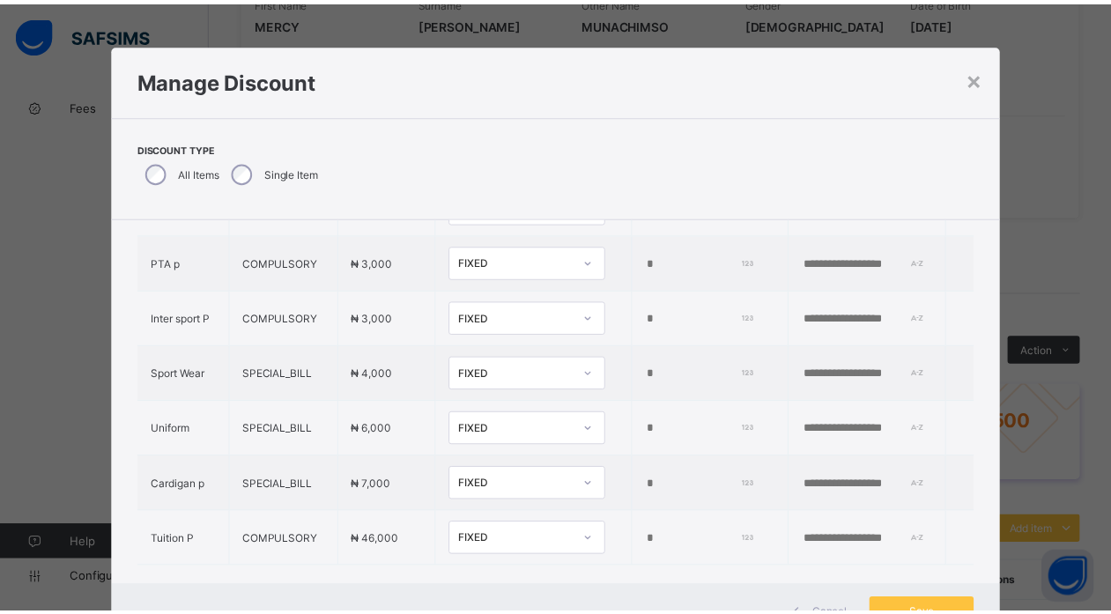
scroll to position [289, 0]
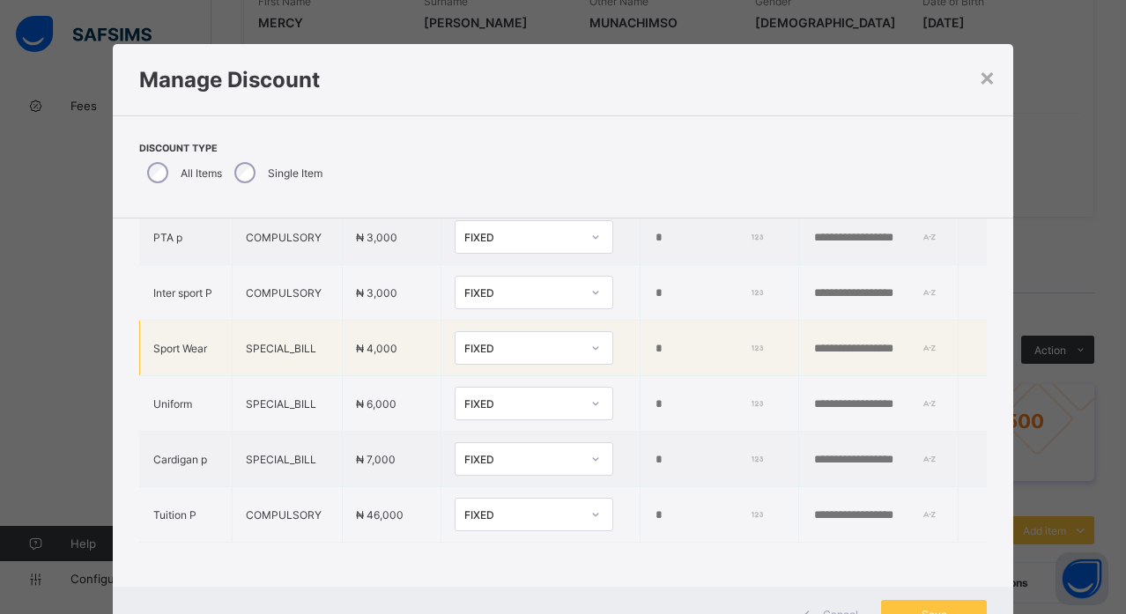
click at [681, 342] on input "*" at bounding box center [707, 349] width 107 height 14
type input "*"
type input "****"
click at [933, 610] on span "Save" at bounding box center [933, 614] width 79 height 13
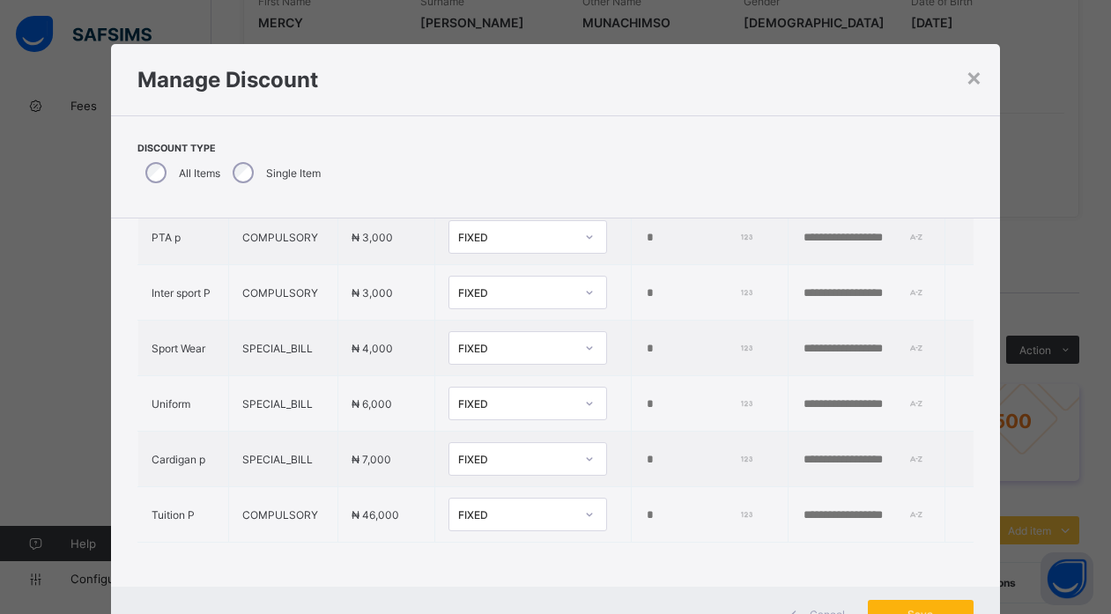
click at [911, 612] on span "Save" at bounding box center [920, 614] width 79 height 13
click at [911, 612] on div "Save" at bounding box center [921, 614] width 106 height 28
click at [955, 608] on span "Save" at bounding box center [920, 614] width 79 height 13
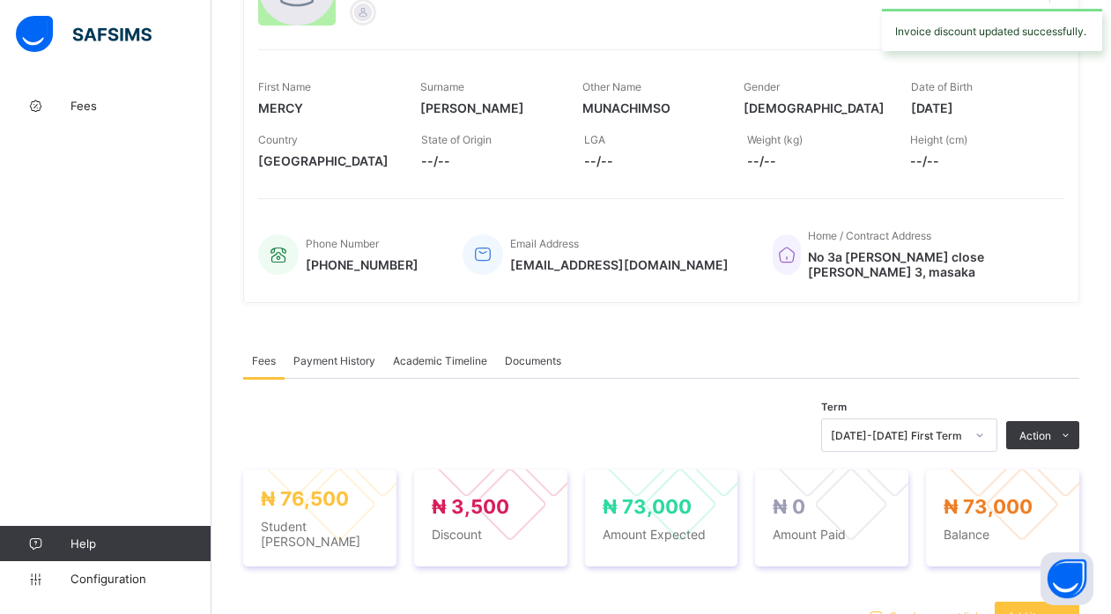
scroll to position [209, 0]
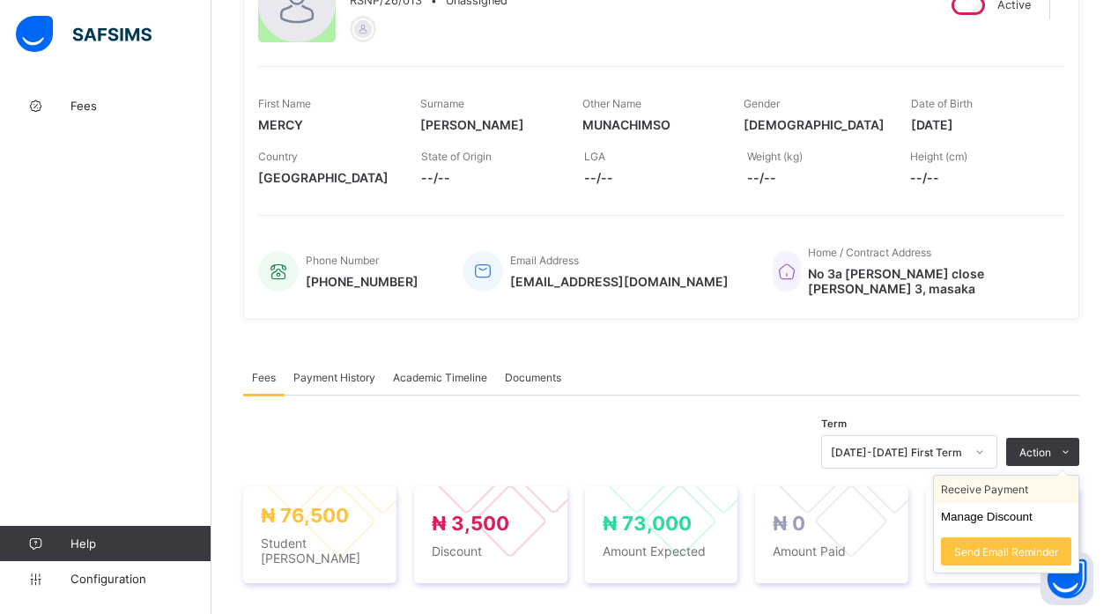
click at [969, 484] on li "Receive Payment" at bounding box center [1006, 489] width 144 height 27
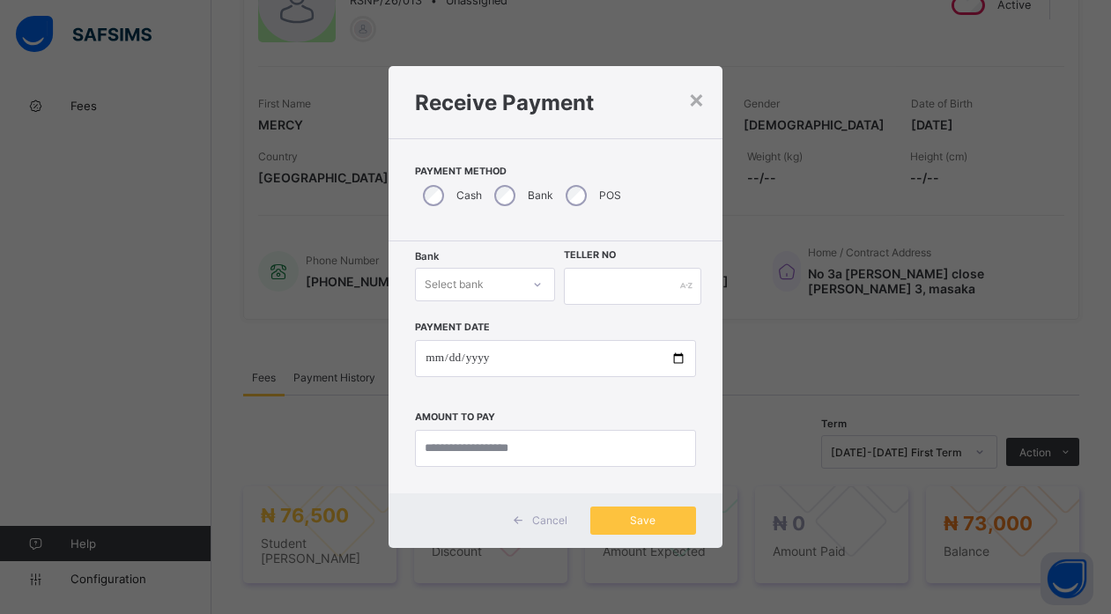
click at [494, 287] on div "Select bank" at bounding box center [468, 284] width 105 height 25
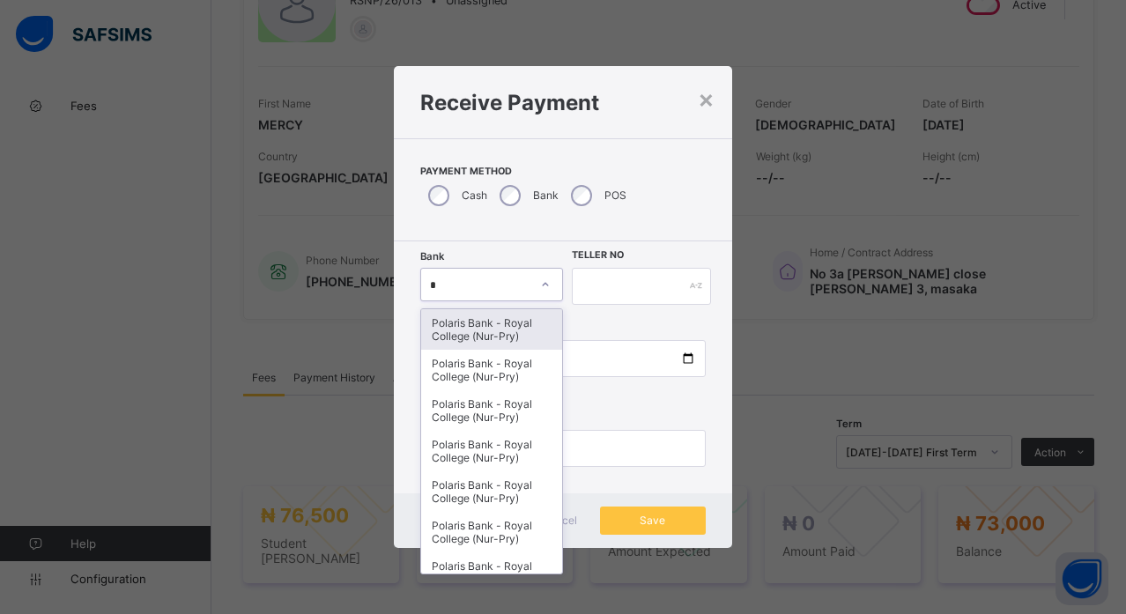
type input "**"
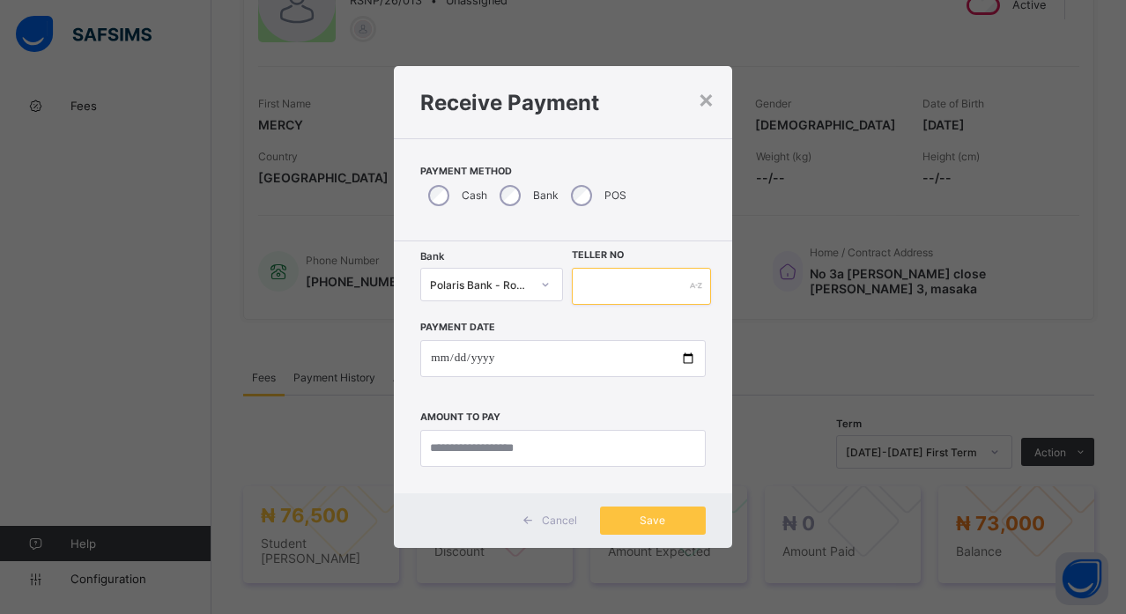
click at [663, 286] on input "text" at bounding box center [641, 286] width 139 height 37
type input "*"
click at [663, 286] on input "*******" at bounding box center [641, 286] width 139 height 37
type input "*******"
click at [686, 356] on input "date" at bounding box center [562, 358] width 285 height 37
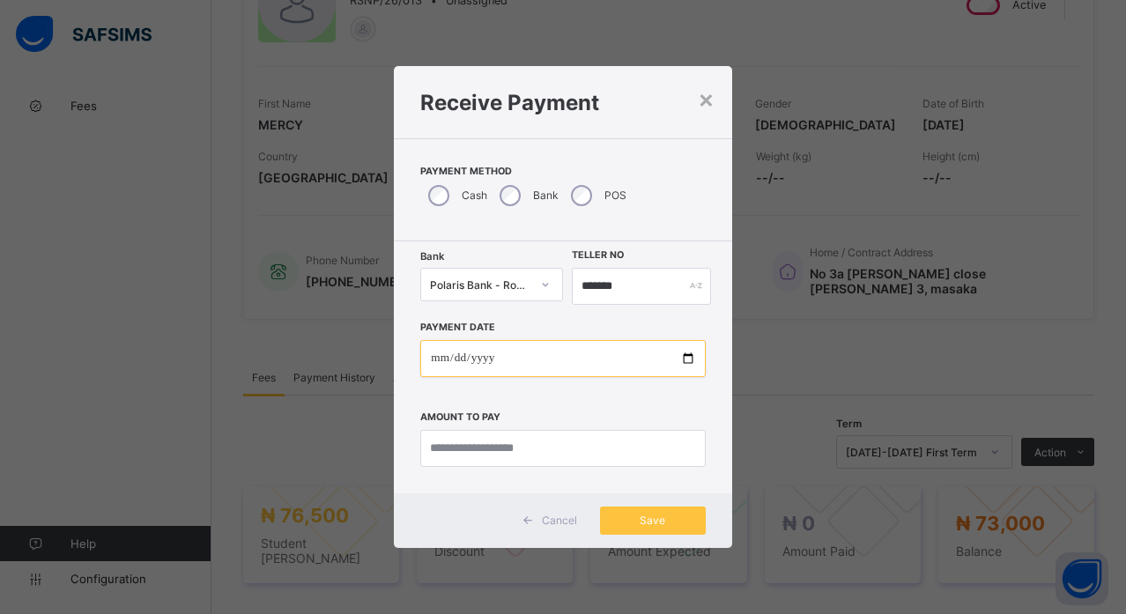
click at [664, 351] on input "date" at bounding box center [562, 358] width 285 height 37
click at [692, 357] on input "date" at bounding box center [562, 358] width 285 height 37
type input "**********"
click at [516, 448] on input "currency" at bounding box center [562, 448] width 285 height 37
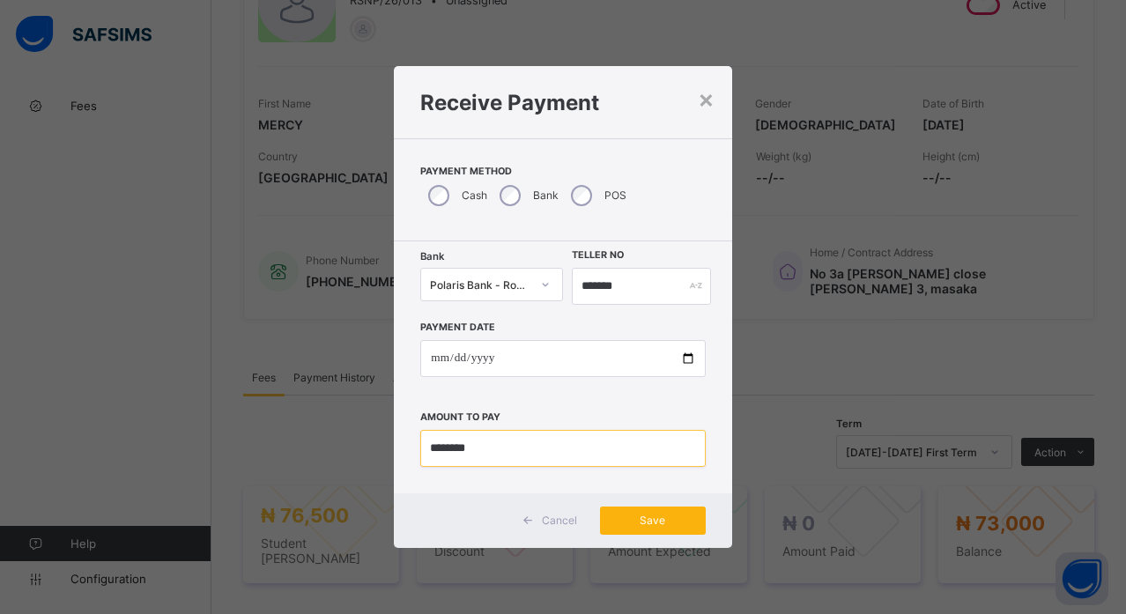
type input "********"
click at [642, 516] on span "Save" at bounding box center [652, 520] width 79 height 13
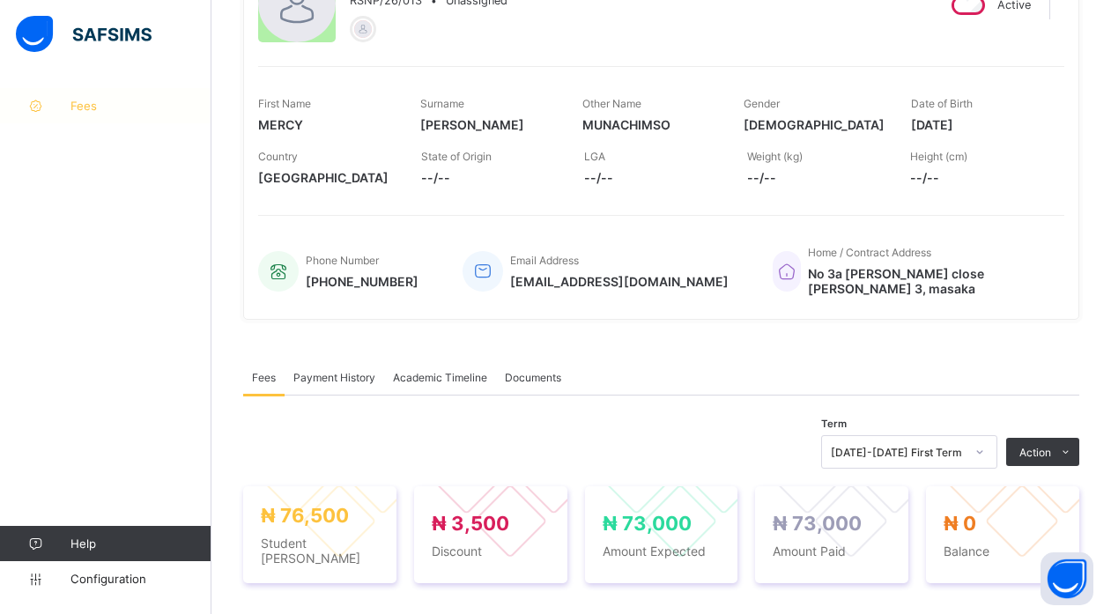
click at [64, 106] on icon at bounding box center [35, 106] width 70 height 13
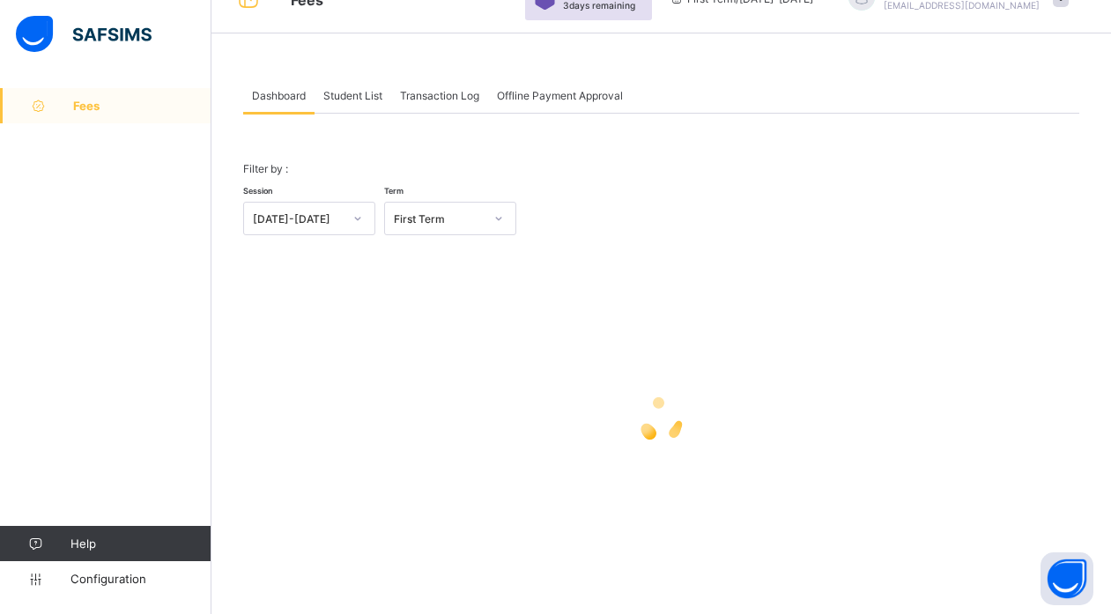
scroll to position [37, 0]
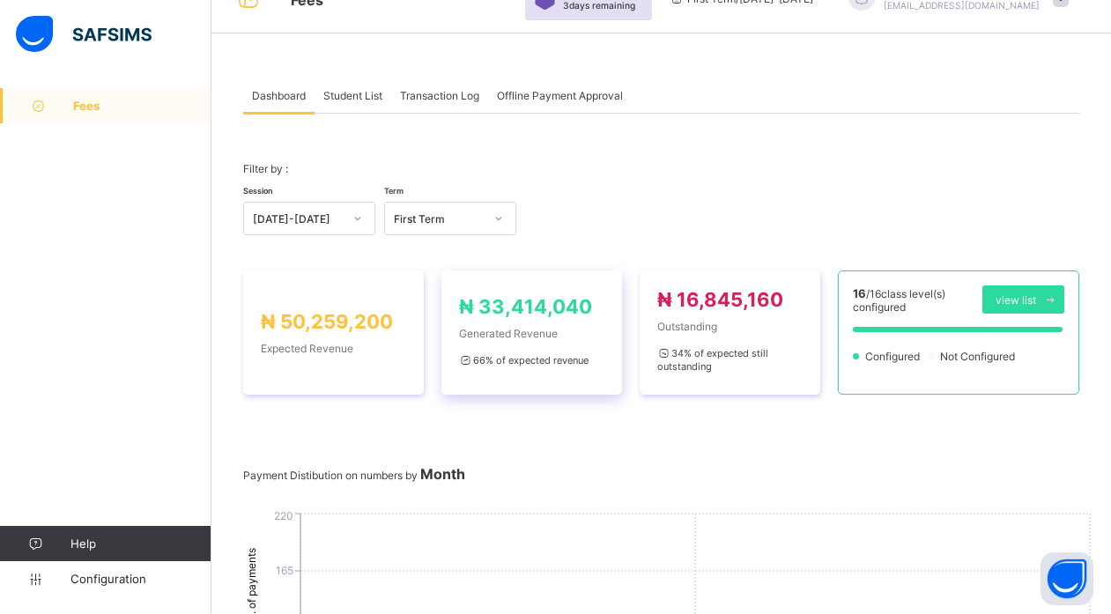
click at [604, 327] on span "Generated Revenue" at bounding box center [531, 333] width 145 height 13
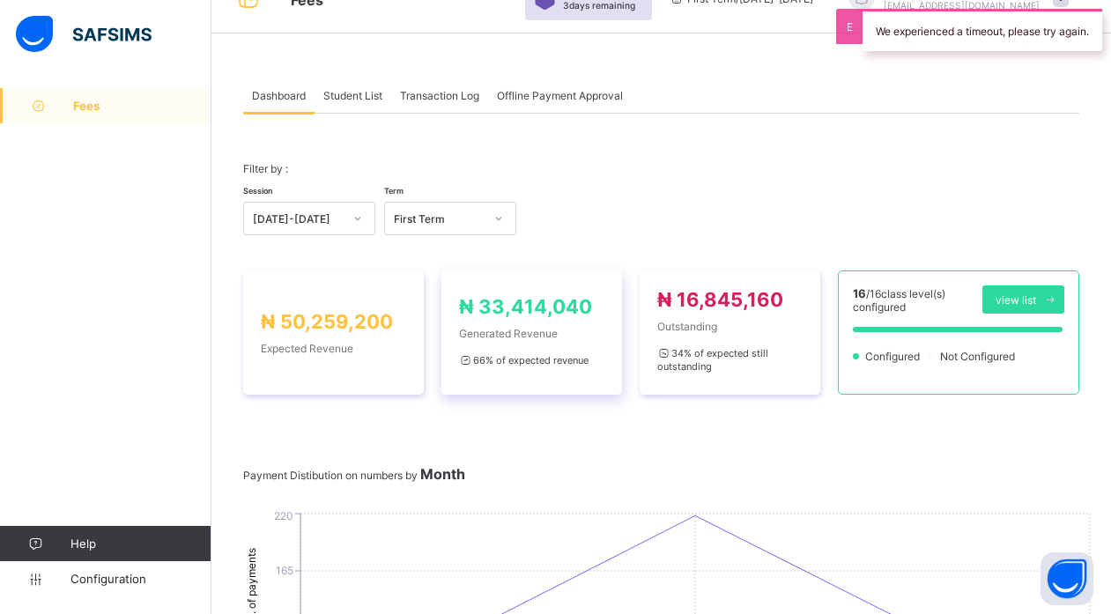
scroll to position [209, 0]
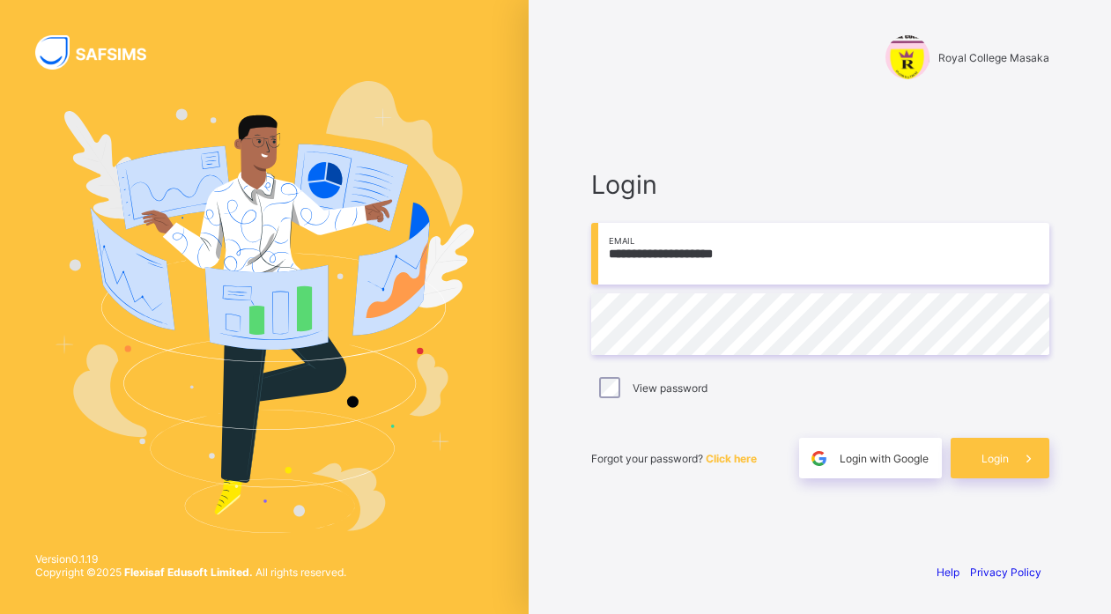
type input "**********"
